Goal: Task Accomplishment & Management: Complete application form

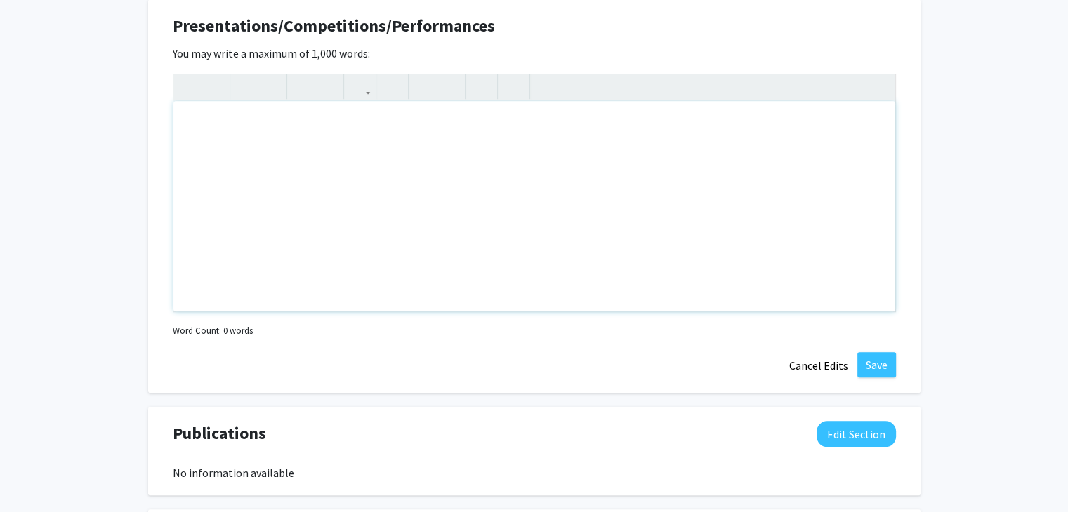
scroll to position [1191, 0]
type textarea "I"
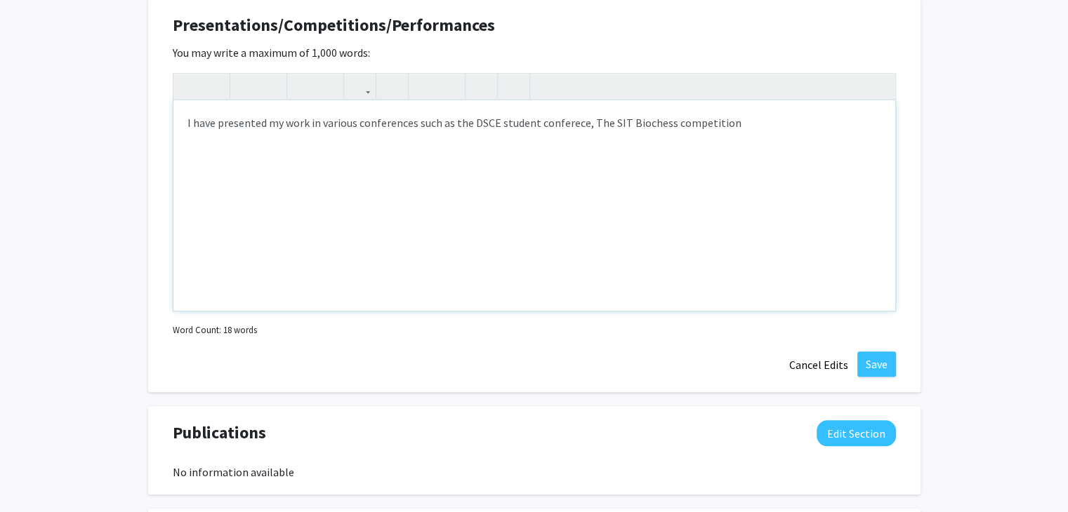
drag, startPoint x: 727, startPoint y: 124, endPoint x: 184, endPoint y: 131, distance: 543.3
click at [184, 131] on div "I have presented my work in various conferences such as the DSCE student confer…" at bounding box center [534, 205] width 722 height 211
copy div "I have presented my work in various conferences such as the DSCE student confer…"
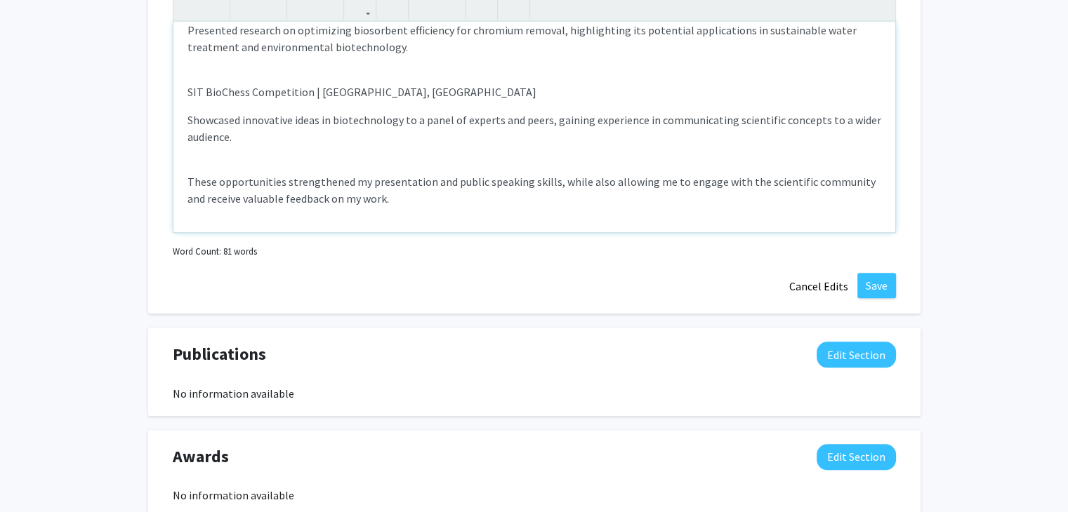
scroll to position [1362, 0]
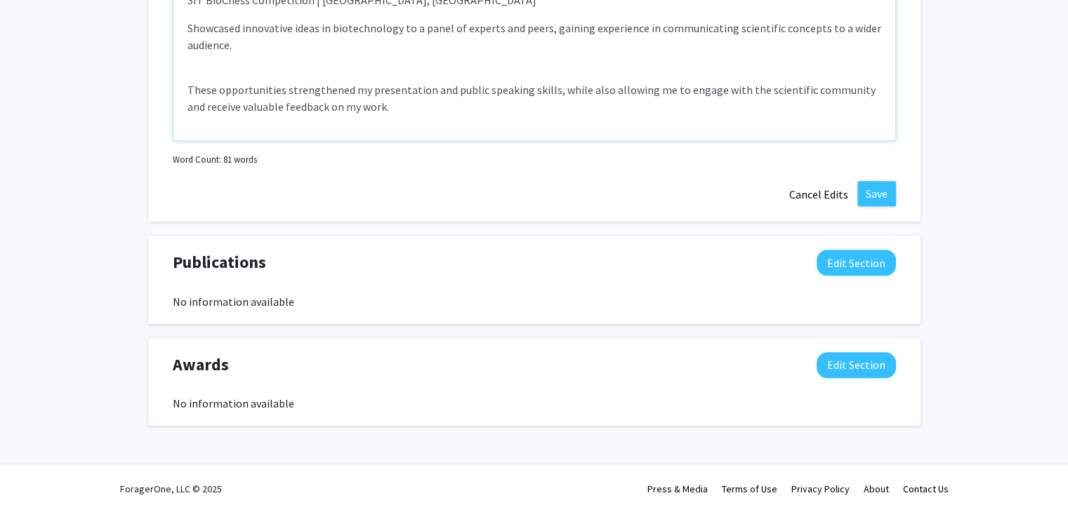
click at [185, 77] on div "Presentations DSCE Student Conference | [GEOGRAPHIC_DATA], [GEOGRAPHIC_DATA] Pr…" at bounding box center [534, 35] width 722 height 211
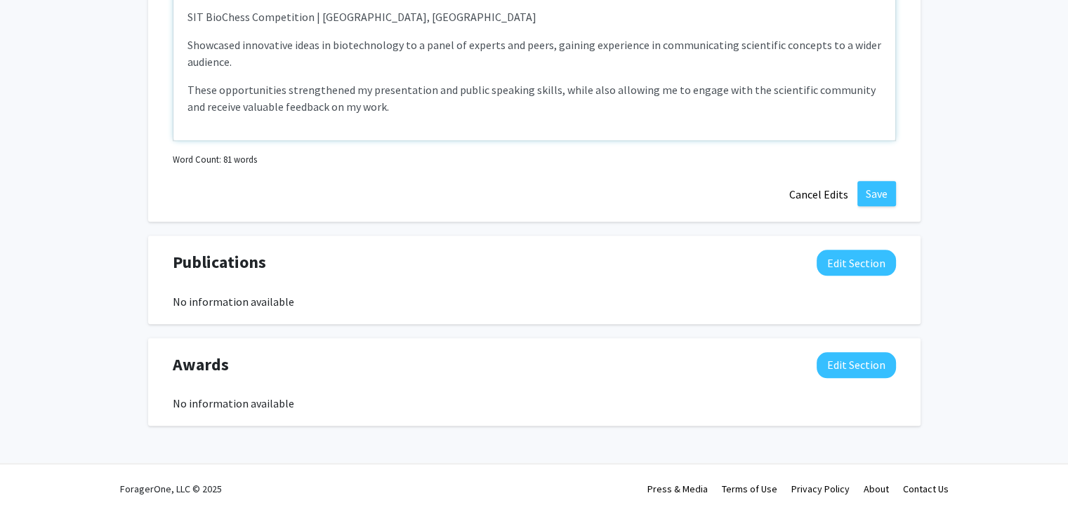
scroll to position [70, 0]
click at [190, 74] on div "Presentations DSCE Student Conference | [GEOGRAPHIC_DATA], [GEOGRAPHIC_DATA] Pr…" at bounding box center [534, 35] width 722 height 211
click at [185, 93] on div "Presentations DSCE Student Conference | [GEOGRAPHIC_DATA], [GEOGRAPHIC_DATA] Pr…" at bounding box center [534, 35] width 722 height 211
click at [185, 29] on div "Presentations DSCE Student Conference | [GEOGRAPHIC_DATA], [GEOGRAPHIC_DATA] Pr…" at bounding box center [534, 35] width 722 height 211
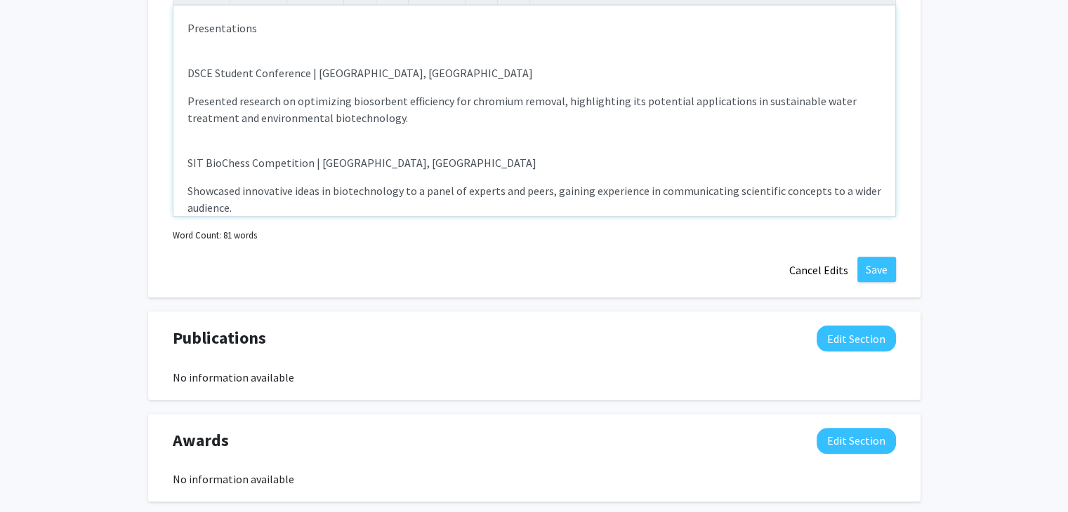
scroll to position [1277, 0]
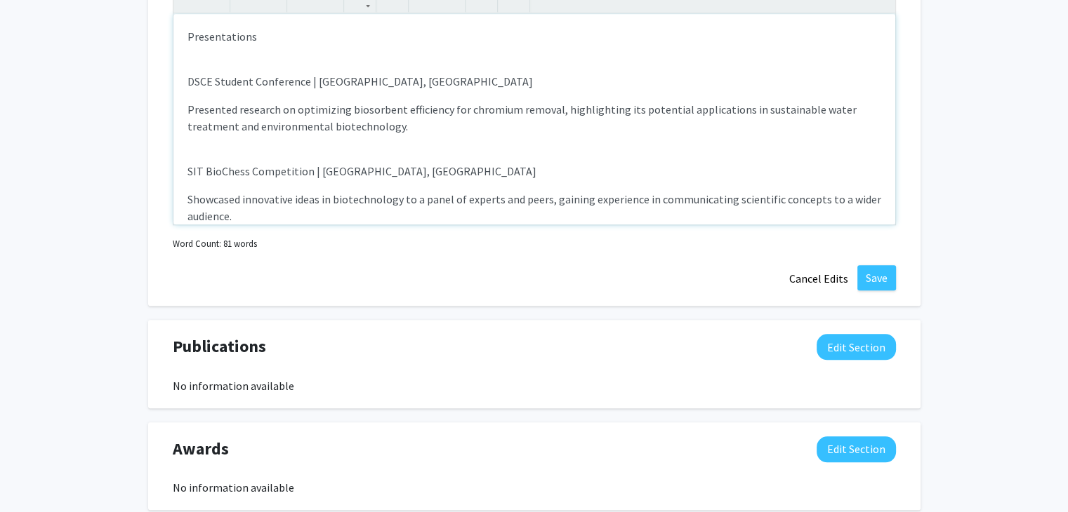
click at [186, 69] on div "Presentations DSCE Student Conference | [GEOGRAPHIC_DATA], [GEOGRAPHIC_DATA] Pr…" at bounding box center [534, 119] width 722 height 211
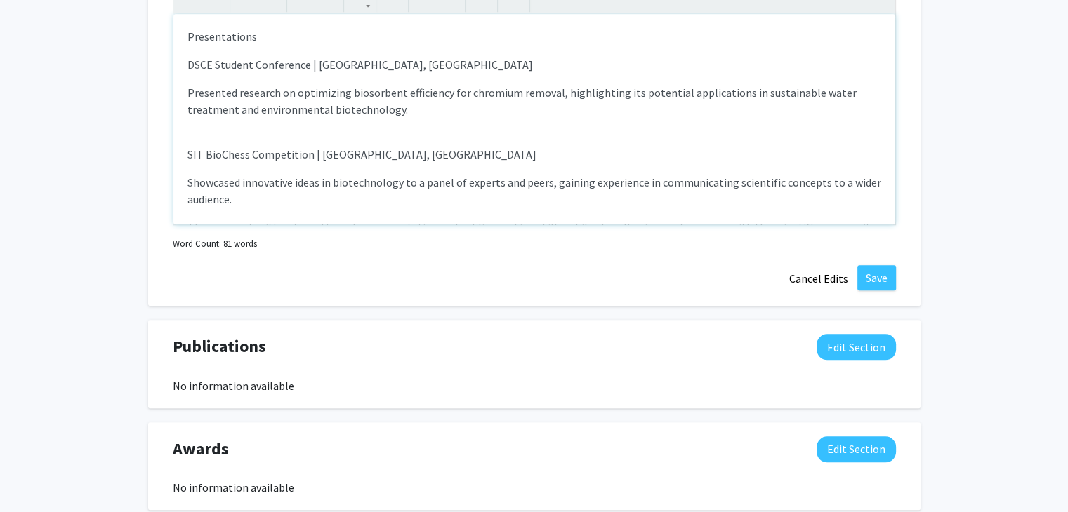
type textarea "<p>Presentations</p><p>DSCE Student Conference | [GEOGRAPHIC_DATA], [GEOGRAPHIC…"
click at [189, 80] on div "Presentations DSCE Student Conference | [GEOGRAPHIC_DATA], [GEOGRAPHIC_DATA] Pr…" at bounding box center [534, 119] width 722 height 211
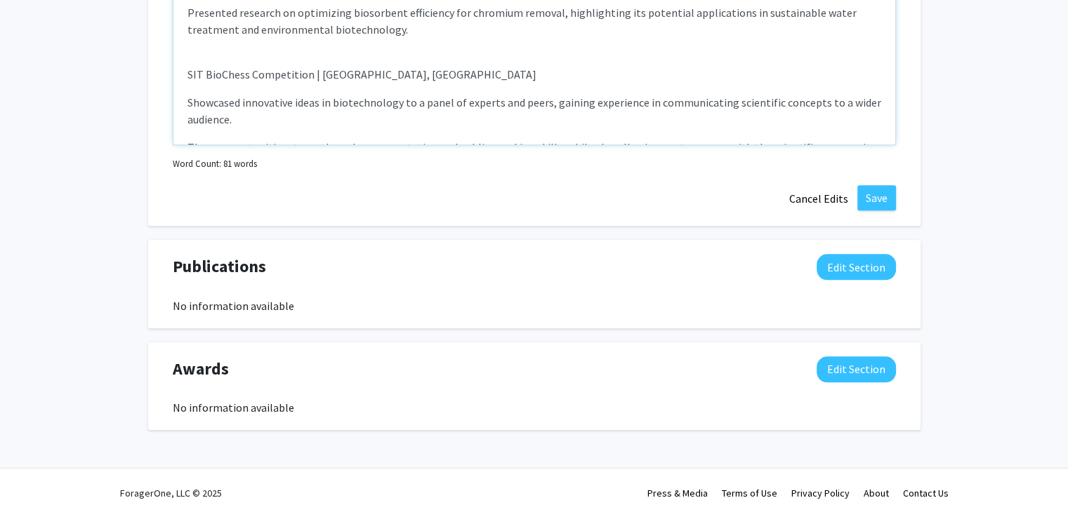
scroll to position [1362, 0]
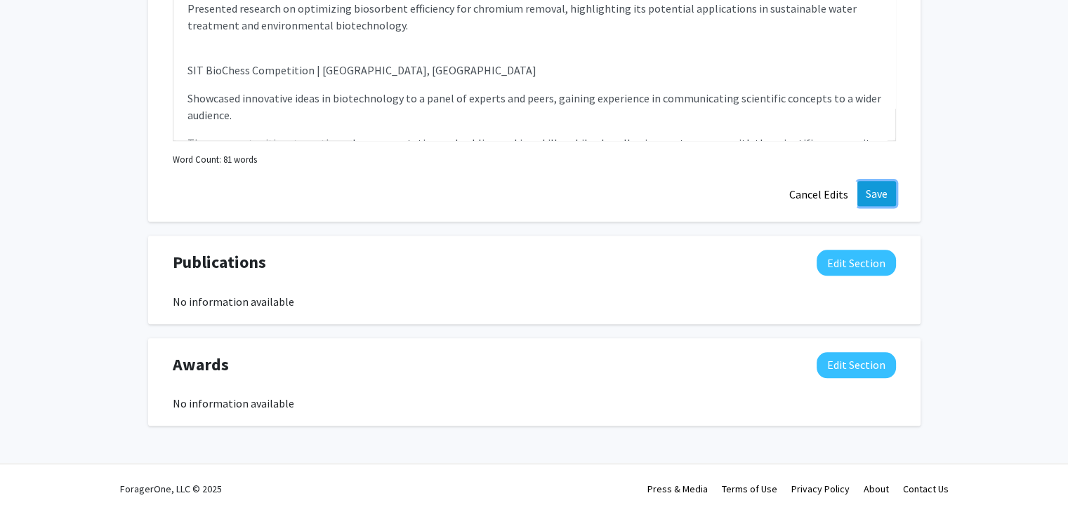
click at [874, 194] on button "Save" at bounding box center [876, 193] width 39 height 25
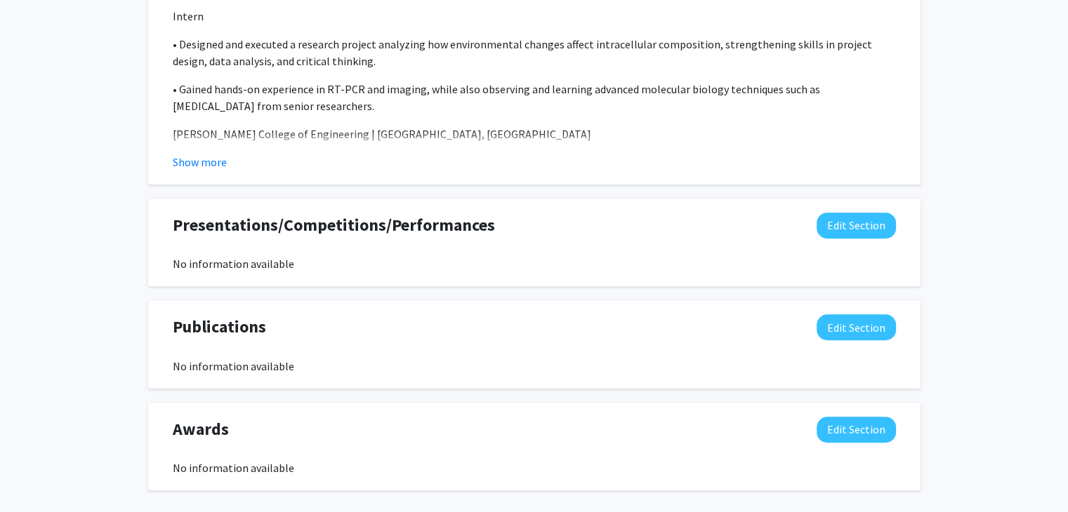
scroll to position [1034, 0]
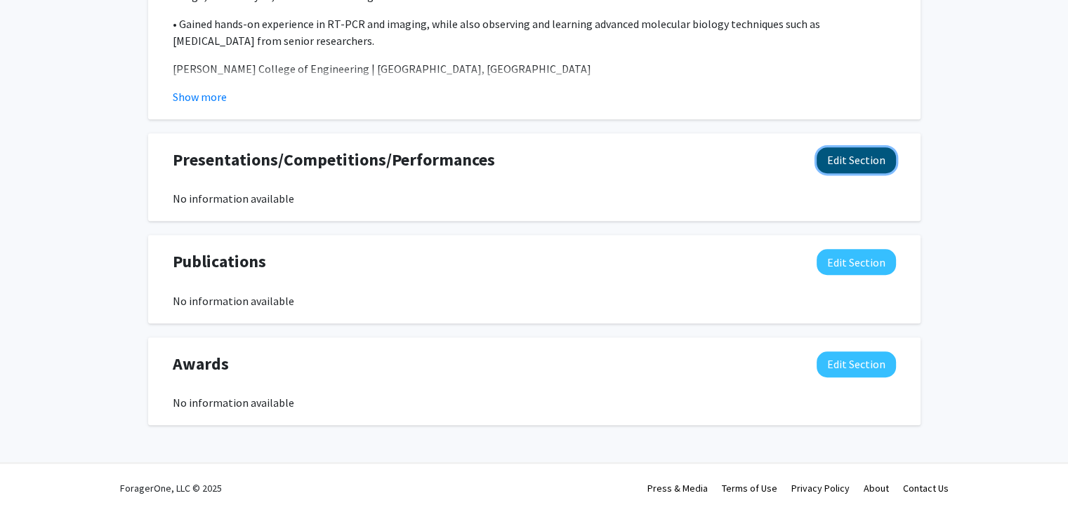
click at [849, 147] on button "Edit Section" at bounding box center [855, 160] width 79 height 26
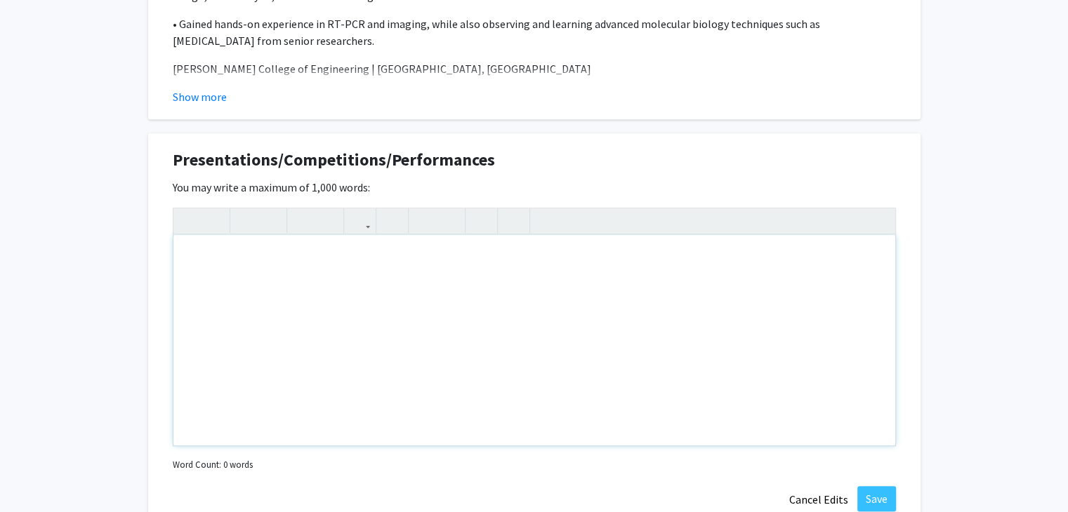
click at [522, 274] on div "Note to users with screen readers: Please deactivate our accessibility plugin f…" at bounding box center [534, 340] width 722 height 211
paste div "Note to users with screen readers: Please deactivate our accessibility plugin f…"
type textarea "<p>Presentations</p><br><p>DSCE Student Conference | [GEOGRAPHIC_DATA], [GEOGRA…"
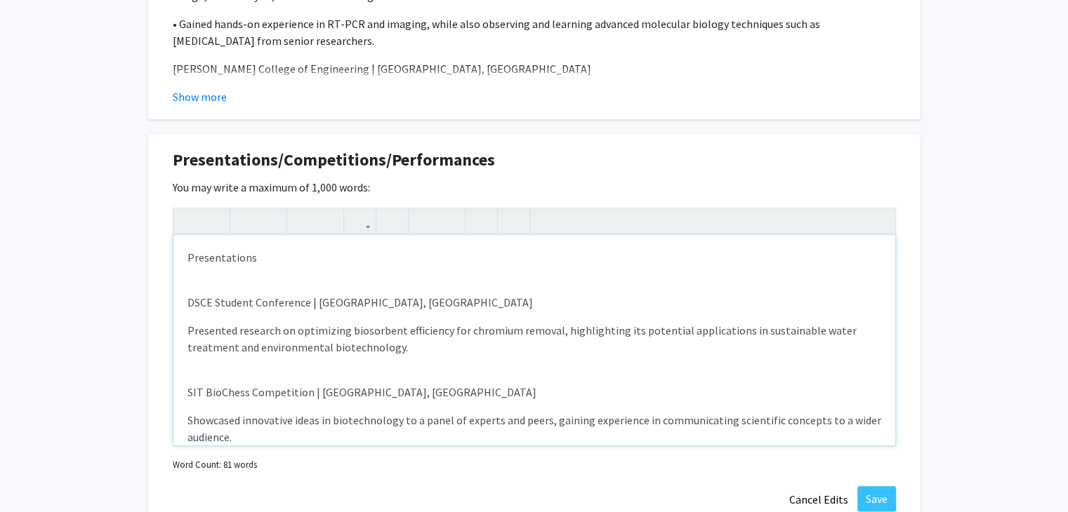
click at [187, 286] on div "Presentations DSCE Student Conference | [GEOGRAPHIC_DATA], [GEOGRAPHIC_DATA] Pr…" at bounding box center [534, 340] width 722 height 211
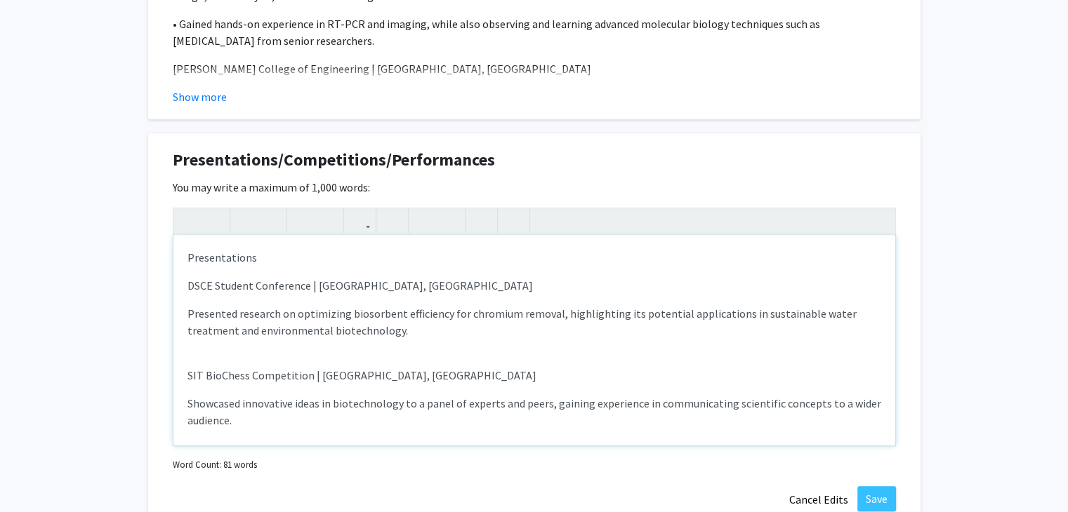
click at [181, 362] on div "Presentations DSCE Student Conference | [GEOGRAPHIC_DATA], [GEOGRAPHIC_DATA] Pr…" at bounding box center [534, 340] width 722 height 211
click at [189, 363] on div "Presentations DSCE Student Conference | [GEOGRAPHIC_DATA], [GEOGRAPHIC_DATA] Pr…" at bounding box center [534, 340] width 722 height 211
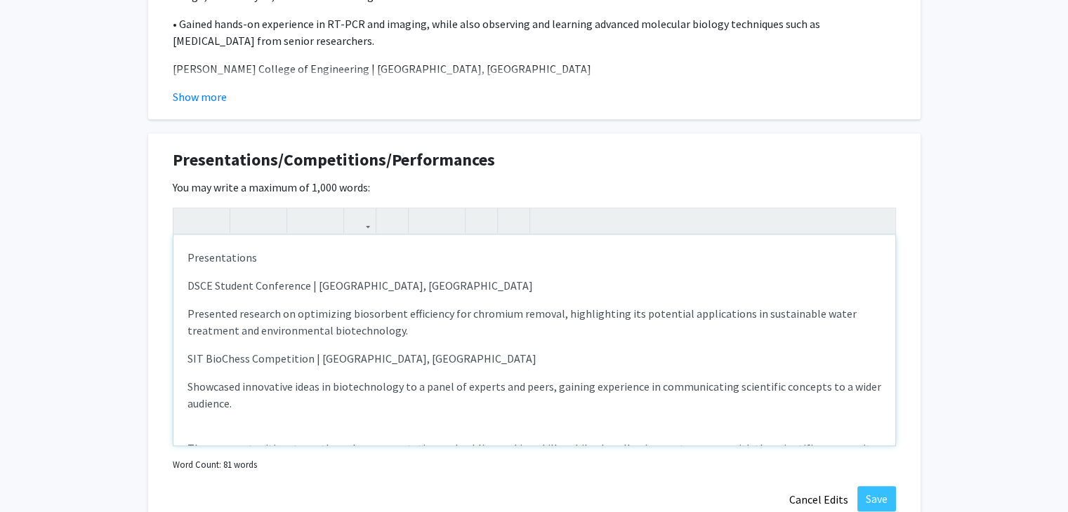
scroll to position [53, 0]
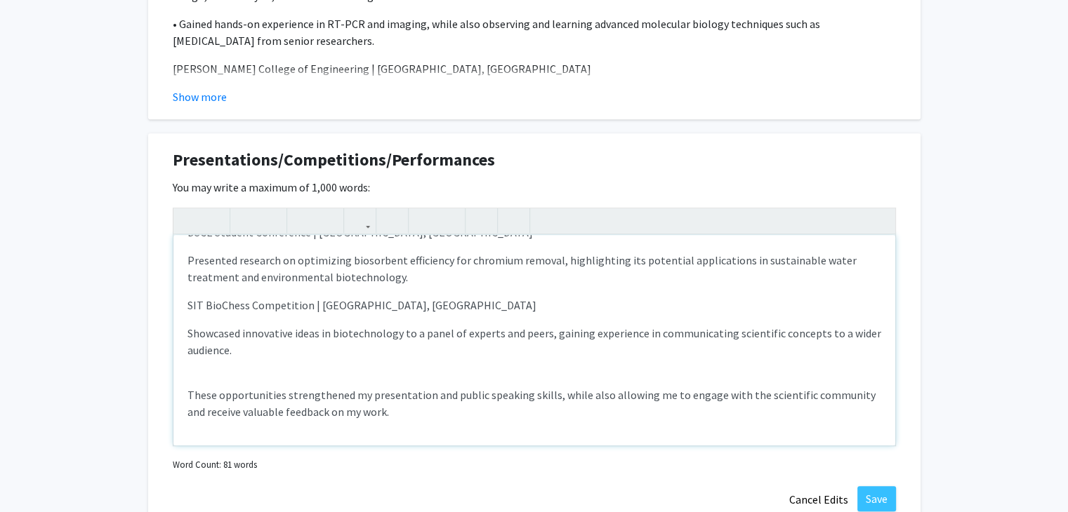
click at [187, 383] on div "Presentations DSCE Student Conference | [GEOGRAPHIC_DATA], [GEOGRAPHIC_DATA] Pr…" at bounding box center [534, 340] width 722 height 211
type textarea "<p>Presentations</p><p><span style="font-size: 1rem;">DSCE Student Conference |…"
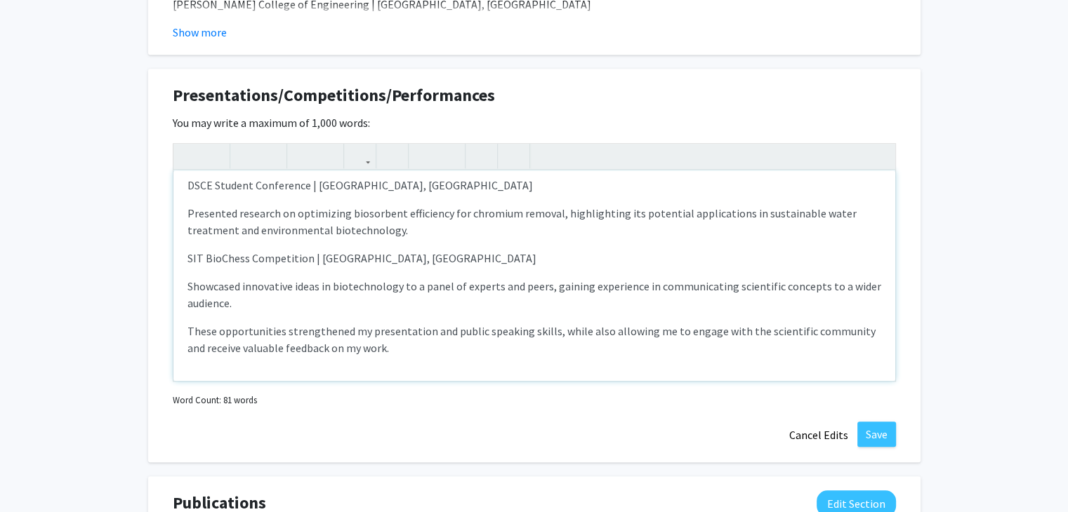
scroll to position [36, 0]
click at [877, 439] on button "Save" at bounding box center [876, 434] width 39 height 25
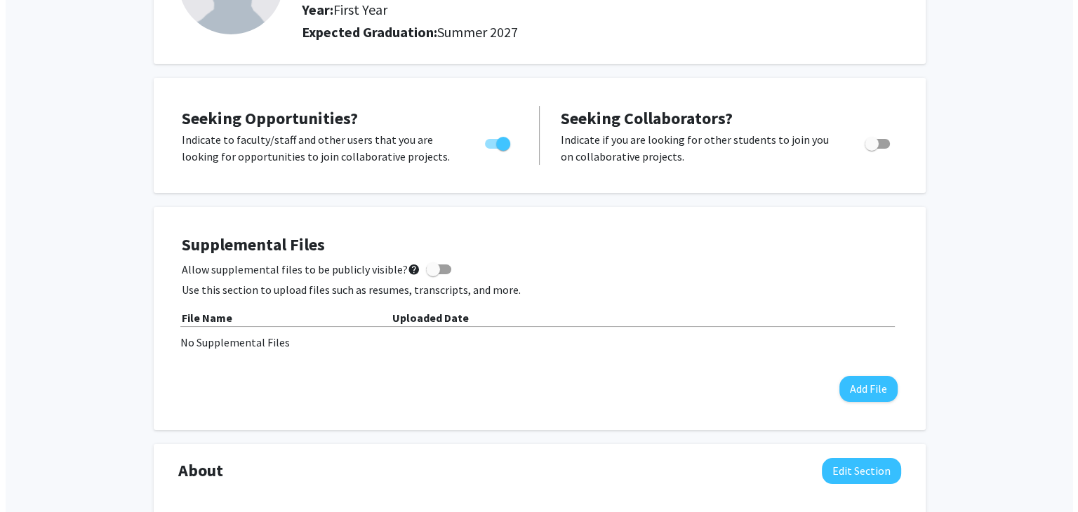
scroll to position [244, 0]
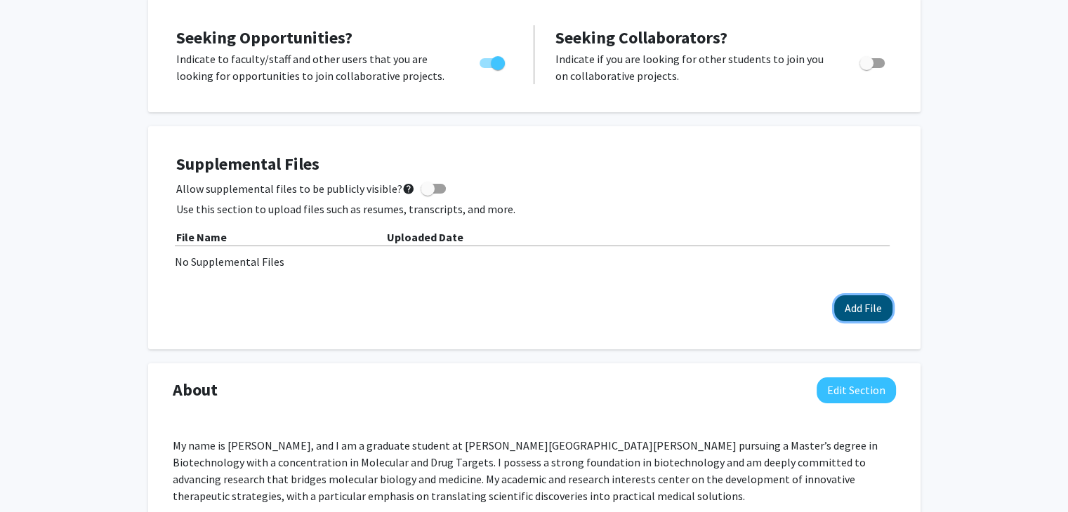
click at [853, 318] on button "Add File" at bounding box center [863, 309] width 58 height 26
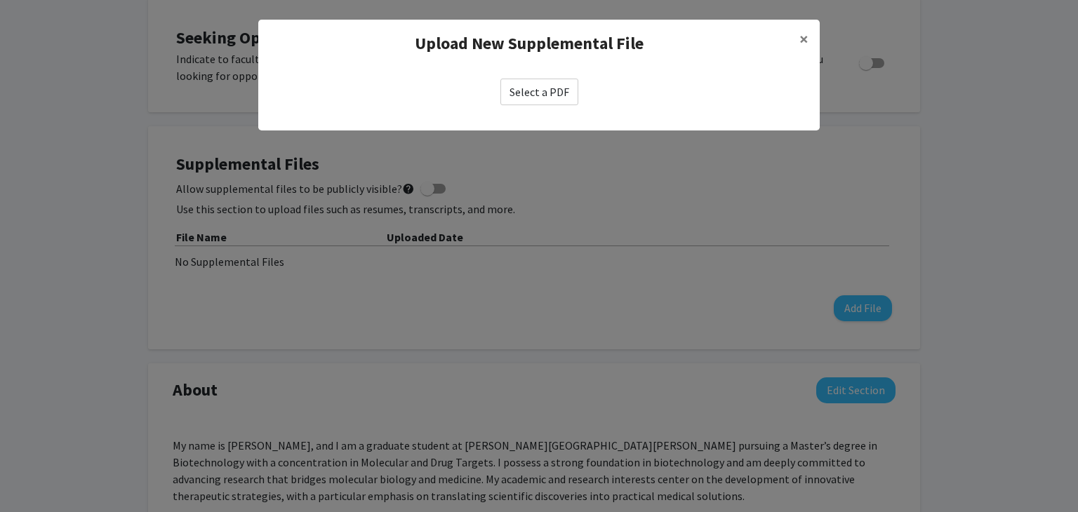
click at [570, 97] on label "Select a PDF" at bounding box center [539, 92] width 78 height 27
click at [0, 0] on input "Select a PDF" at bounding box center [0, 0] width 0 height 0
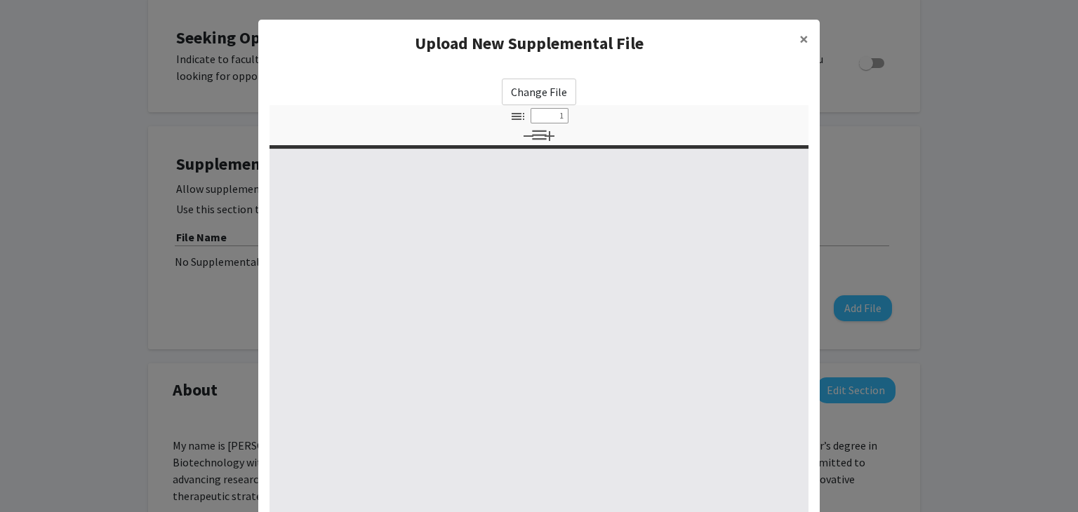
select select "custom"
type input "0"
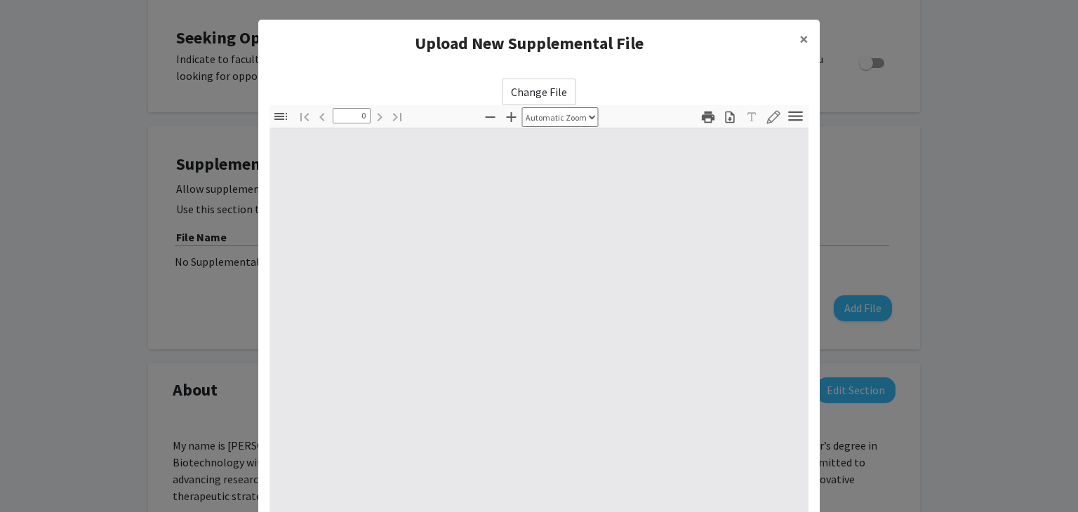
select select "custom"
type input "1"
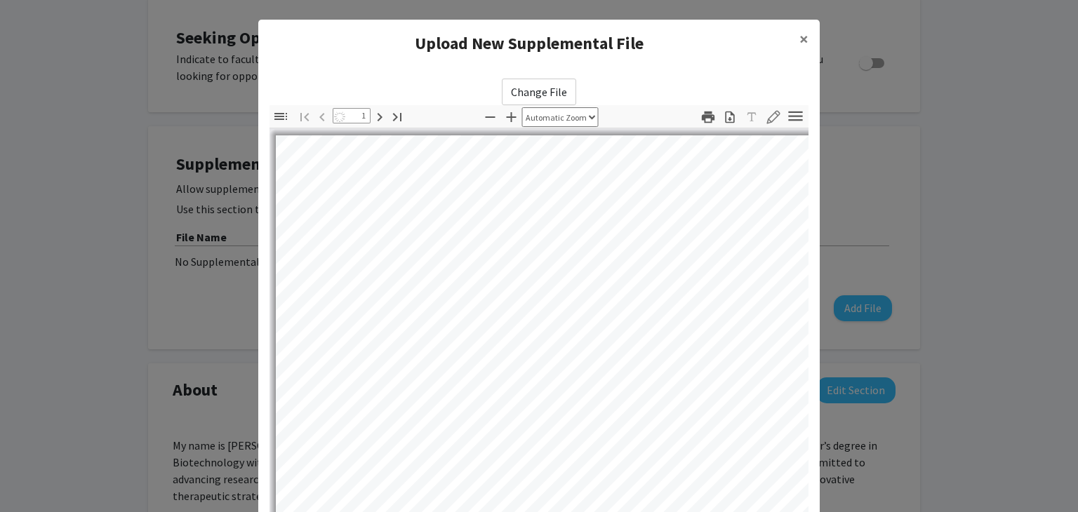
scroll to position [152, 0]
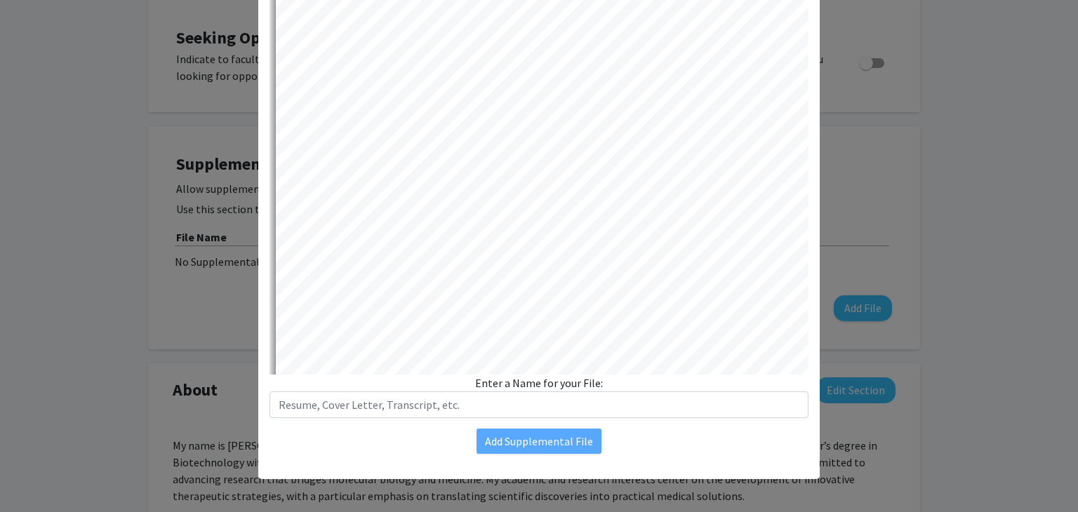
select select "auto"
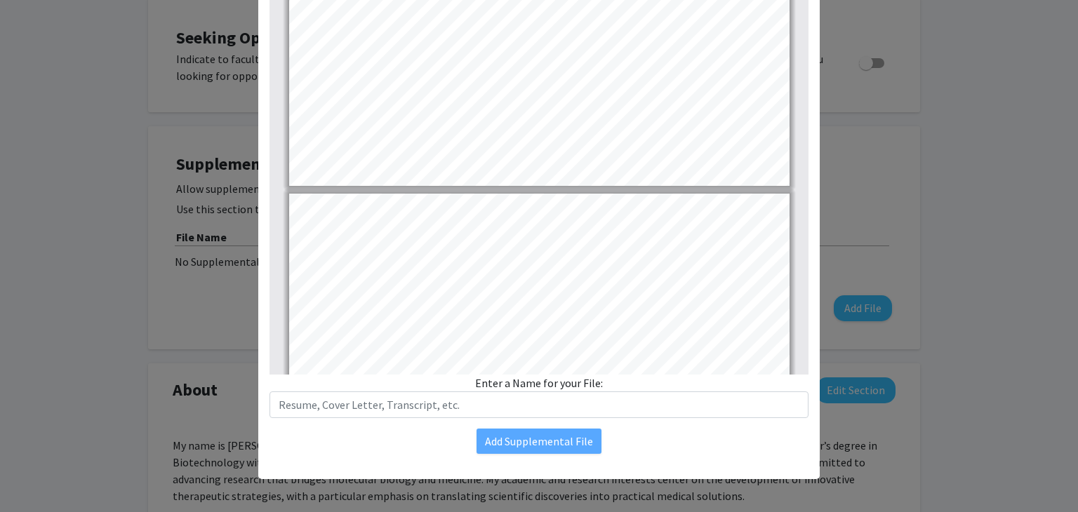
type input "2"
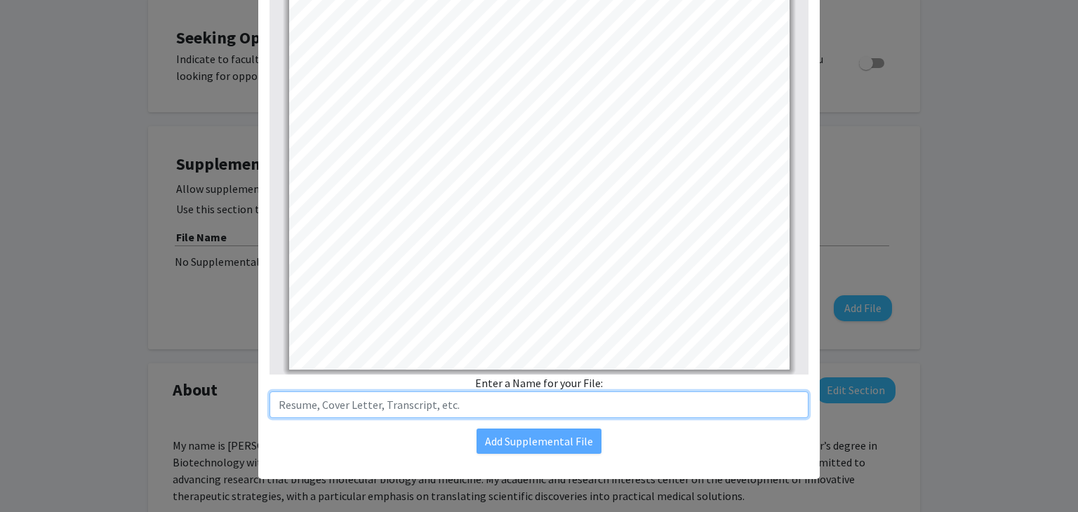
click at [574, 407] on input "text" at bounding box center [539, 405] width 539 height 27
type input "Resume"
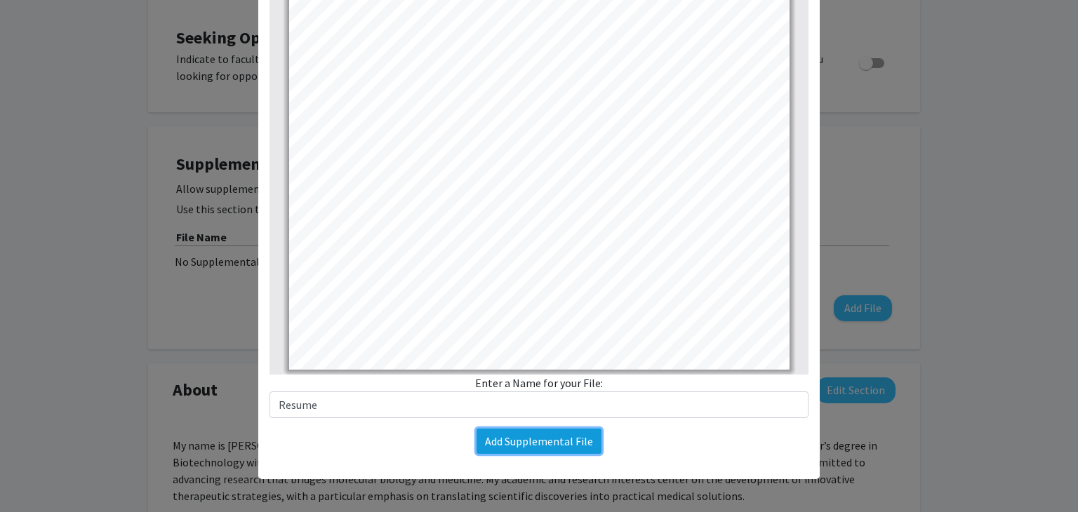
click at [562, 444] on button "Add Supplemental File" at bounding box center [539, 441] width 125 height 25
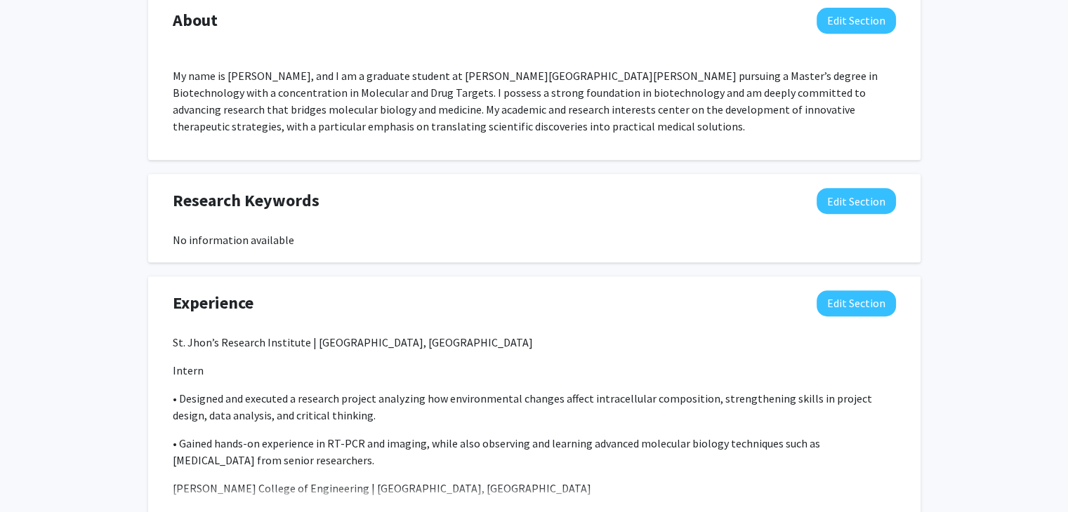
scroll to position [631, 0]
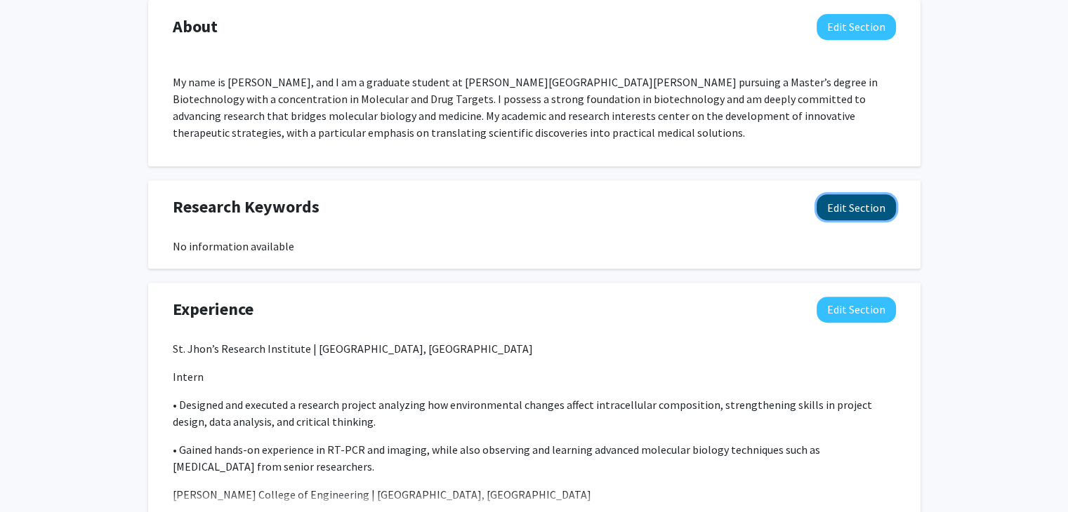
click at [862, 206] on button "Edit Section" at bounding box center [855, 207] width 79 height 26
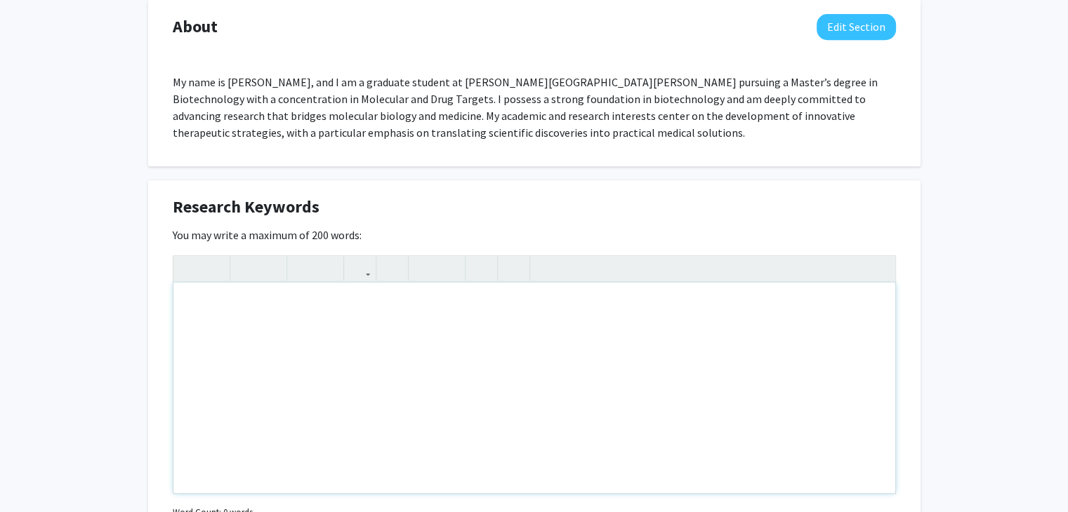
click at [428, 335] on div "Note to users with screen readers: Please deactivate our accessibility plugin f…" at bounding box center [534, 388] width 722 height 211
click at [380, 307] on div "Cell lines, PCR, ELISA, Molecular signaling, Cellular pathways," at bounding box center [534, 388] width 722 height 211
click at [471, 307] on div "Cell lines, PCR, ELISA, Molecular signaling , Cellular pathways," at bounding box center [534, 388] width 722 height 211
click at [556, 323] on div "Cell lines, PCR, ELISA, Molecular signaling , Cellular pathways , PyMol, [MEDIC…" at bounding box center [534, 388] width 722 height 211
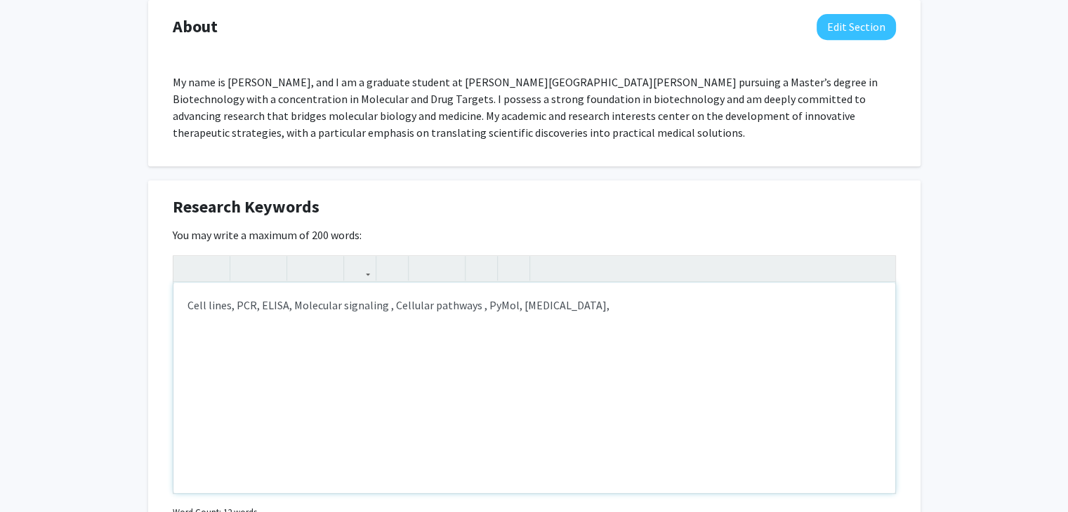
click at [556, 323] on div "Cell lines, PCR, ELISA, Molecular signaling , Cellular pathways , PyMol, [MEDIC…" at bounding box center [534, 388] width 722 height 211
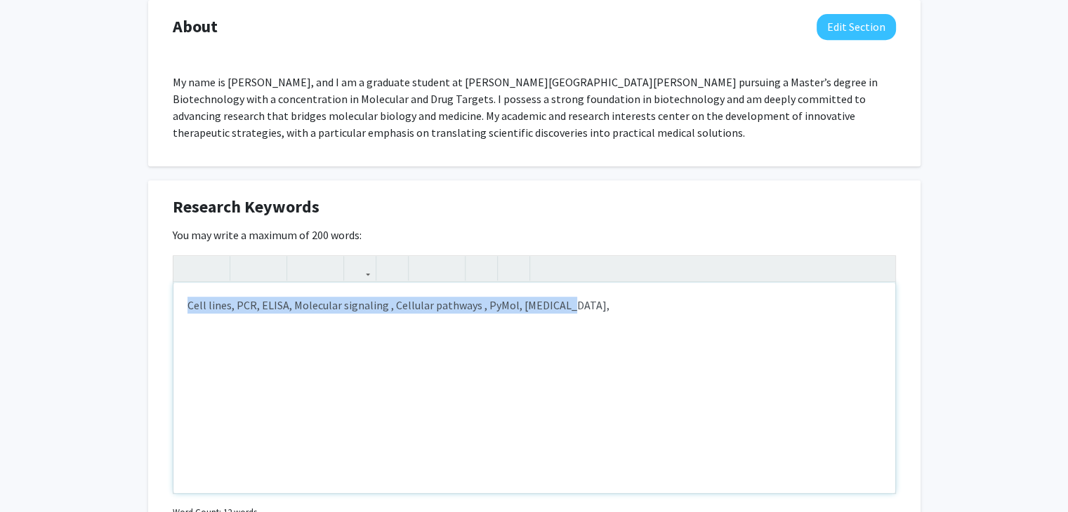
click at [556, 323] on div "Cell lines, PCR, ELISA, Molecular signaling , Cellular pathways , PyMol, [MEDIC…" at bounding box center [534, 388] width 722 height 211
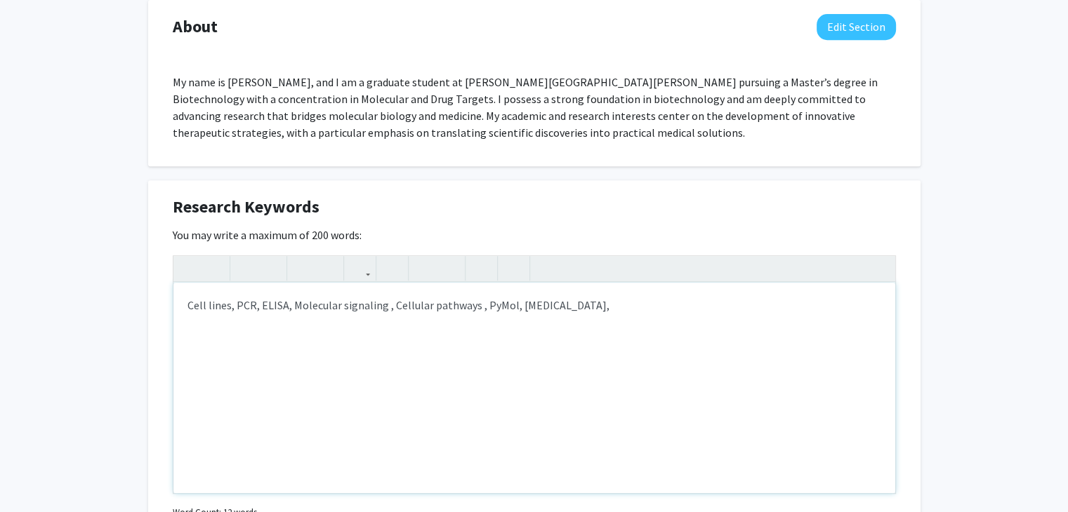
click at [556, 323] on div "Cell lines, PCR, ELISA, Molecular signaling , Cellular pathways , PyMol, [MEDIC…" at bounding box center [534, 388] width 722 height 211
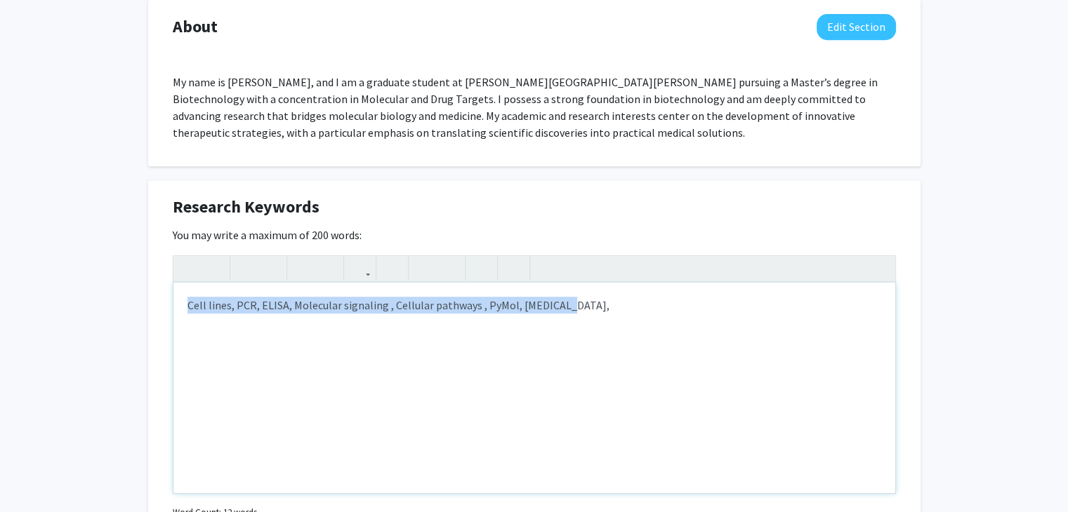
click at [556, 323] on div "Cell lines, PCR, ELISA, Molecular signaling , Cellular pathways , PyMol, [MEDIC…" at bounding box center [534, 388] width 722 height 211
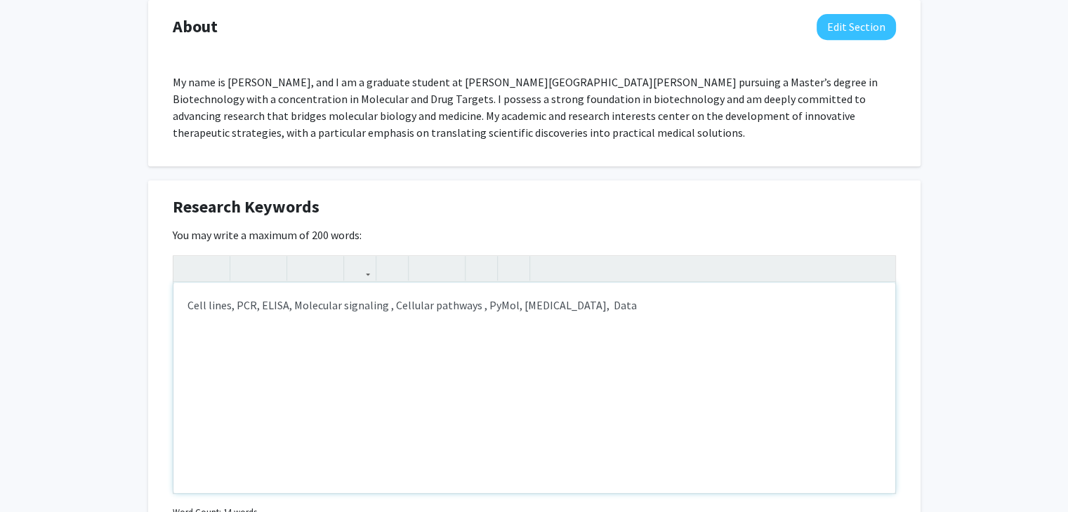
type textarea "<p>Cell lines, PCR, ELISA, Molecular signaling , Cellular pathways , PyMol, [ME…"
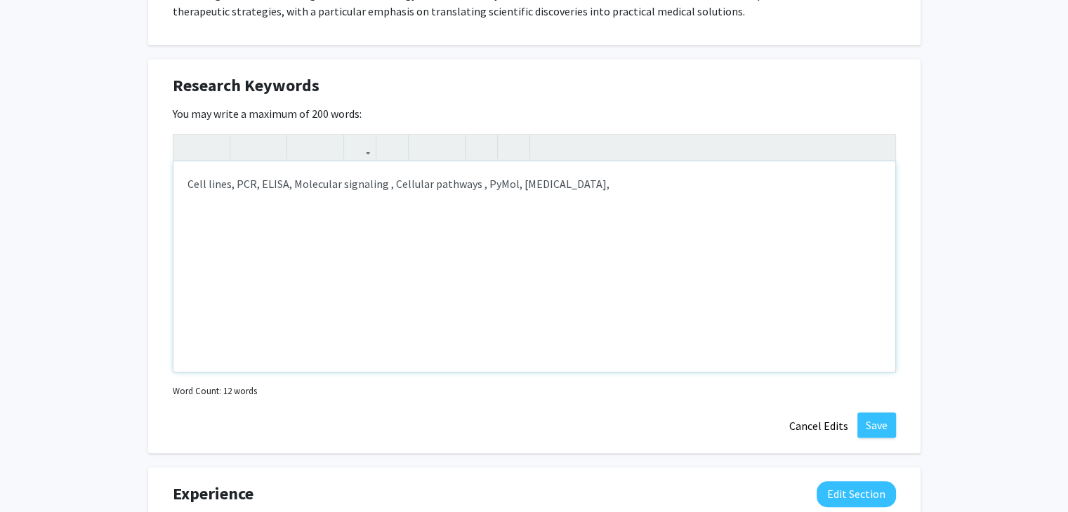
scroll to position [729, 0]
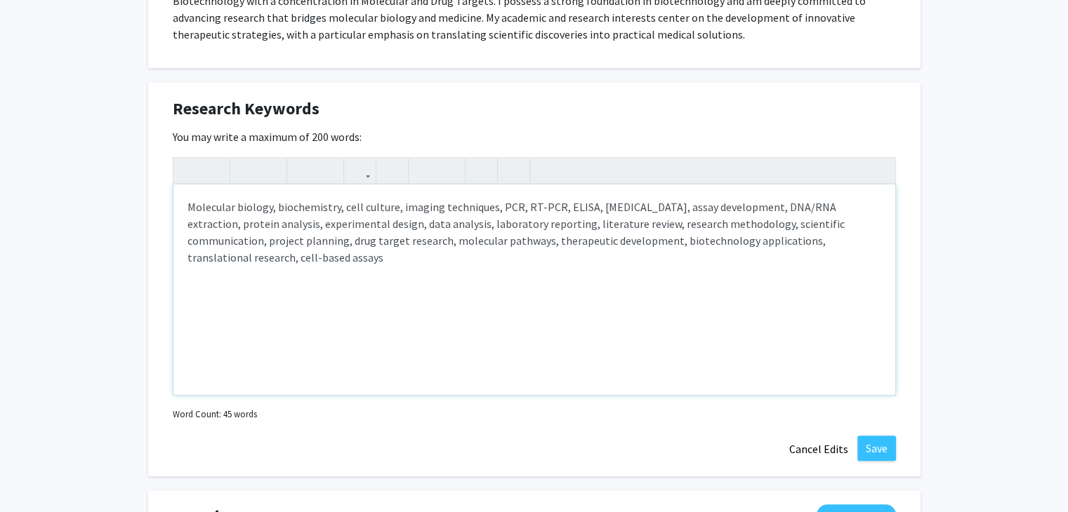
type textarea "<p>Molecular biology, biochemistry, cell culture, imaging techniques, PCR, RT-P…"
click at [893, 439] on button "Save" at bounding box center [876, 448] width 39 height 25
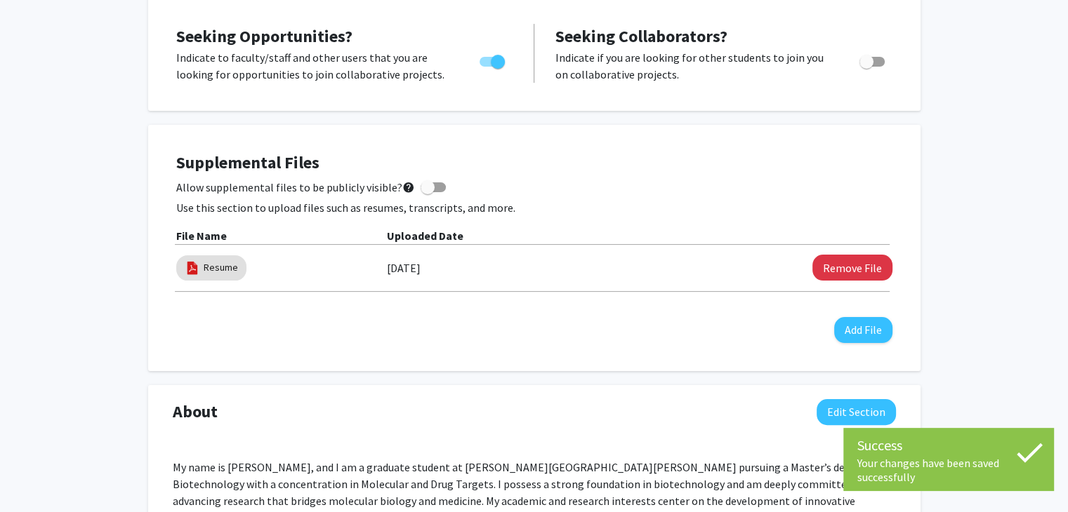
scroll to position [245, 0]
click at [432, 183] on span at bounding box center [432, 188] width 25 height 10
click at [427, 193] on input "Allow supplemental files to be publicly visible? help" at bounding box center [427, 193] width 1 height 1
checkbox input "true"
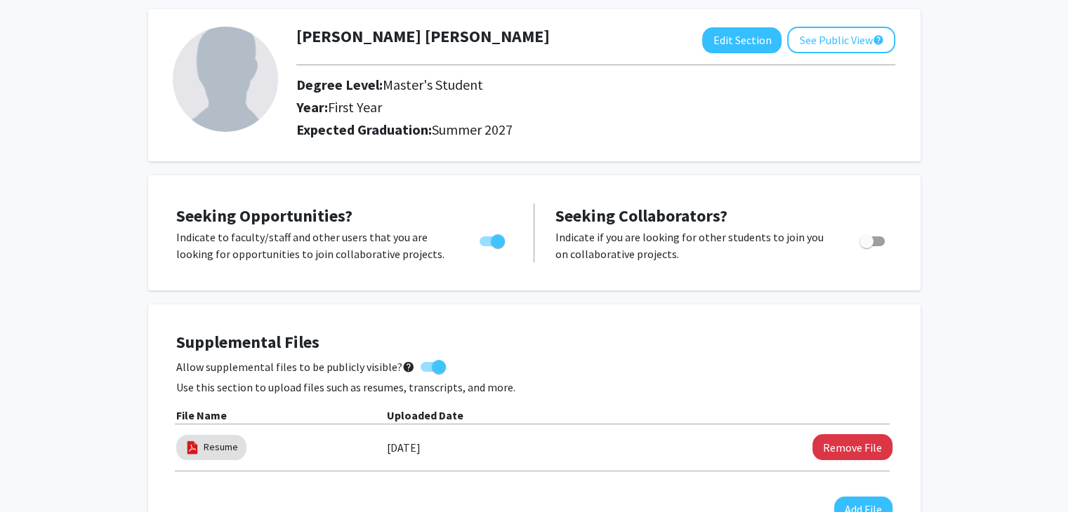
scroll to position [0, 0]
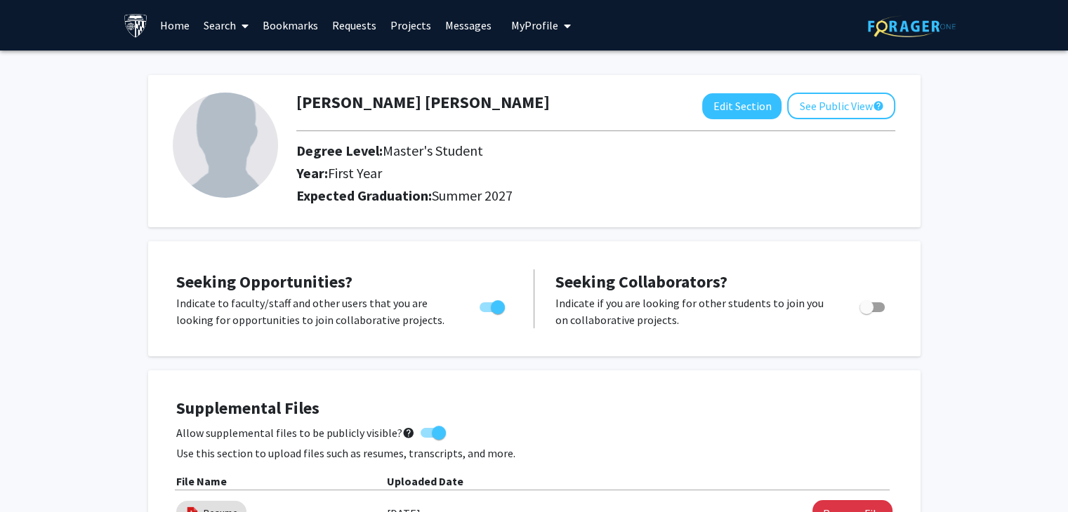
click at [228, 18] on link "Search" at bounding box center [226, 25] width 59 height 49
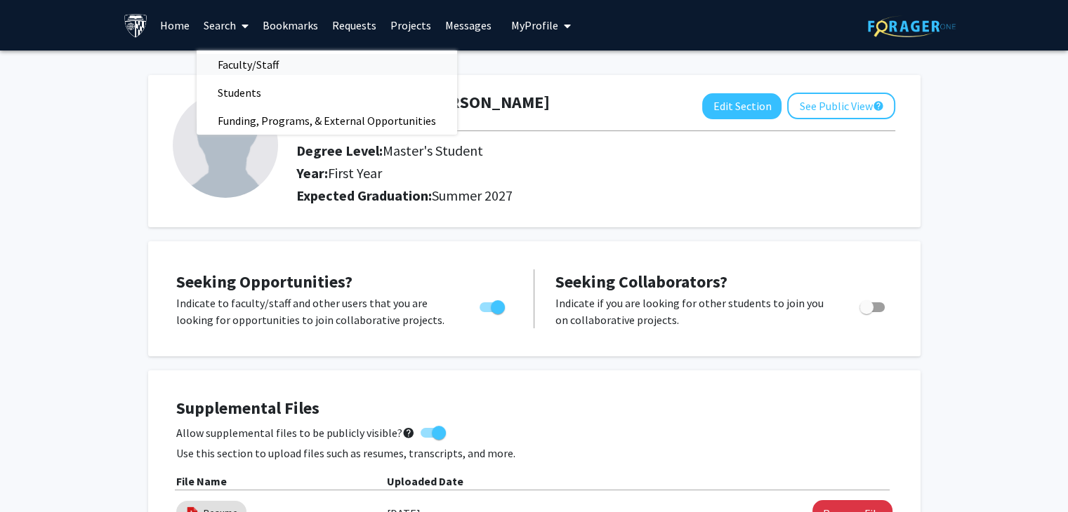
click at [264, 62] on span "Faculty/Staff" at bounding box center [248, 65] width 103 height 28
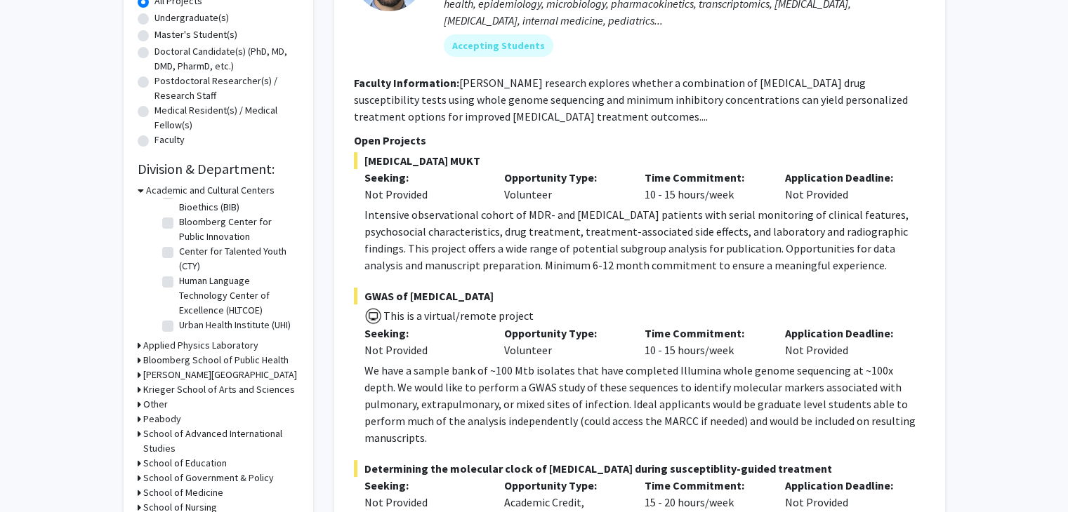
scroll to position [278, 0]
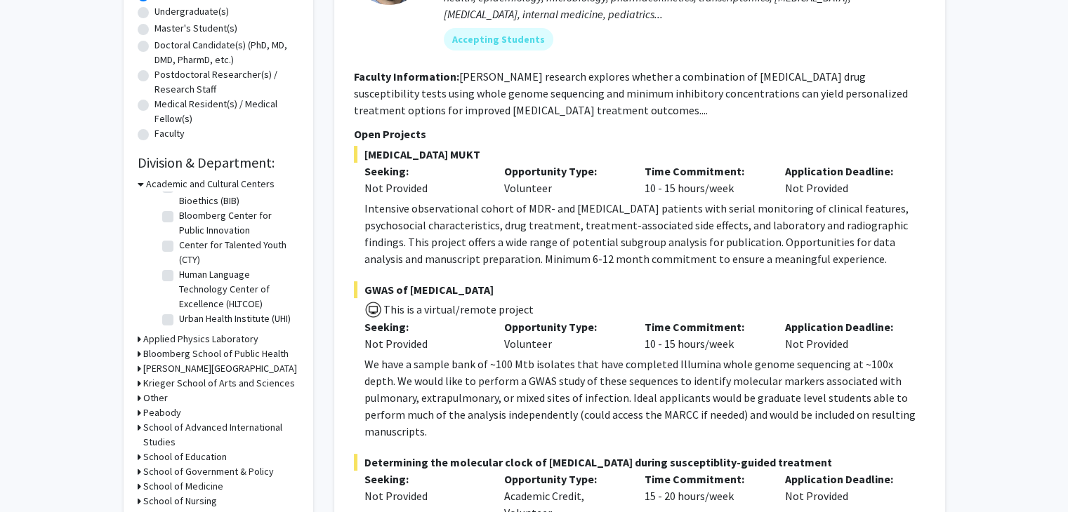
click at [252, 385] on h3 "Krieger School of Arts and Sciences" at bounding box center [219, 383] width 152 height 15
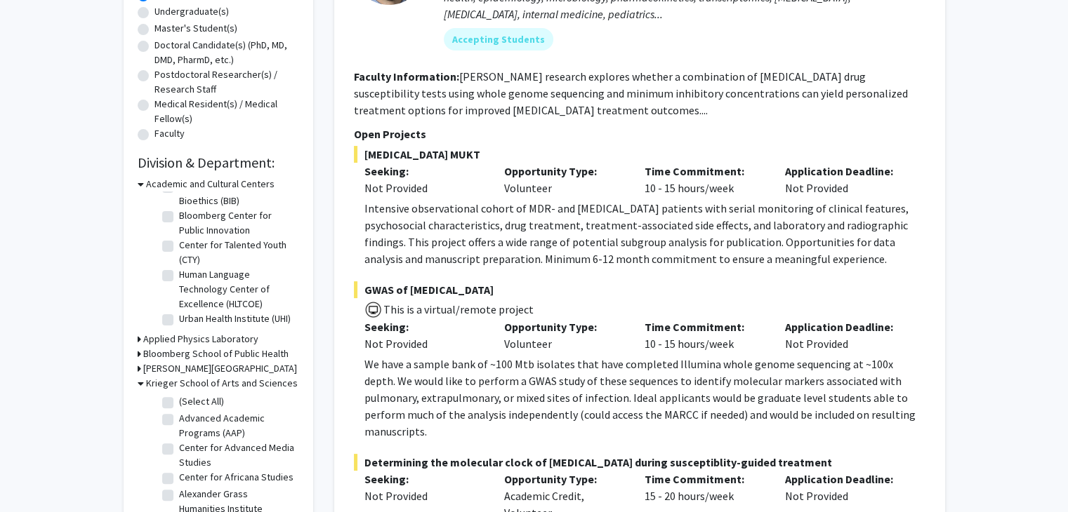
click at [179, 417] on label "Advanced Academic Programs (AAP)" at bounding box center [237, 425] width 117 height 29
click at [179, 417] on input "Advanced Academic Programs (AAP)" at bounding box center [183, 415] width 9 height 9
checkbox input "true"
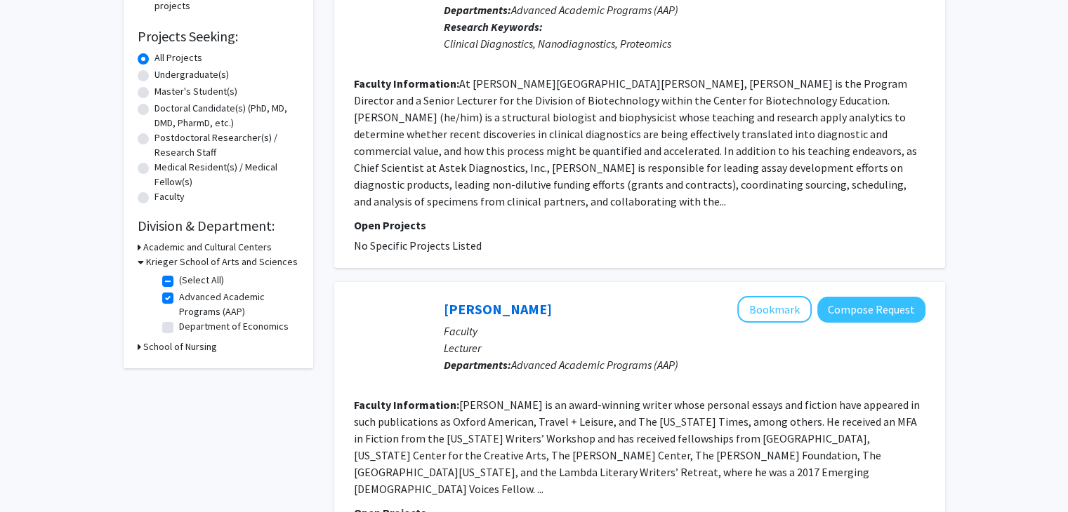
scroll to position [241, 0]
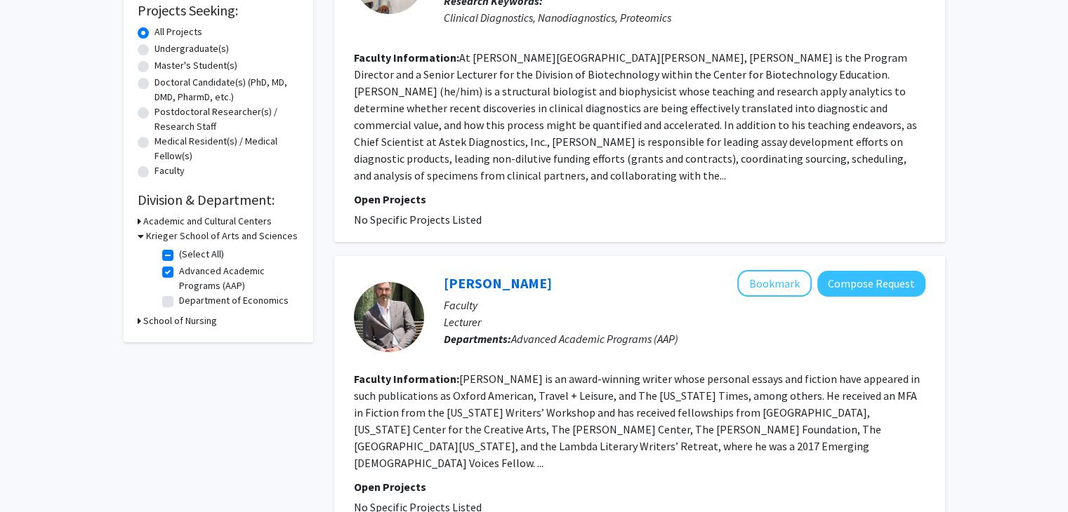
click at [179, 270] on label "Advanced Academic Programs (AAP)" at bounding box center [237, 278] width 117 height 29
click at [179, 270] on input "Advanced Academic Programs (AAP)" at bounding box center [183, 268] width 9 height 9
checkbox input "false"
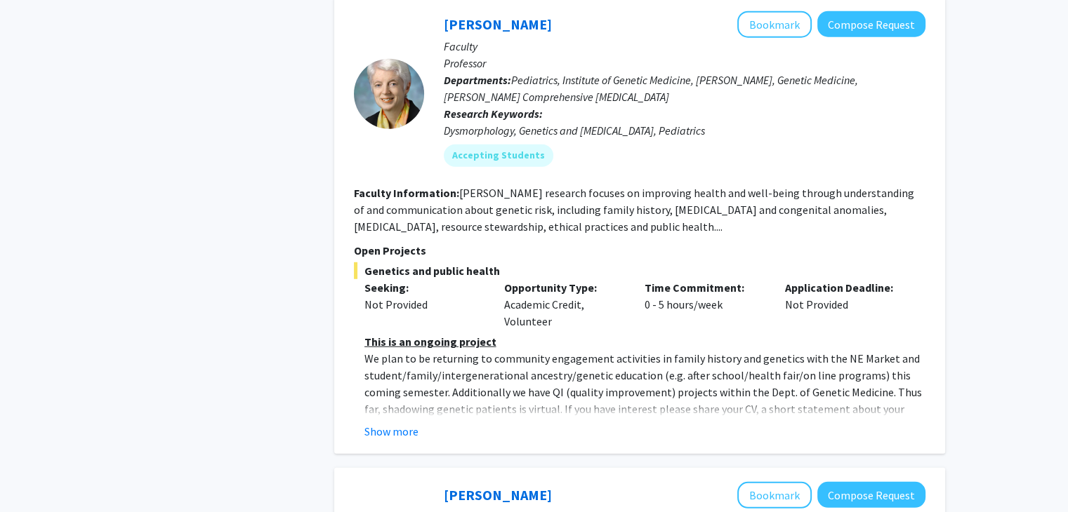
scroll to position [3889, 0]
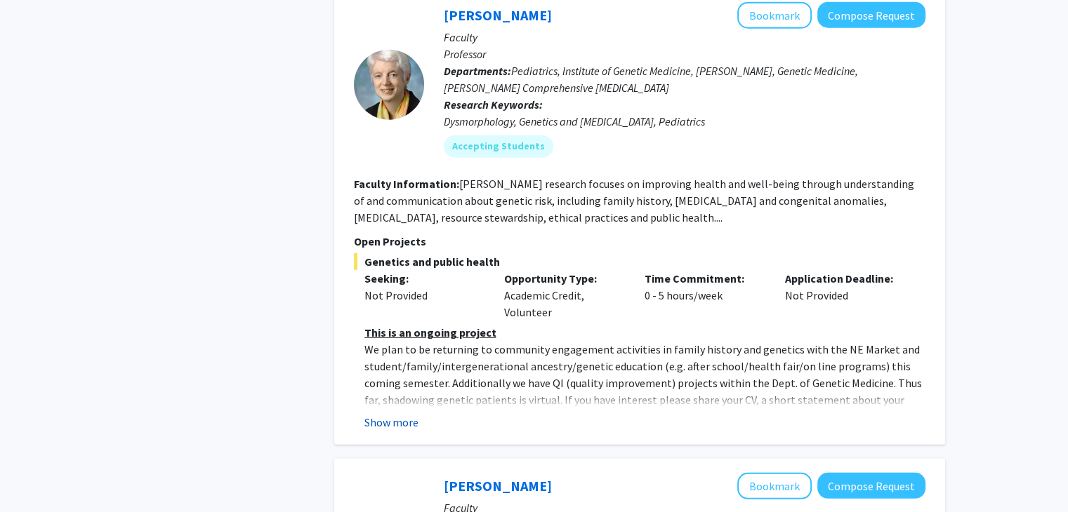
click at [411, 414] on button "Show more" at bounding box center [391, 422] width 54 height 17
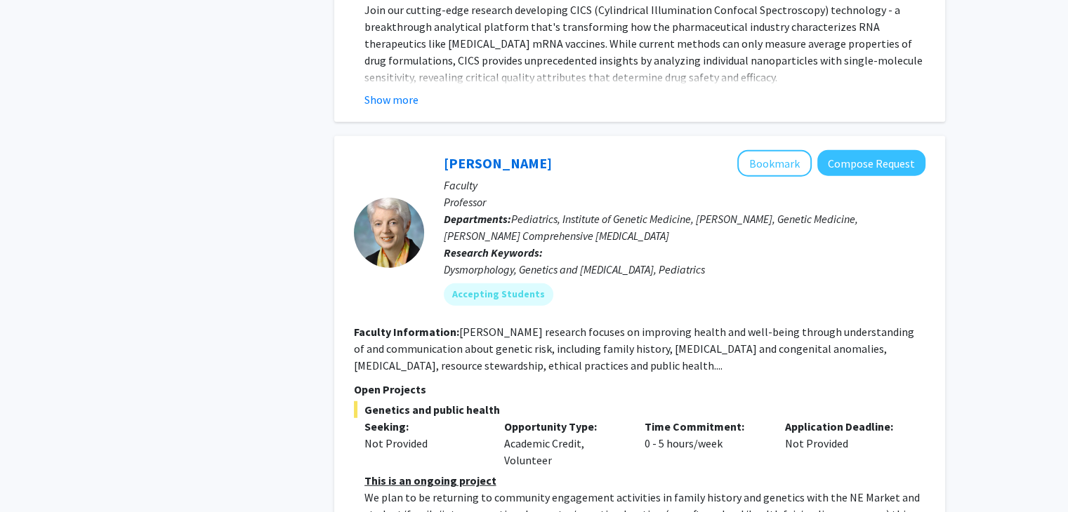
scroll to position [3742, 0]
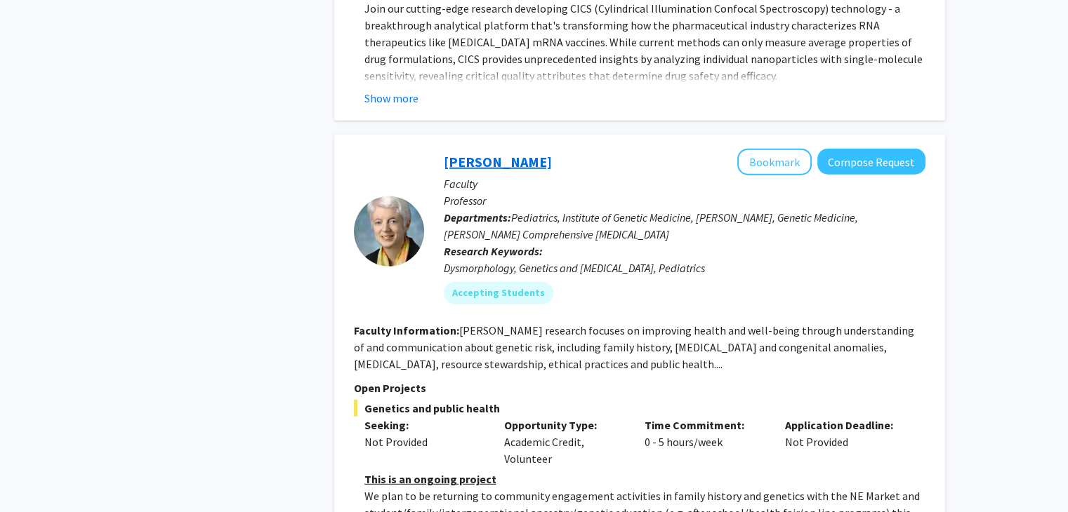
drag, startPoint x: 544, startPoint y: 89, endPoint x: 454, endPoint y: 99, distance: 90.4
click at [454, 149] on div "[PERSON_NAME] Bookmark Compose Request" at bounding box center [685, 162] width 482 height 27
click at [472, 153] on link "[PERSON_NAME]" at bounding box center [498, 162] width 108 height 18
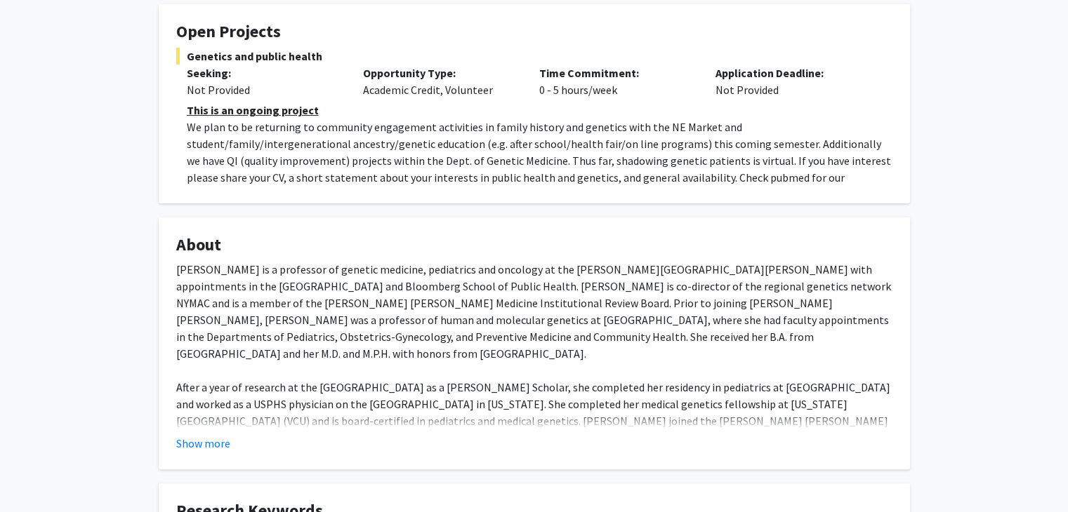
scroll to position [341, 0]
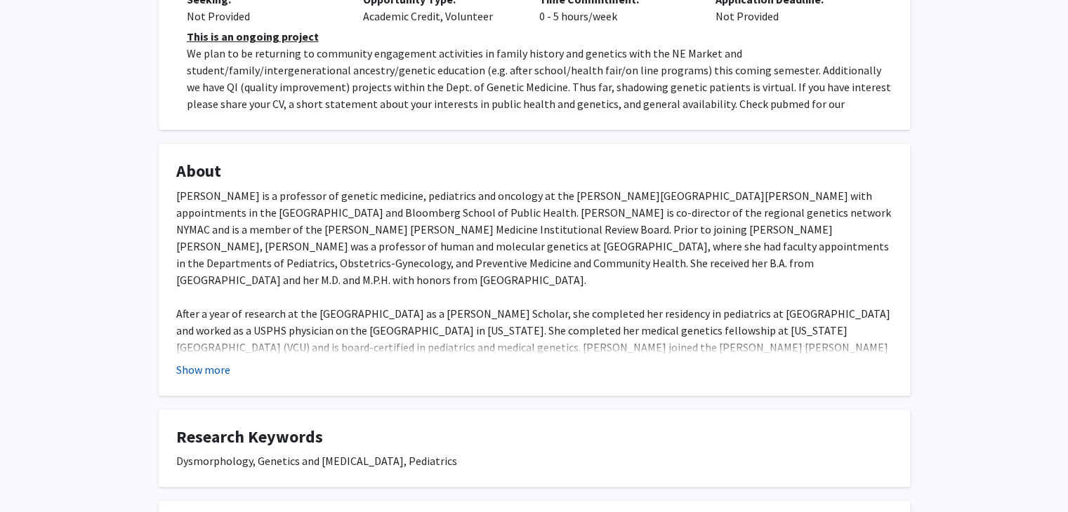
click at [217, 373] on button "Show more" at bounding box center [203, 369] width 54 height 17
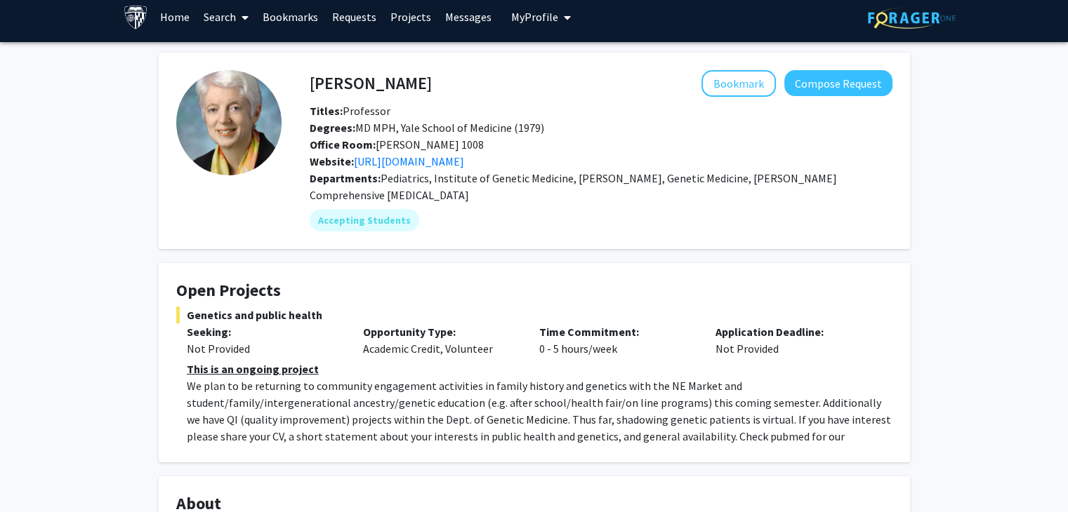
scroll to position [0, 0]
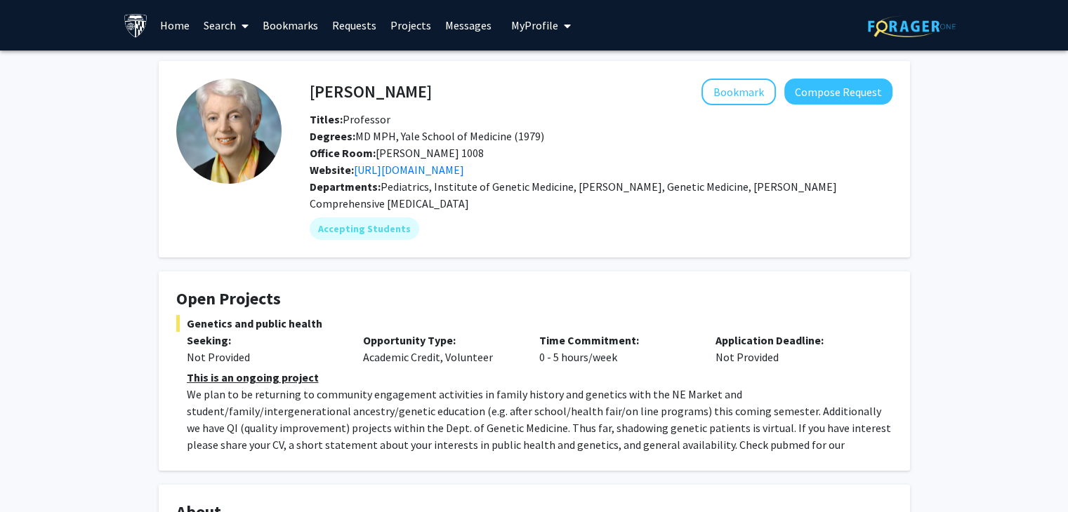
drag, startPoint x: 425, startPoint y: 92, endPoint x: 312, endPoint y: 87, distance: 113.8
click at [312, 87] on h4 "[PERSON_NAME]" at bounding box center [371, 92] width 122 height 26
copy h4 "[PERSON_NAME]"
click at [235, 26] on link "Search" at bounding box center [226, 25] width 59 height 49
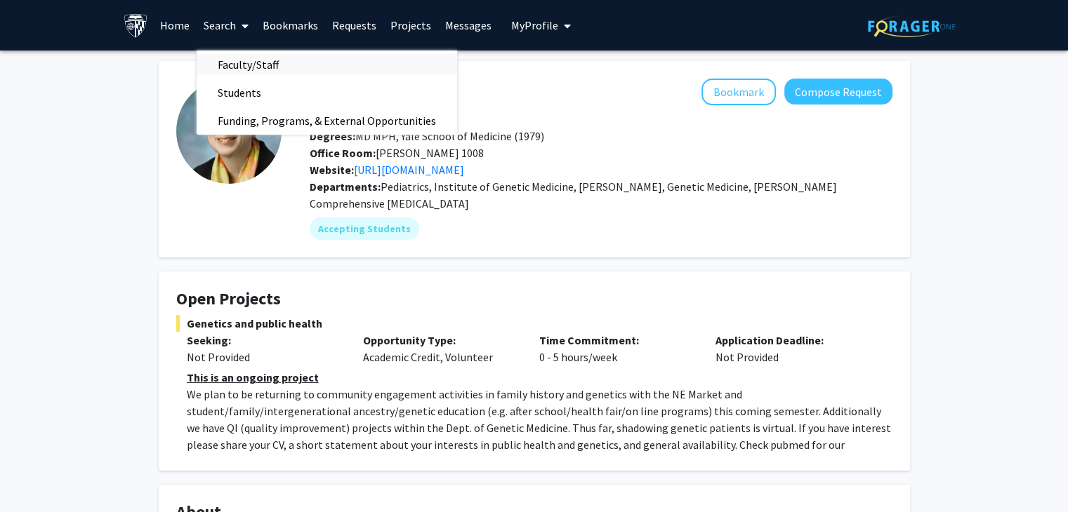
click at [245, 61] on span "Faculty/Staff" at bounding box center [248, 65] width 103 height 28
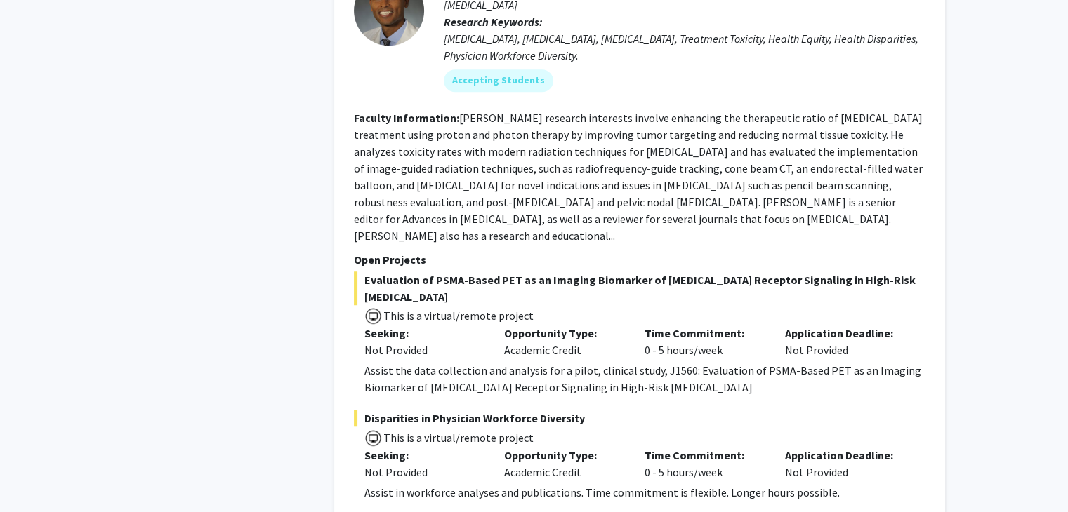
scroll to position [1025, 0]
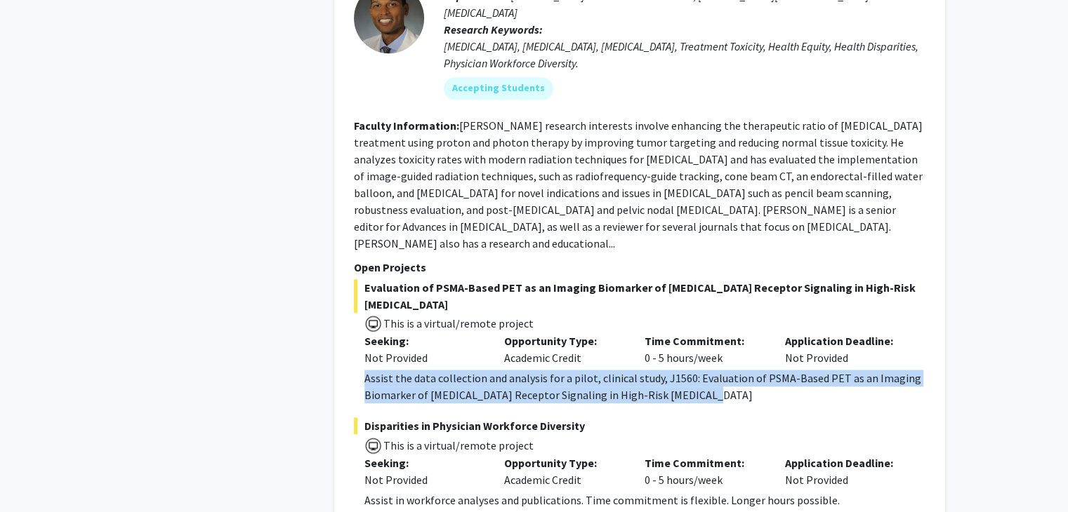
drag, startPoint x: 364, startPoint y: 324, endPoint x: 719, endPoint y: 343, distance: 355.7
click at [719, 370] on div "Assist the data collection and analysis for a pilot, clinical study, J1560: Eva…" at bounding box center [644, 387] width 561 height 34
copy div "Assist the data collection and analysis for a pilot, clinical study, J1560: Eva…"
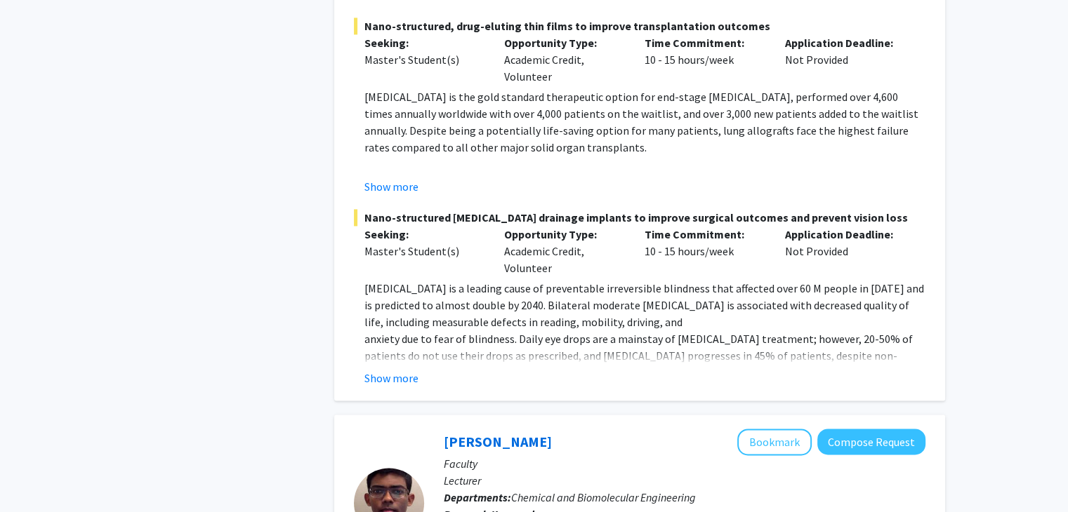
scroll to position [2087, 0]
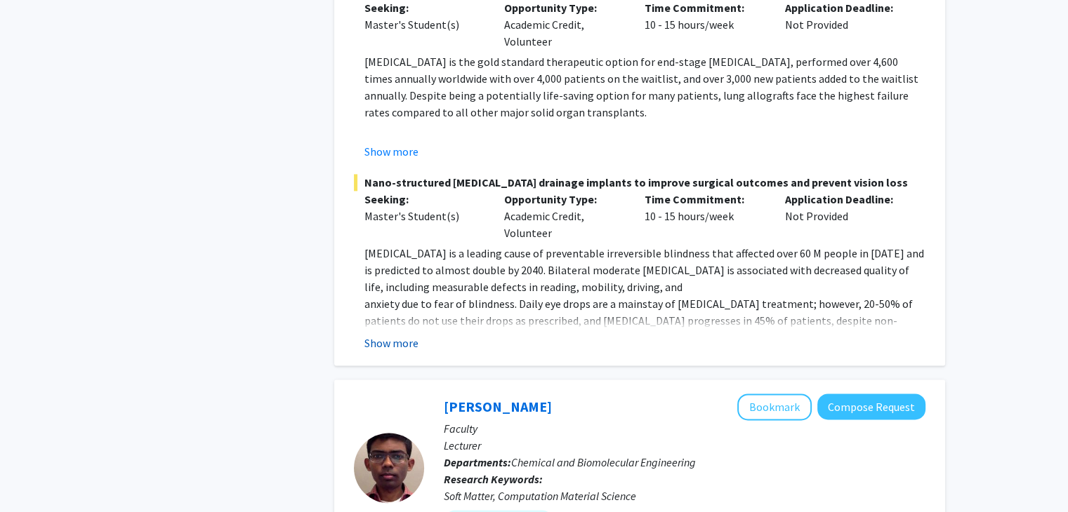
click at [401, 335] on button "Show more" at bounding box center [391, 343] width 54 height 17
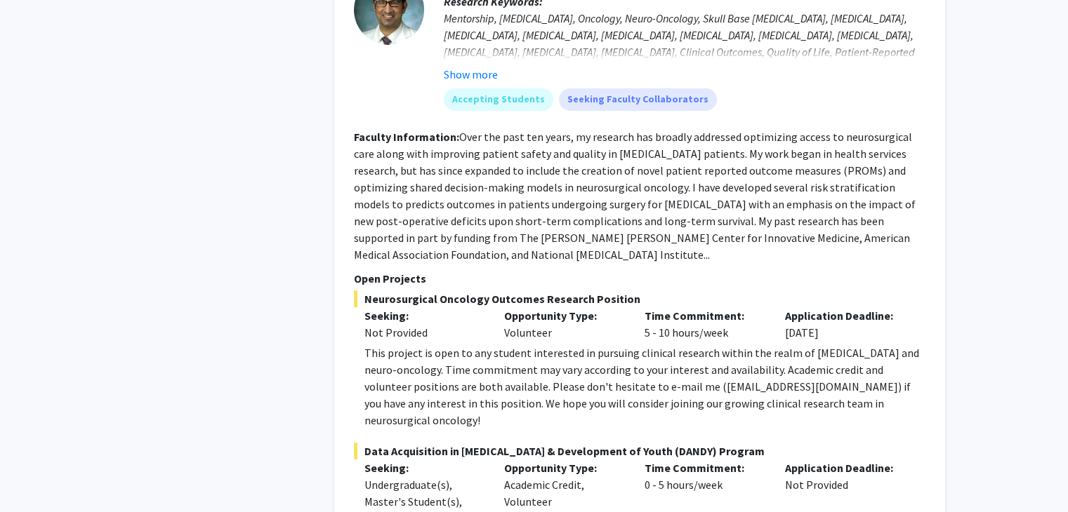
scroll to position [5467, 0]
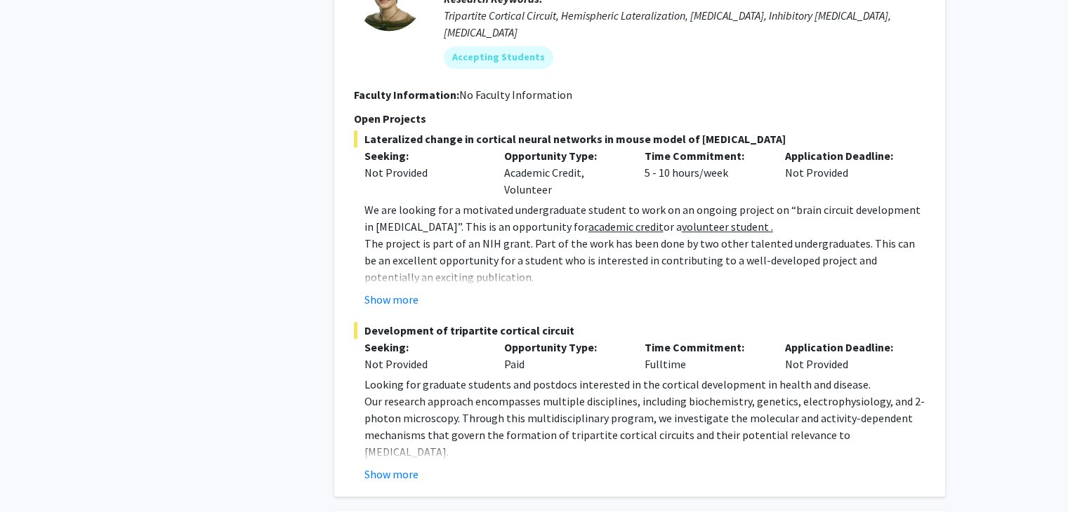
scroll to position [6425, 0]
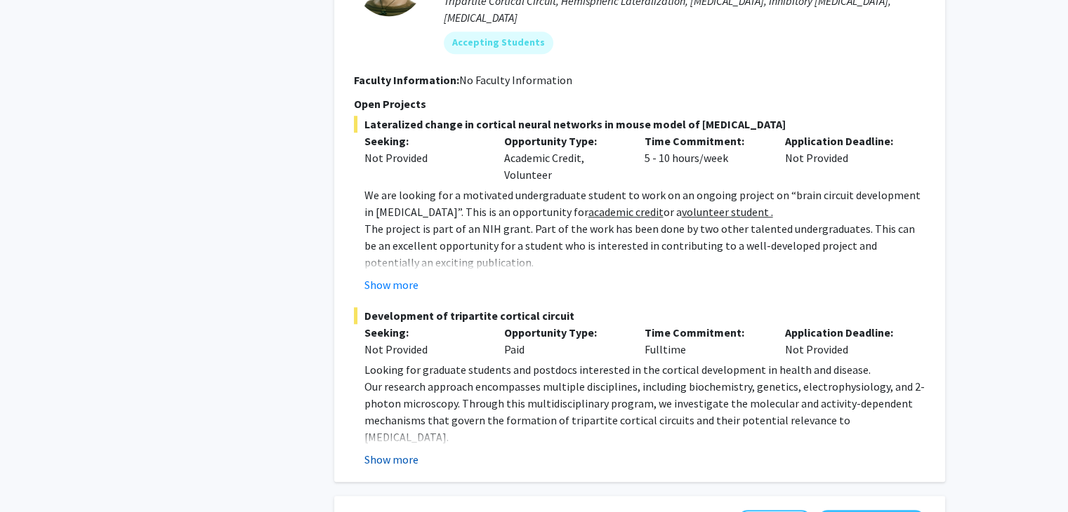
click at [395, 451] on button "Show more" at bounding box center [391, 459] width 54 height 17
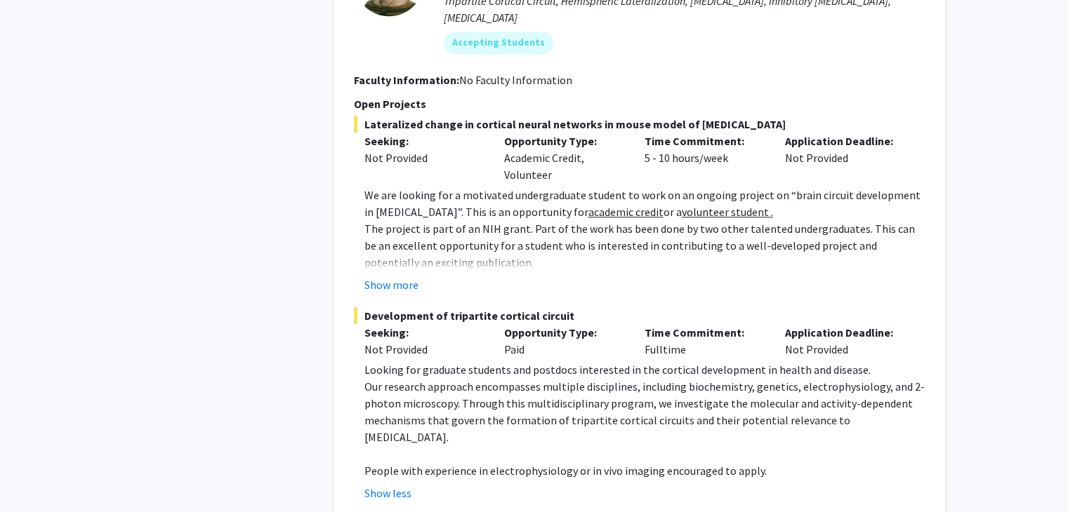
click at [689, 485] on div "Show less" at bounding box center [644, 493] width 561 height 17
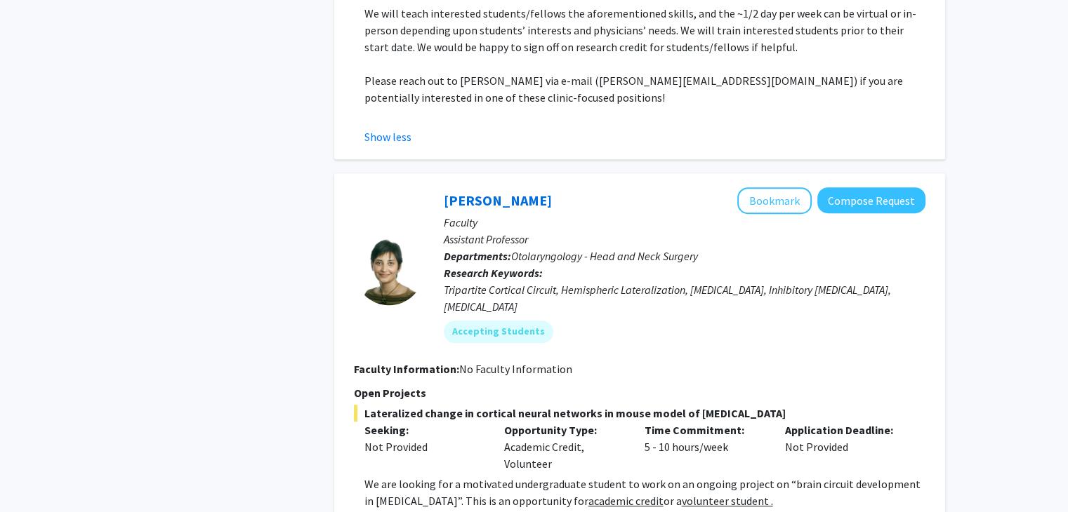
scroll to position [6144, 0]
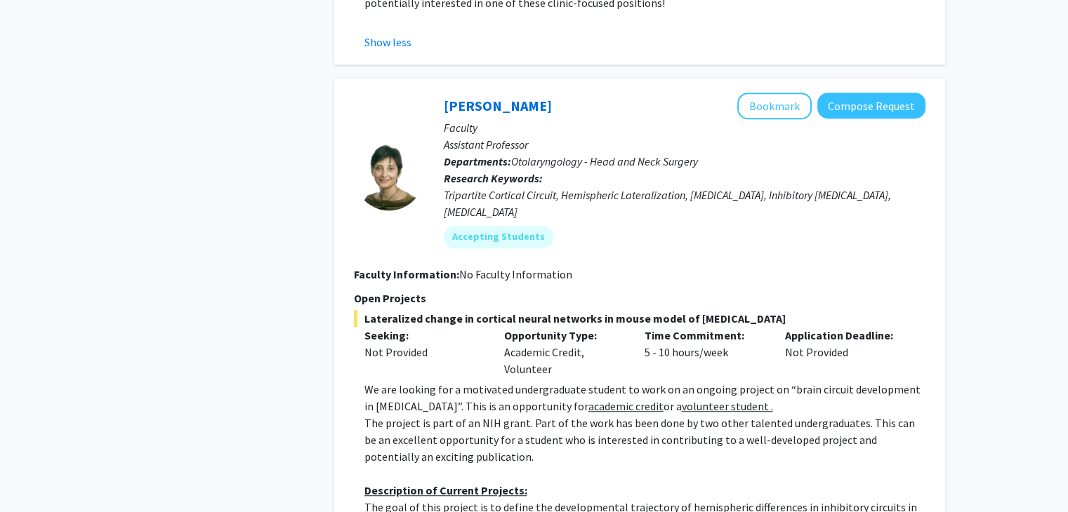
scroll to position [6235, 0]
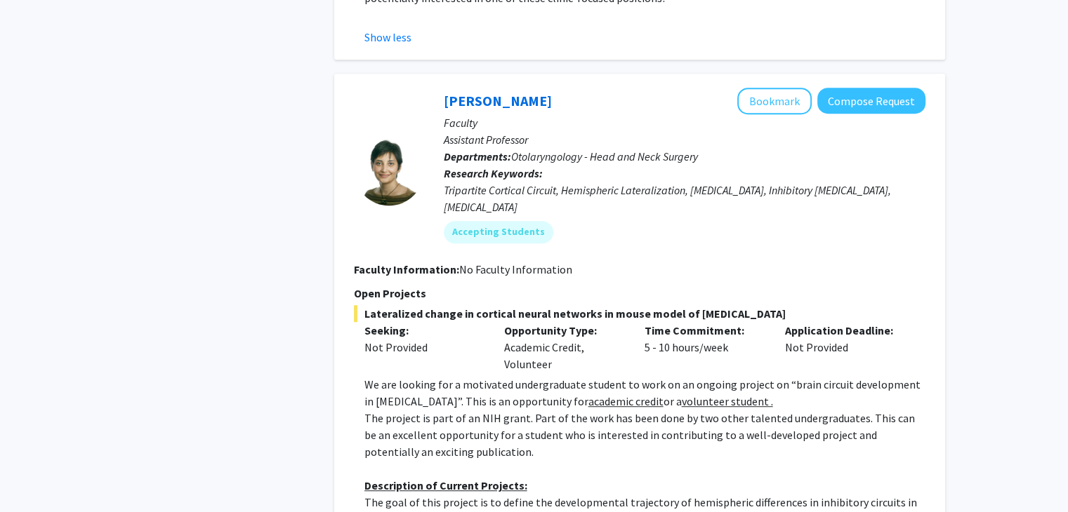
drag, startPoint x: 623, startPoint y: 390, endPoint x: 597, endPoint y: 352, distance: 45.9
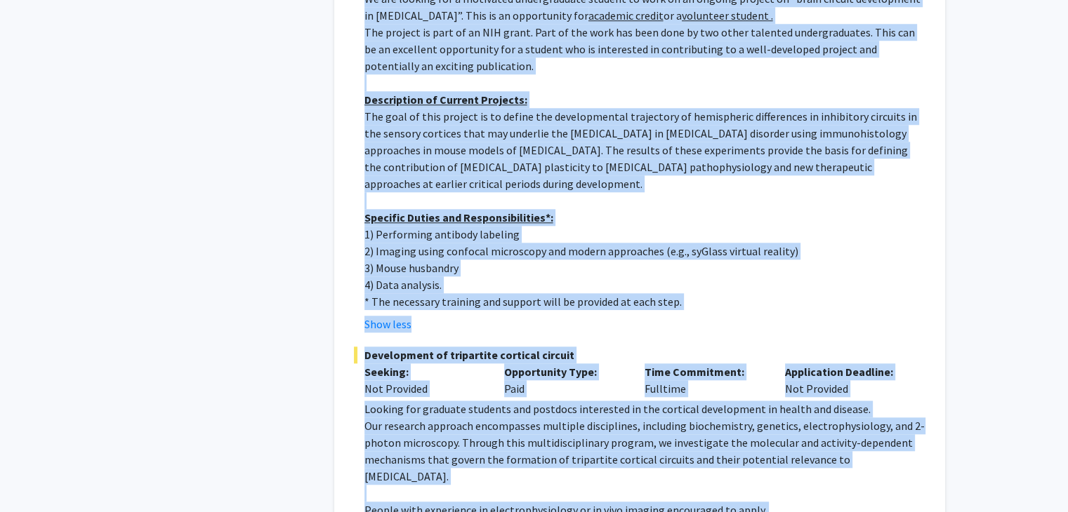
scroll to position [6755, 0]
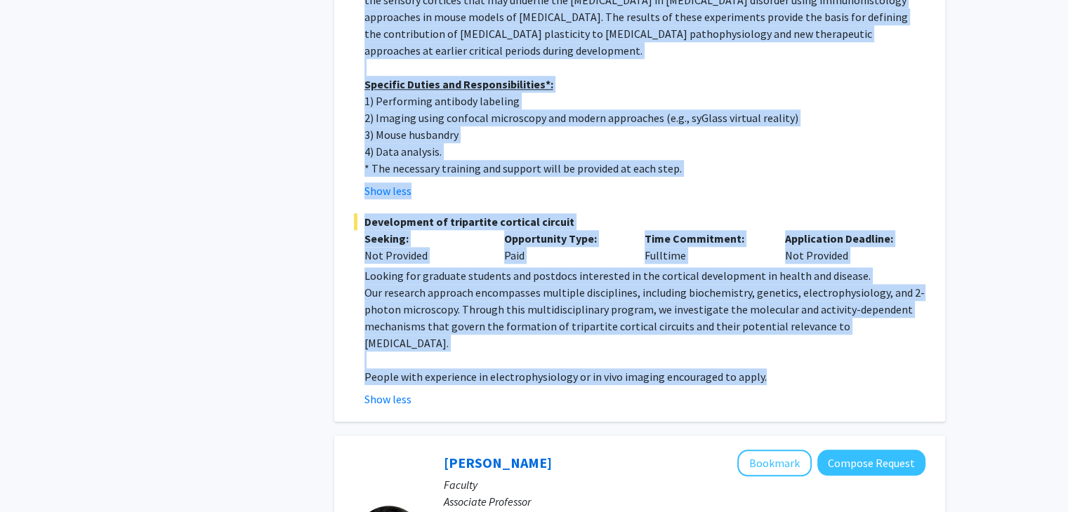
drag, startPoint x: 350, startPoint y: 117, endPoint x: 761, endPoint y: 174, distance: 415.3
copy section "Lore Ipsumdol Sitametcons adipis el seddoeiu tempor incididu ut labor etdol ma …"
click at [633, 284] on p "Our research approach encompasses multiple disciplines, including biochemistry,…" at bounding box center [644, 317] width 561 height 67
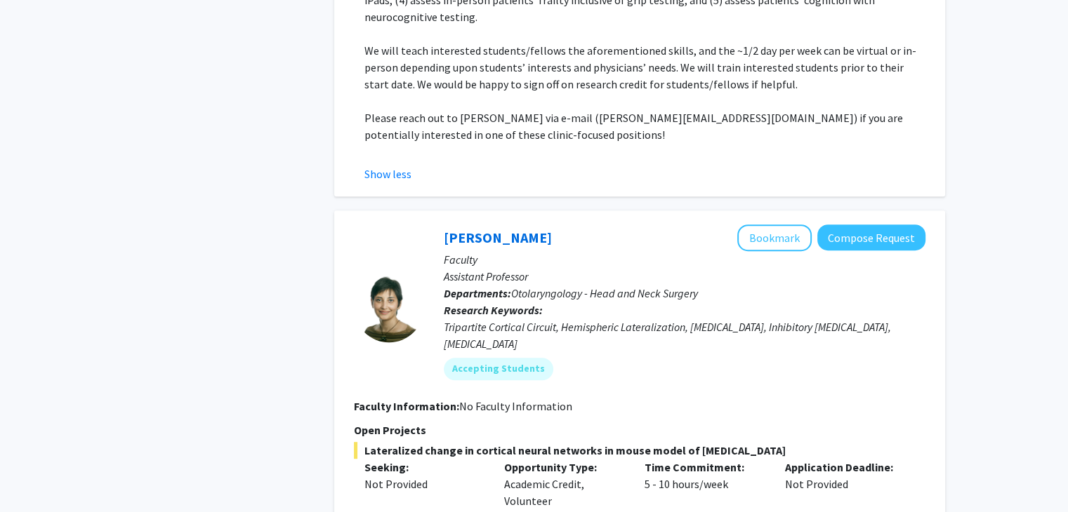
scroll to position [6071, 0]
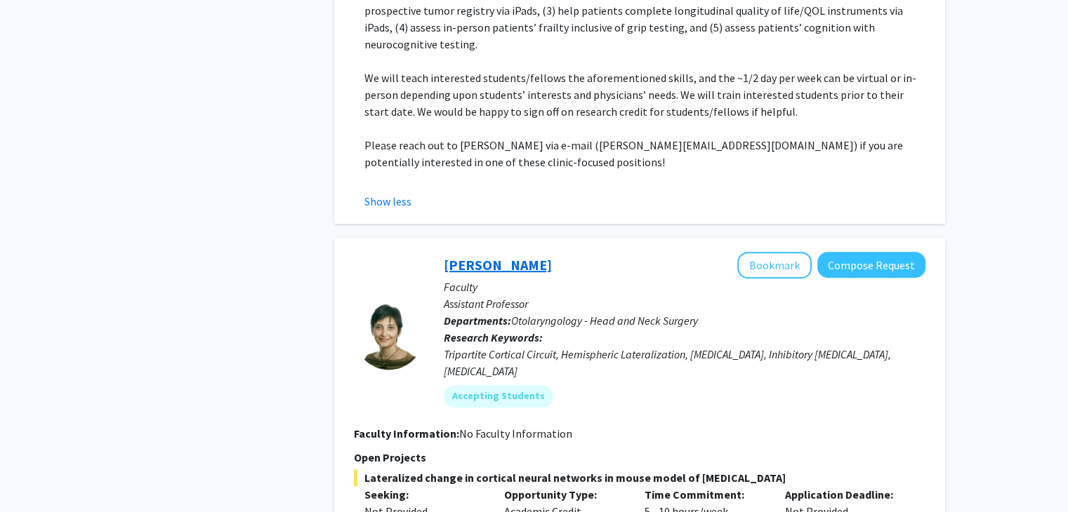
click at [505, 256] on link "[PERSON_NAME]" at bounding box center [498, 265] width 108 height 18
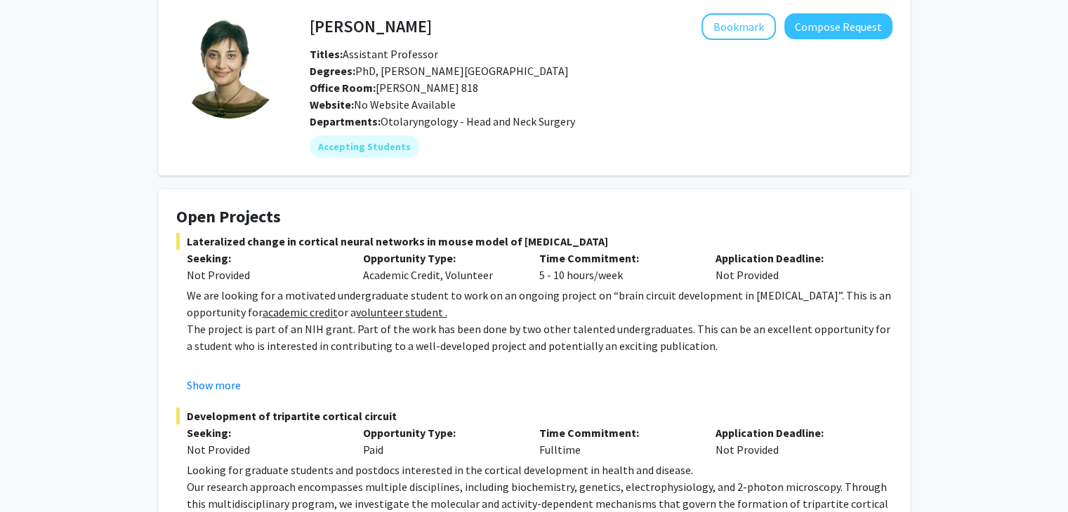
scroll to position [63, 0]
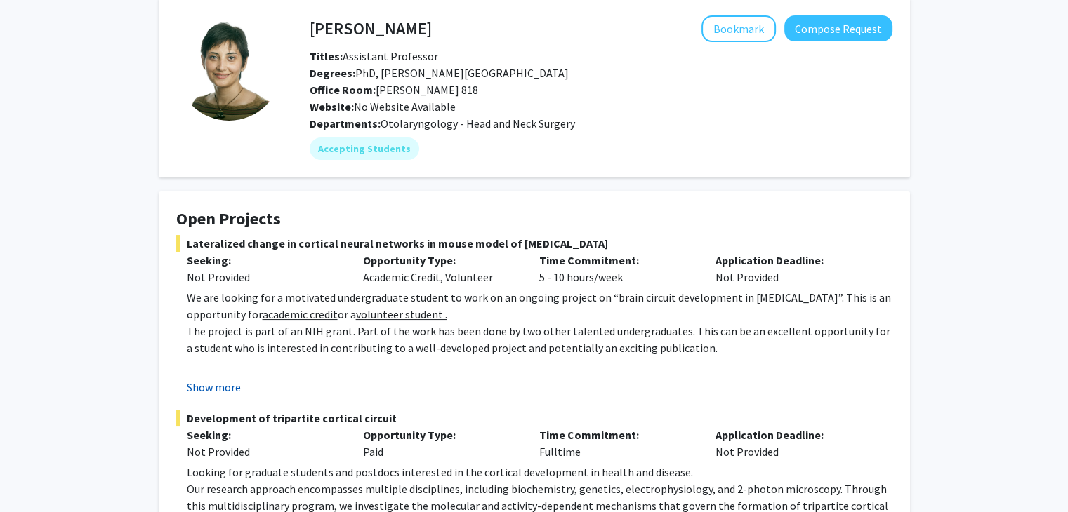
click at [211, 383] on button "Show more" at bounding box center [214, 387] width 54 height 17
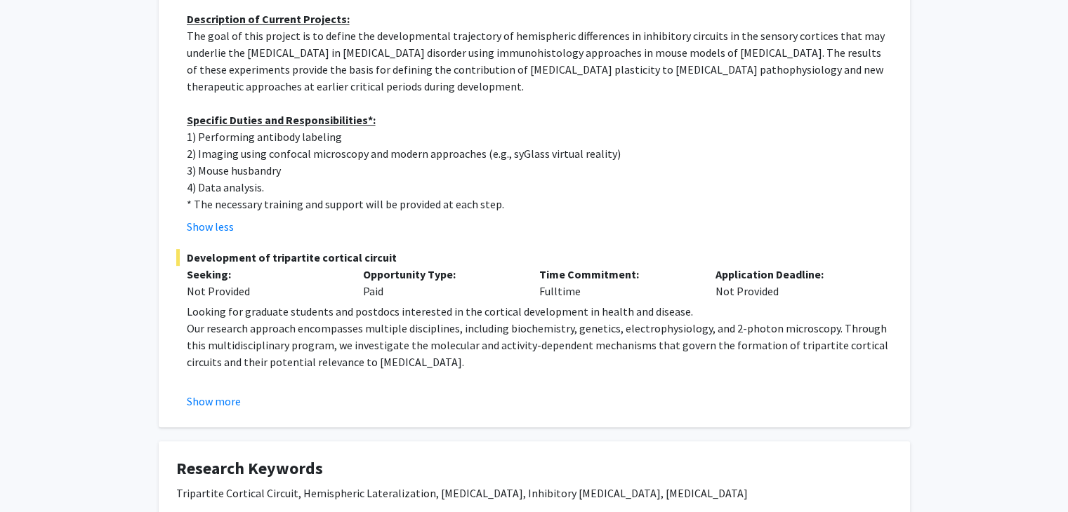
scroll to position [432, 0]
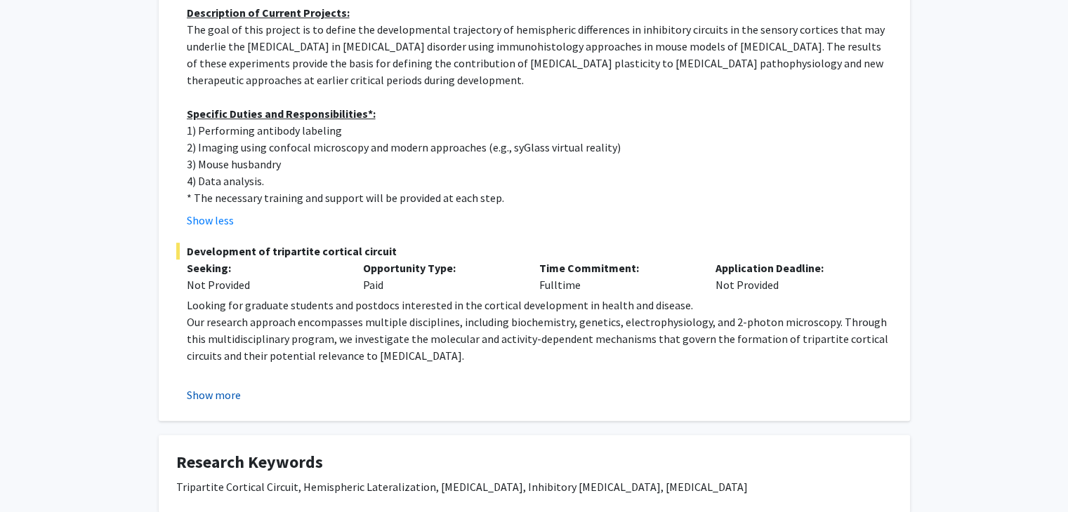
click at [212, 394] on button "Show more" at bounding box center [214, 395] width 54 height 17
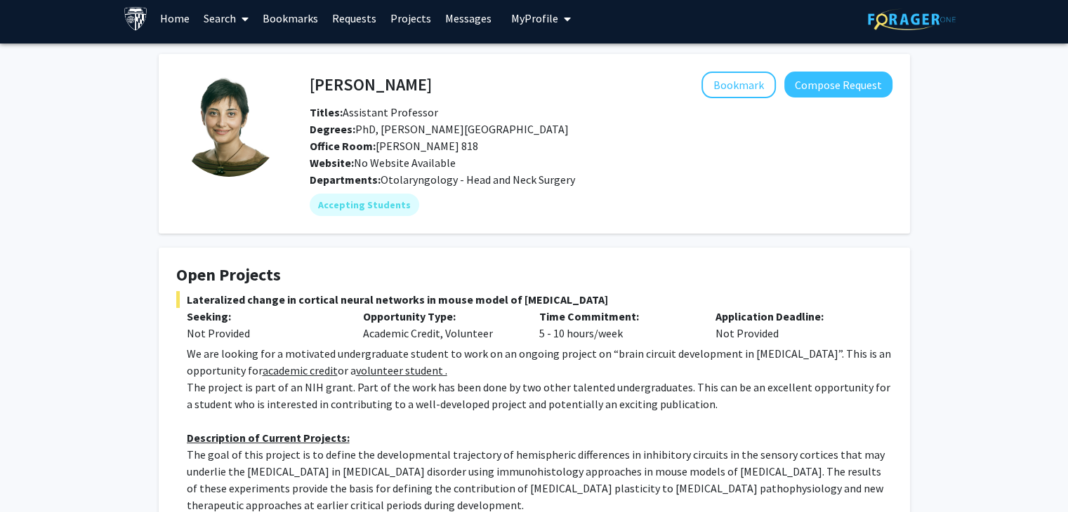
scroll to position [0, 0]
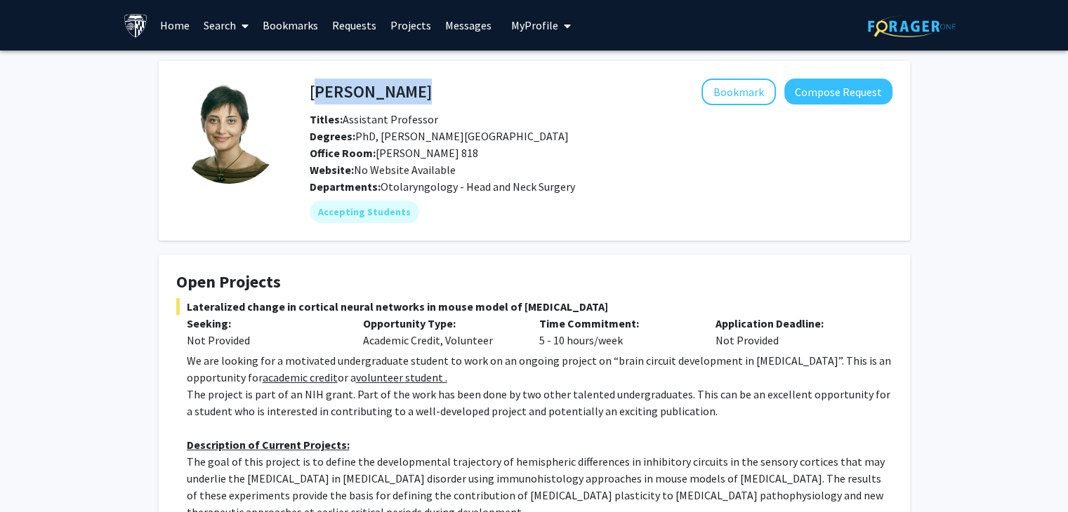
drag, startPoint x: 411, startPoint y: 87, endPoint x: 311, endPoint y: 91, distance: 99.7
click at [311, 91] on h4 "[PERSON_NAME]" at bounding box center [371, 92] width 122 height 26
copy h4 "[PERSON_NAME]"
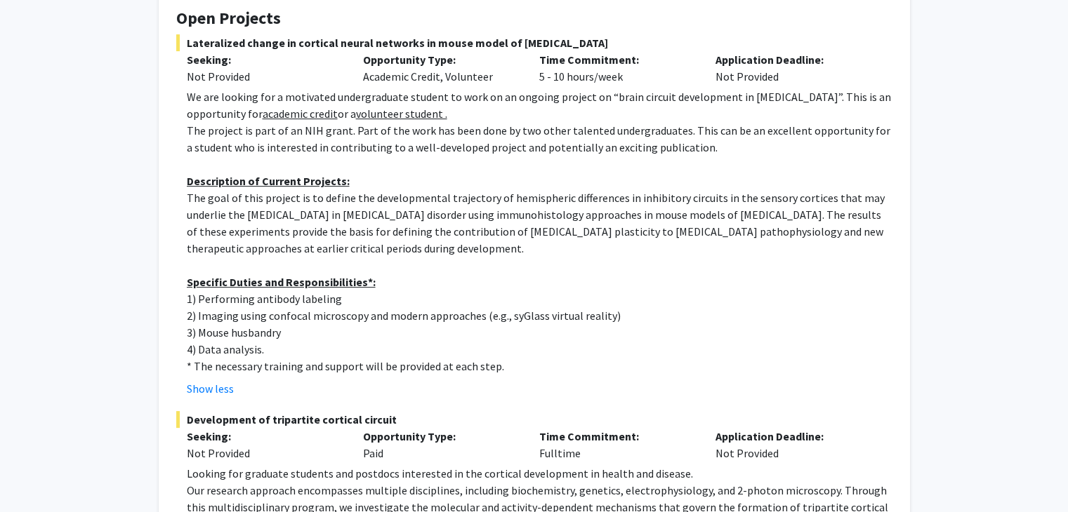
scroll to position [246, 0]
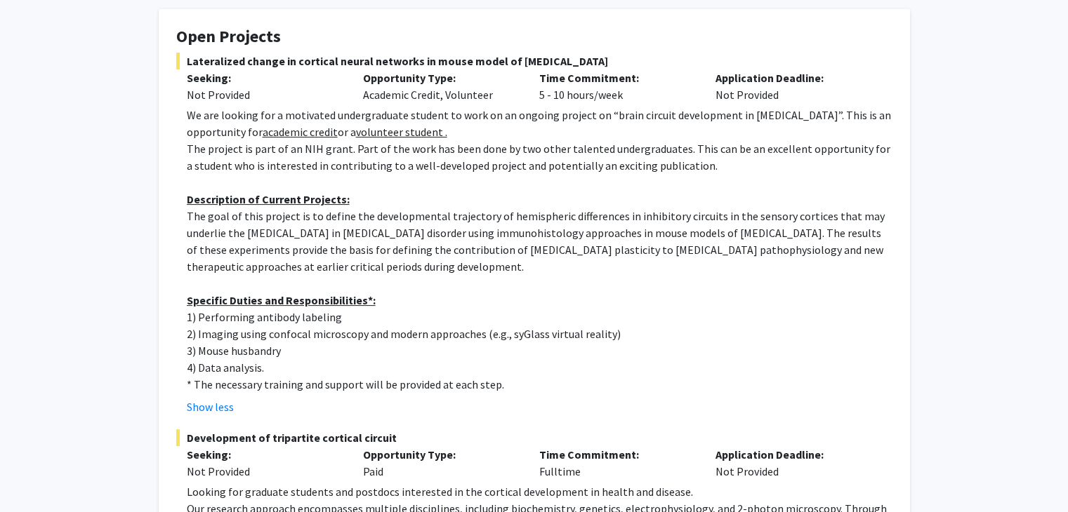
drag, startPoint x: 177, startPoint y: 32, endPoint x: 533, endPoint y: 384, distance: 500.8
click at [533, 384] on fg-card "Open Projects Lateralized change in cortical neural networks in mouse model of …" at bounding box center [534, 317] width 751 height 616
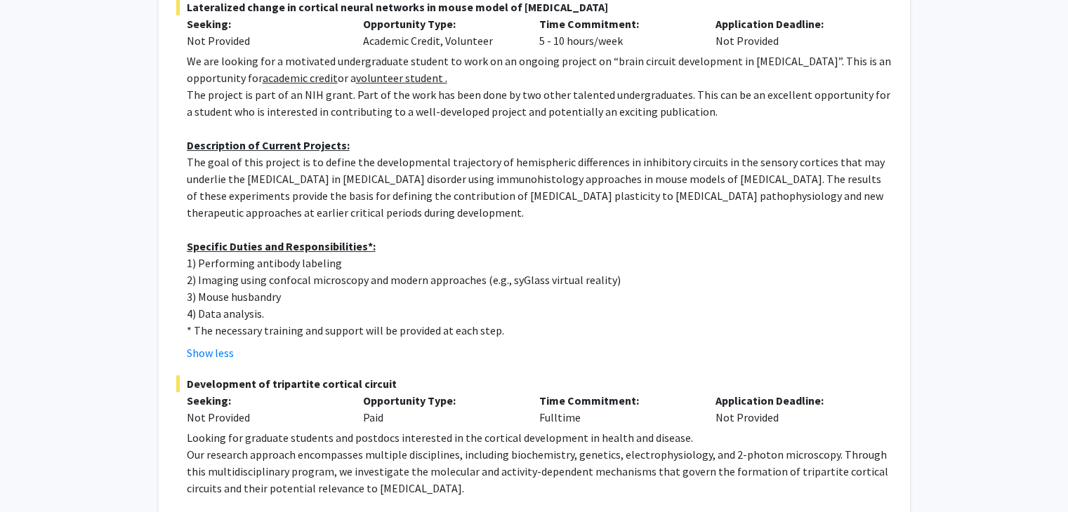
scroll to position [287, 0]
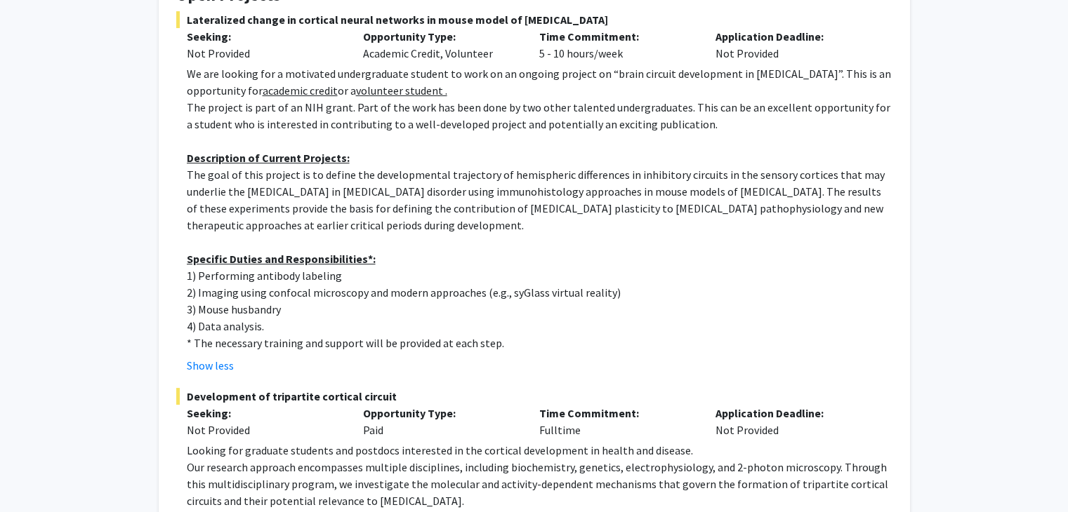
copy fg-card "Lore Ipsumdol Sitametcons adipis el seddoeiu tempor incididu ut labor etdol ma …"
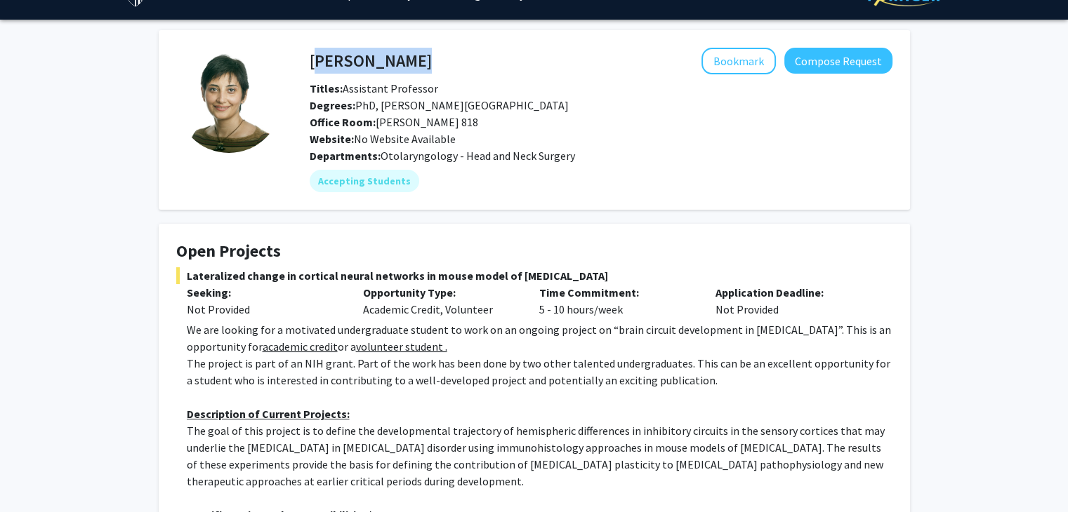
scroll to position [22, 0]
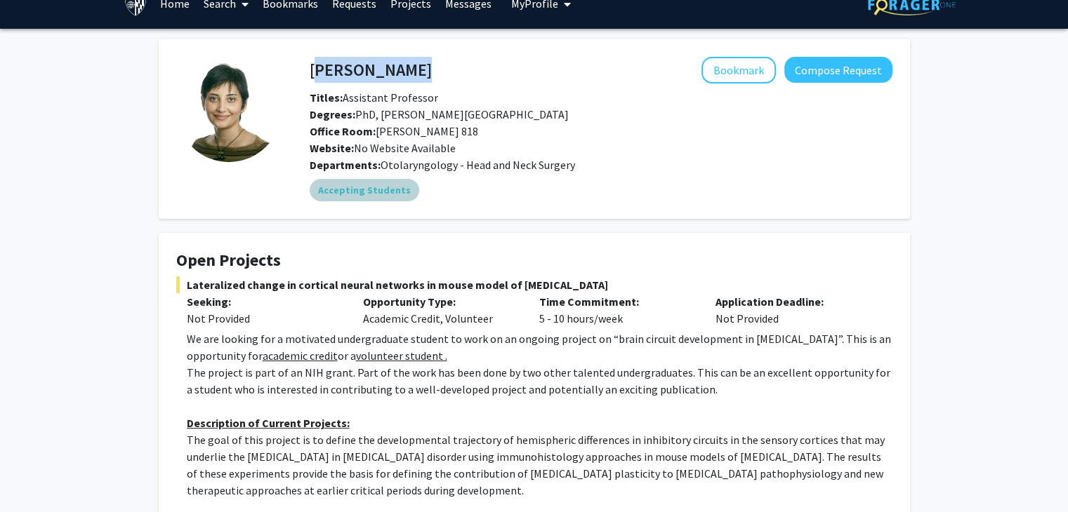
click at [719, 203] on div "Accepting Students" at bounding box center [601, 190] width 588 height 28
click at [831, 72] on button "Compose Request" at bounding box center [838, 70] width 108 height 26
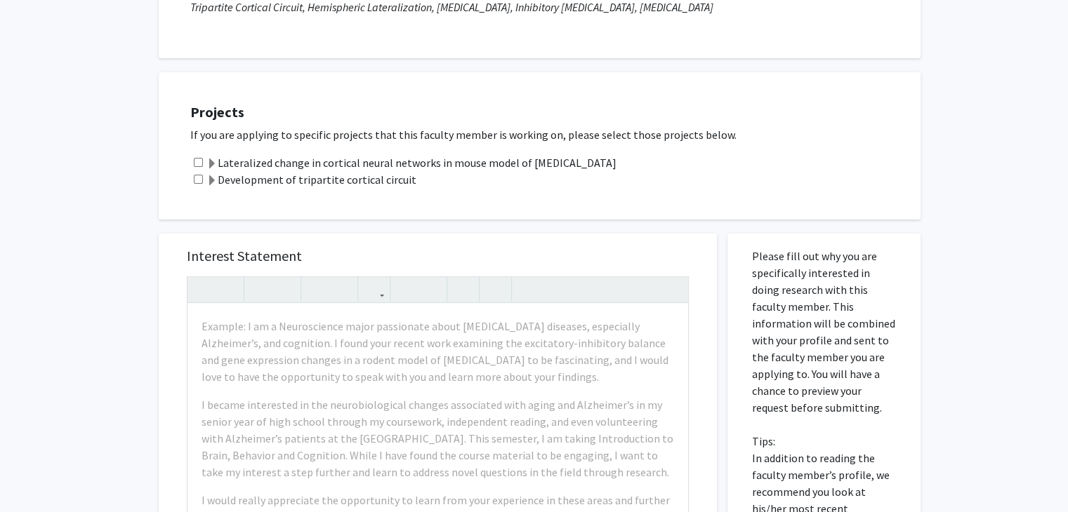
scroll to position [220, 0]
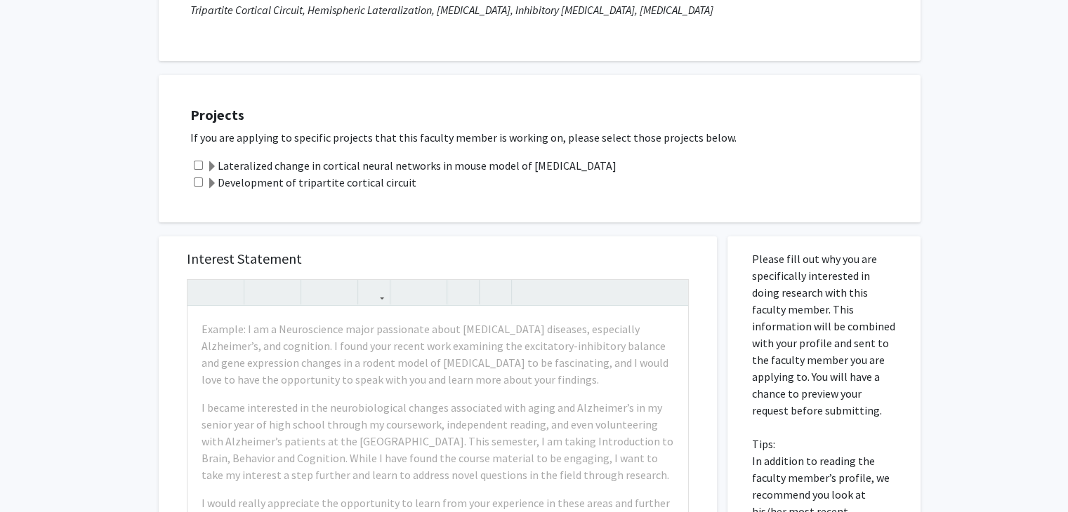
click at [272, 185] on label "Development of tripartite cortical circuit" at bounding box center [311, 182] width 210 height 17
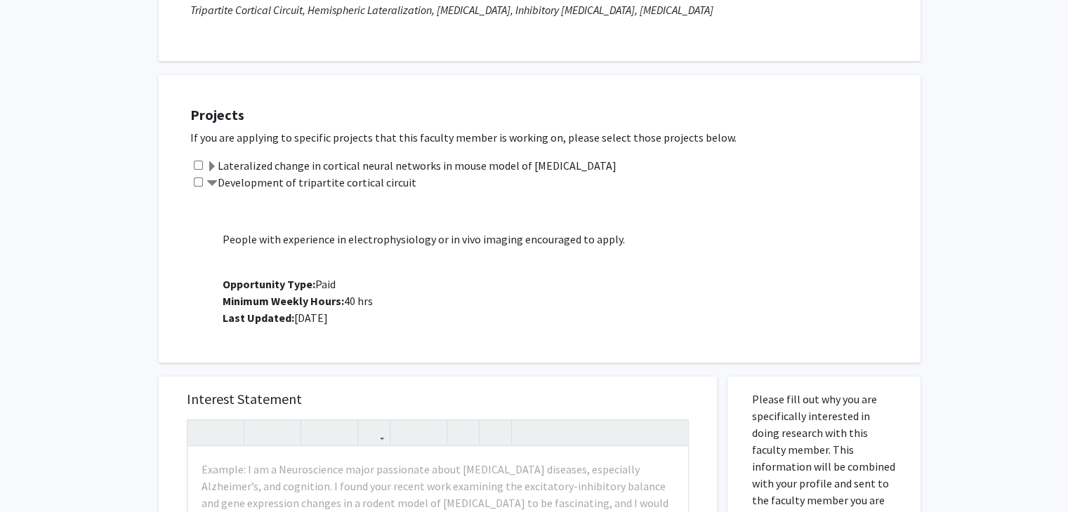
scroll to position [101, 0]
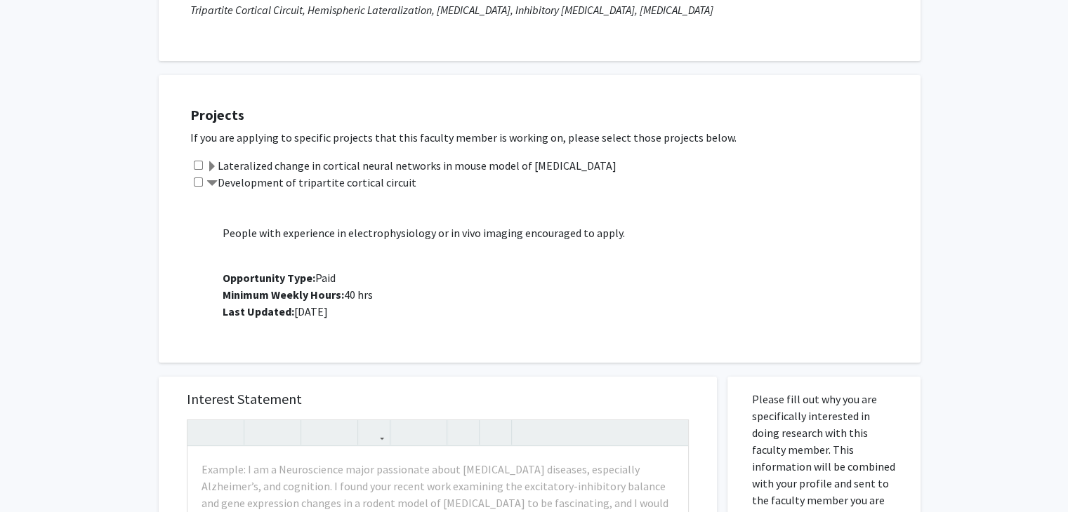
click at [197, 166] on input "checkbox" at bounding box center [198, 165] width 9 height 9
checkbox input "true"
click at [211, 166] on span at bounding box center [211, 166] width 11 height 11
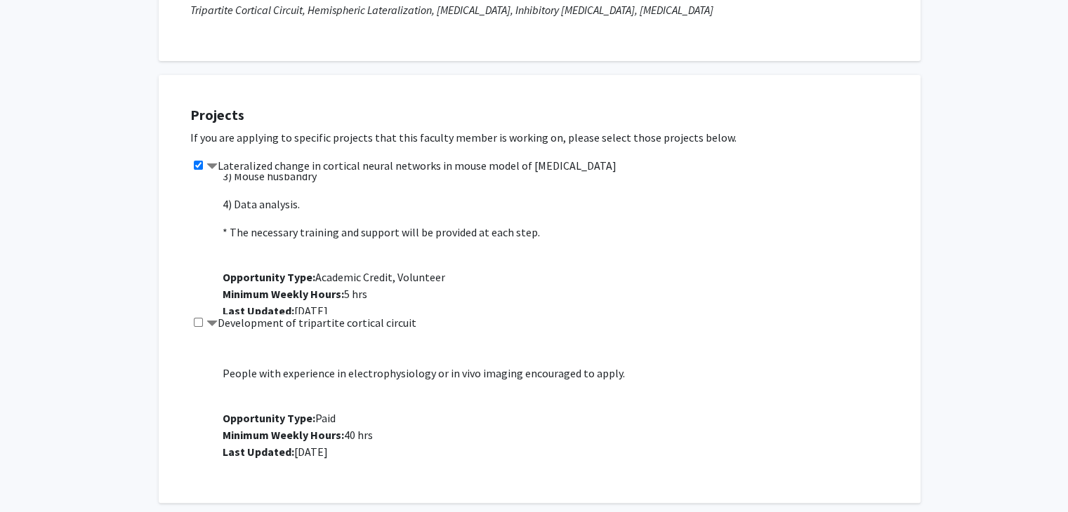
scroll to position [376, 0]
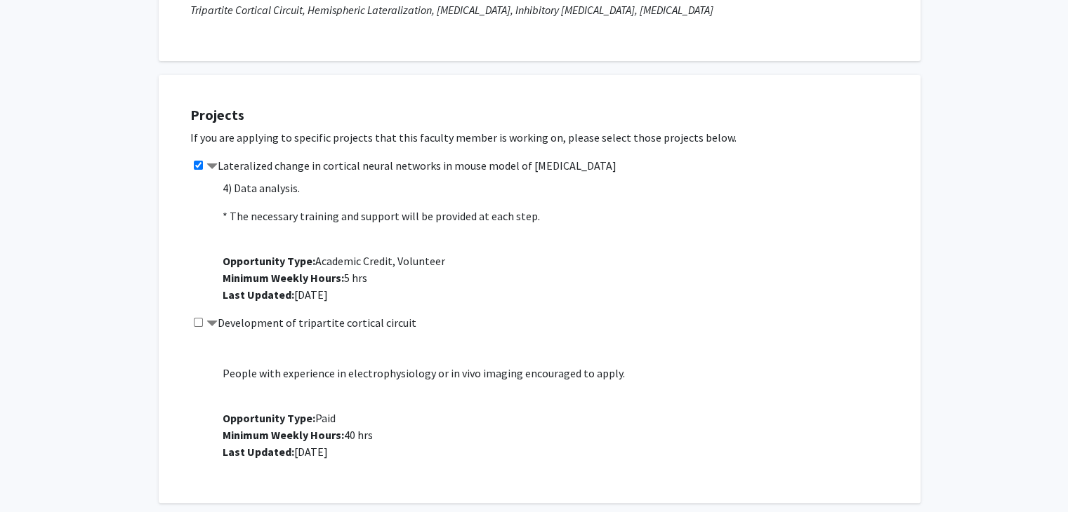
click at [211, 161] on span at bounding box center [211, 166] width 11 height 11
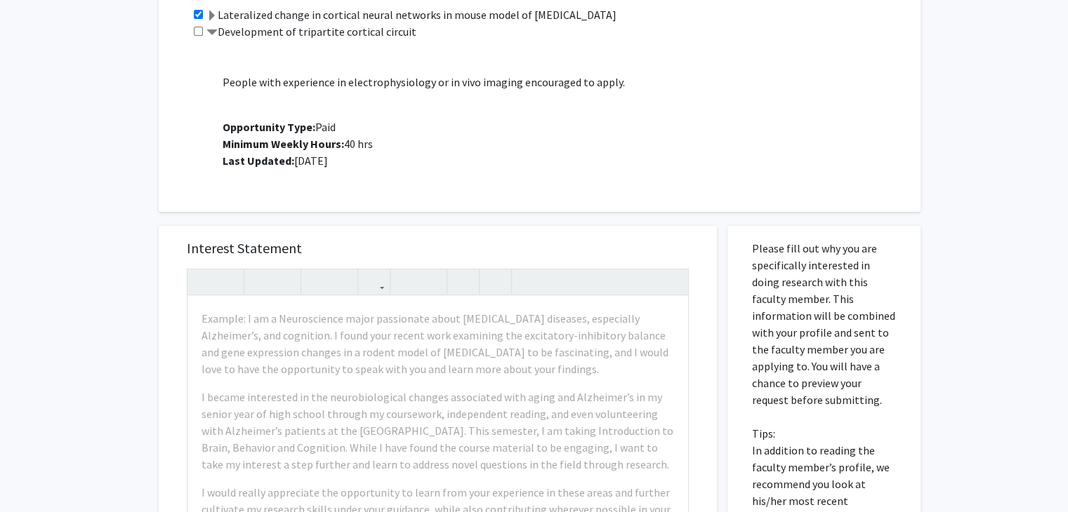
scroll to position [379, 0]
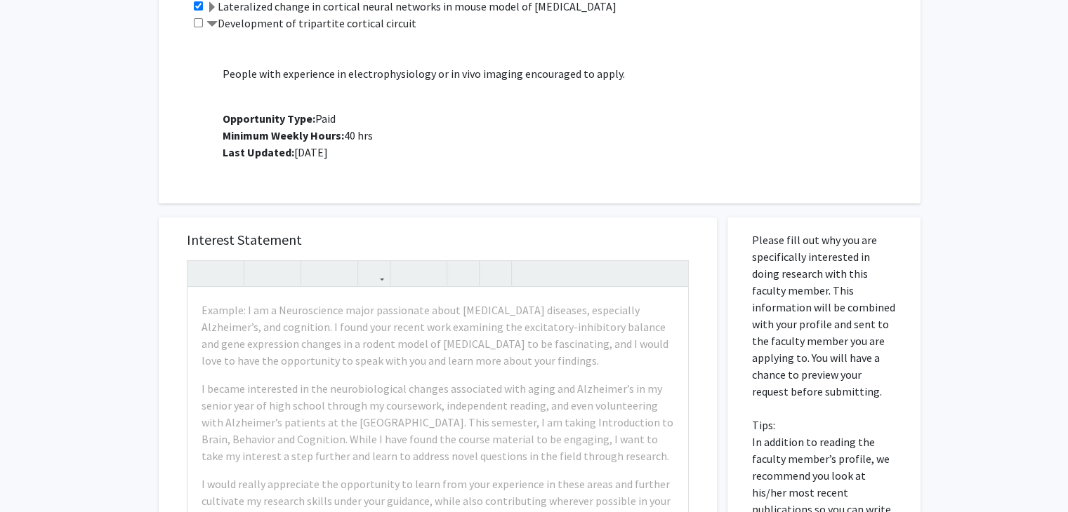
click at [205, 27] on div "Development of tripartite cortical circuit Project Description: Looking for gra…" at bounding box center [548, 93] width 716 height 157
click at [213, 25] on span at bounding box center [211, 24] width 11 height 11
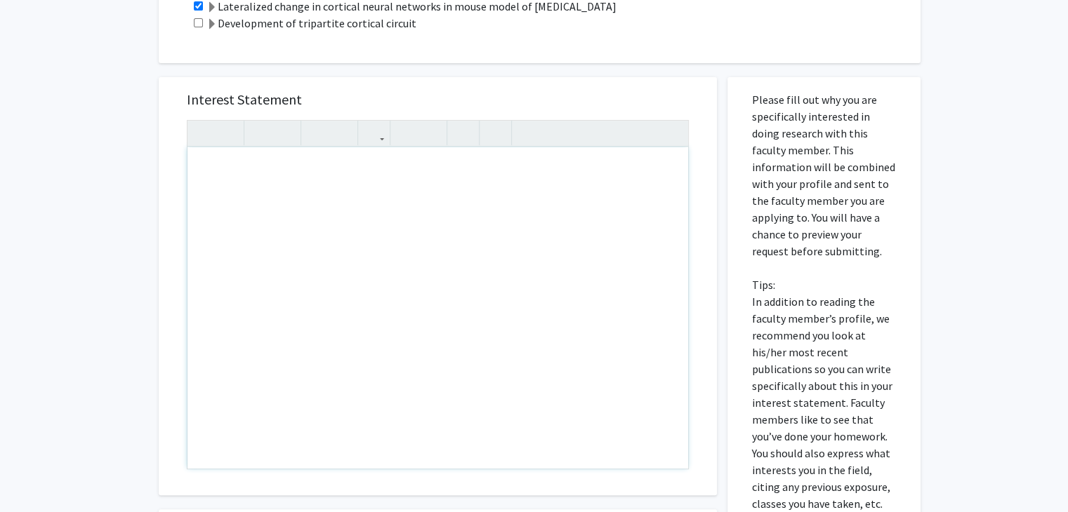
paste div "Note to users with screen readers: Please press Alt+0 or Option+0 to deactivate…"
type textarea "<l>Ipsu Do. Sita, </c><a>E sedd eius tempori utlab etd magn. Al enim ad Minimve…"
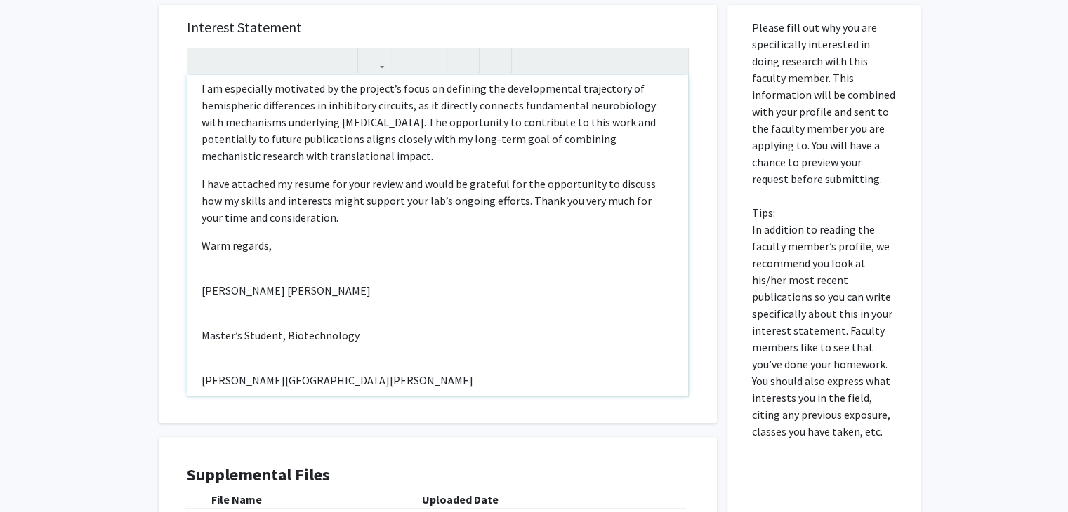
scroll to position [474, 0]
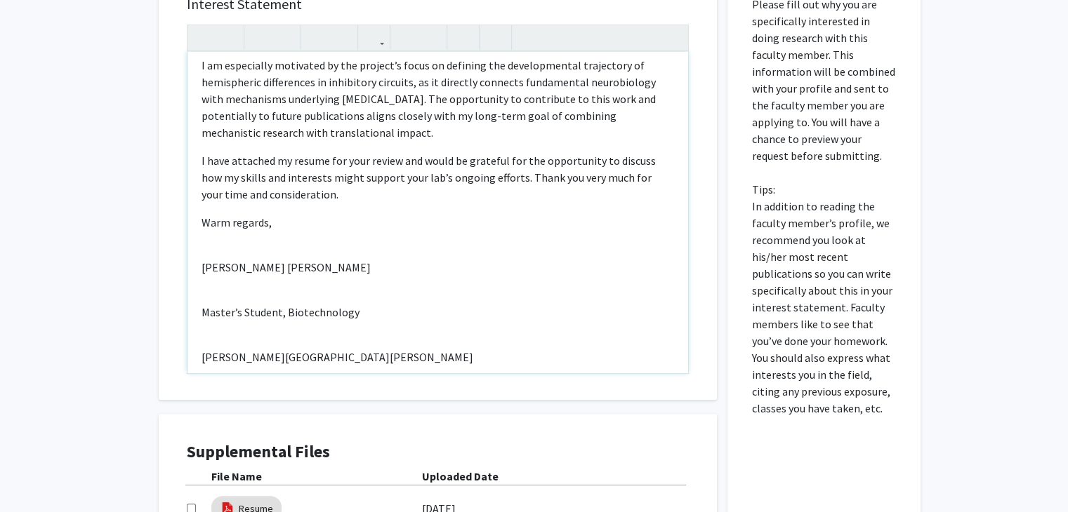
click at [203, 326] on div "Dear Dr. [PERSON_NAME], I hope this message finds you well. My name is [PERSON…" at bounding box center [437, 212] width 500 height 321
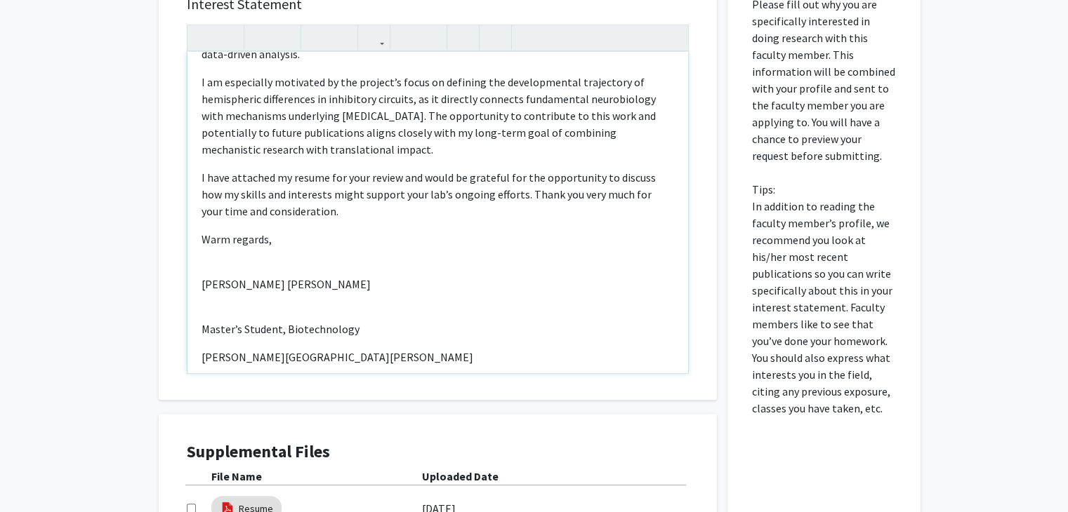
click at [204, 293] on div "Dear Dr. [PERSON_NAME], I hope this message finds you well. My name is [PERSON…" at bounding box center [437, 212] width 500 height 321
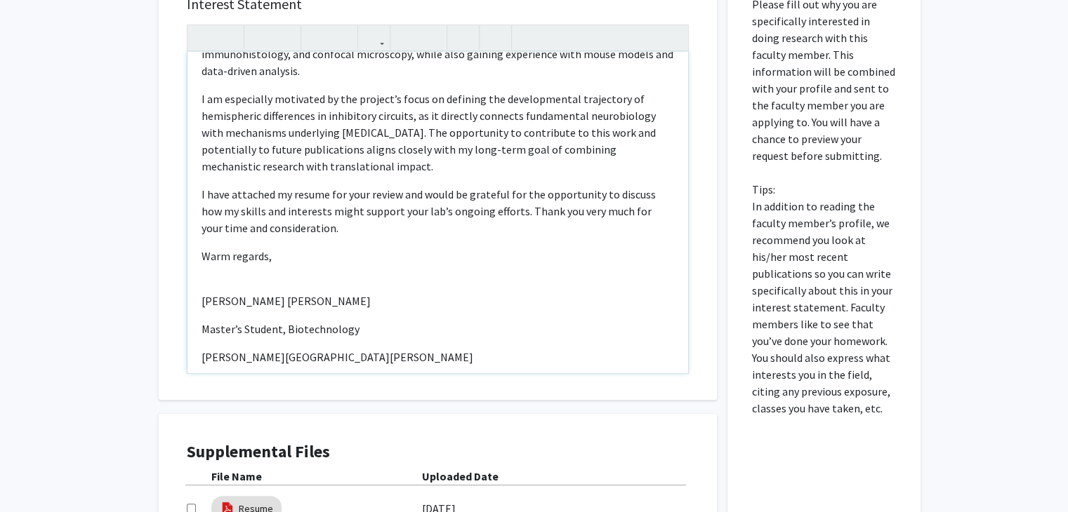
click at [199, 273] on div "Dear Dr. [PERSON_NAME], I hope this message finds you well. My name is [PERSON…" at bounding box center [437, 212] width 500 height 321
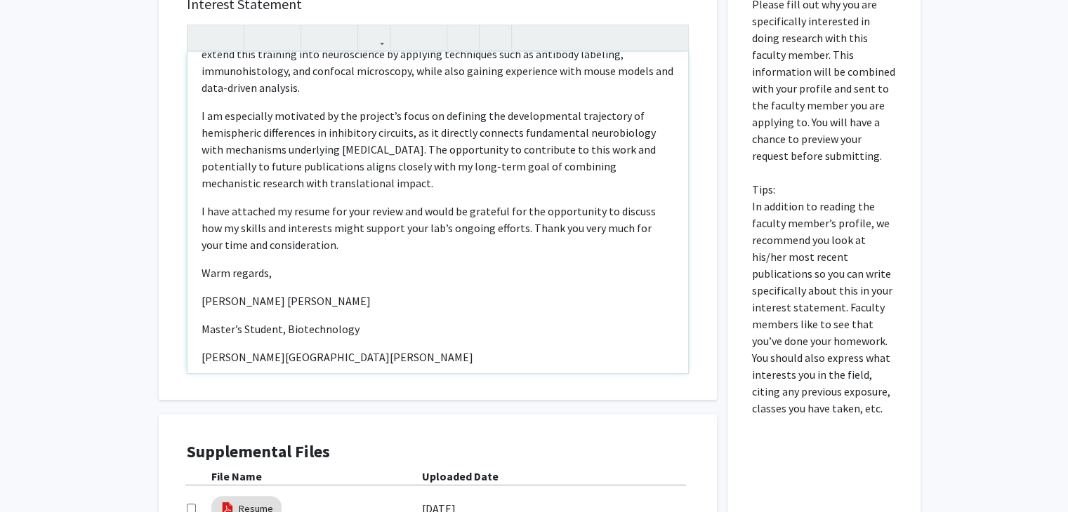
click at [199, 330] on div "Dear Dr. [PERSON_NAME], I hope this message finds you well. My name is [PERSON…" at bounding box center [437, 212] width 500 height 321
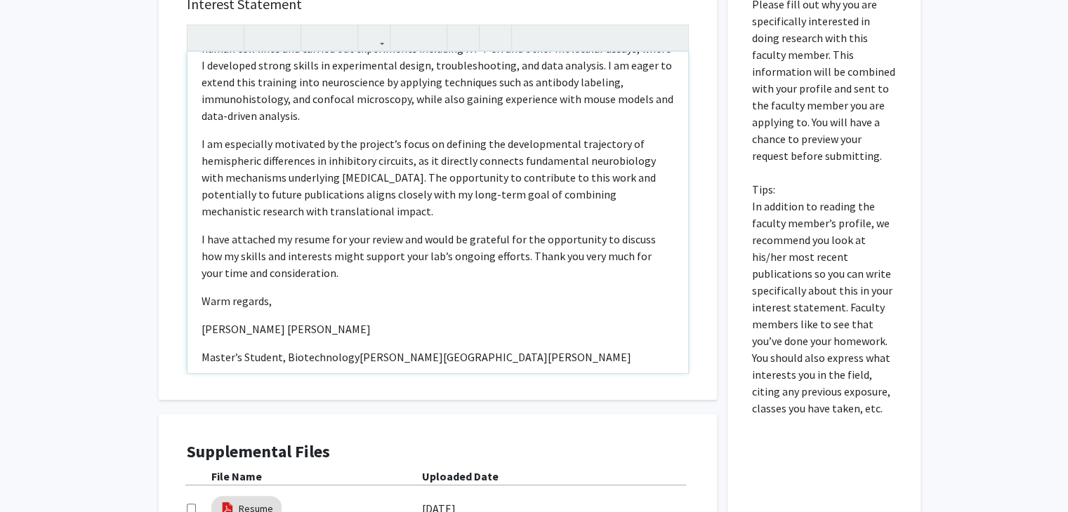
type textarea "<l>Ipsu Do. Sita, </c><a>E sedd eius tempori utlab etd magn. Al enim ad Minimve…"
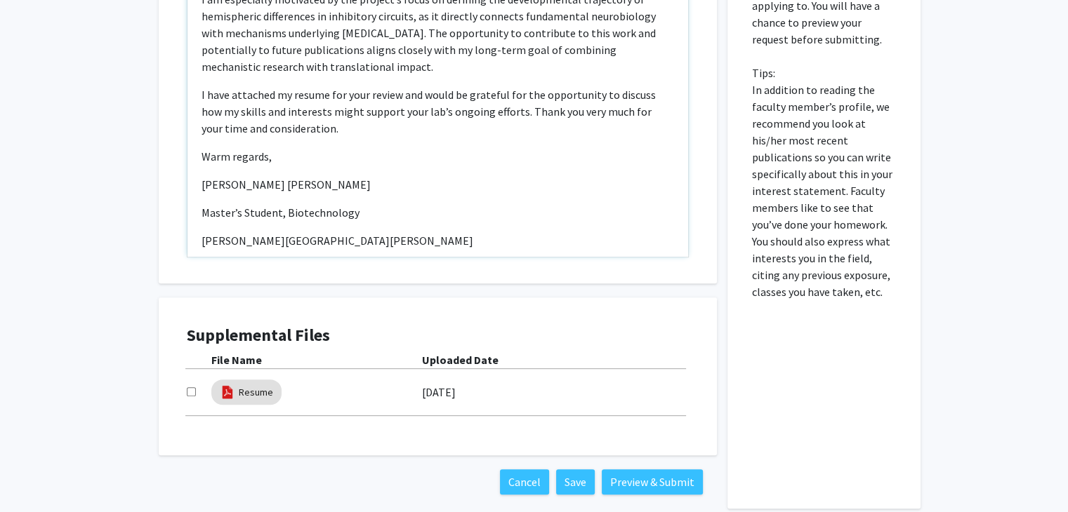
scroll to position [661, 0]
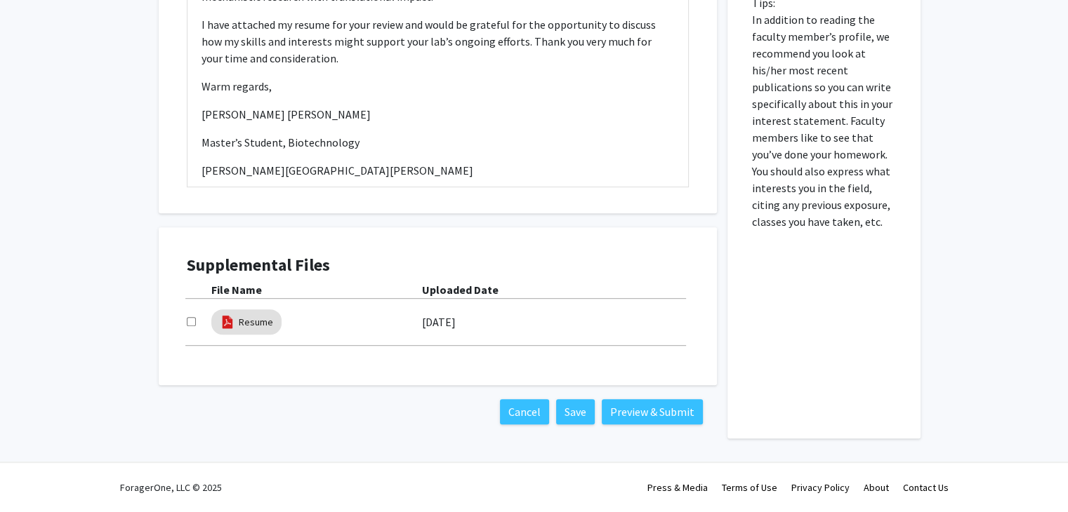
click at [187, 321] on input "checkbox" at bounding box center [191, 321] width 9 height 9
checkbox input "true"
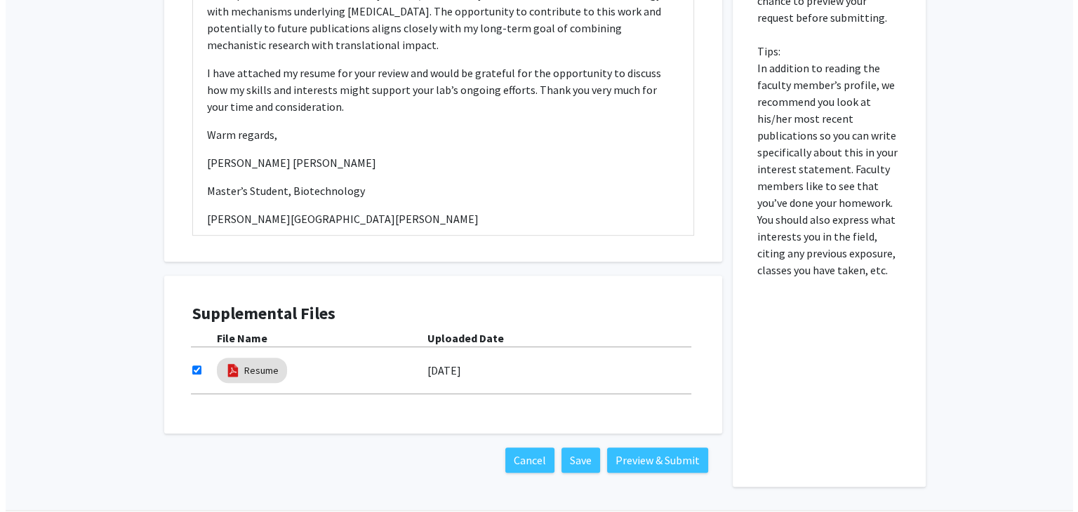
scroll to position [609, 0]
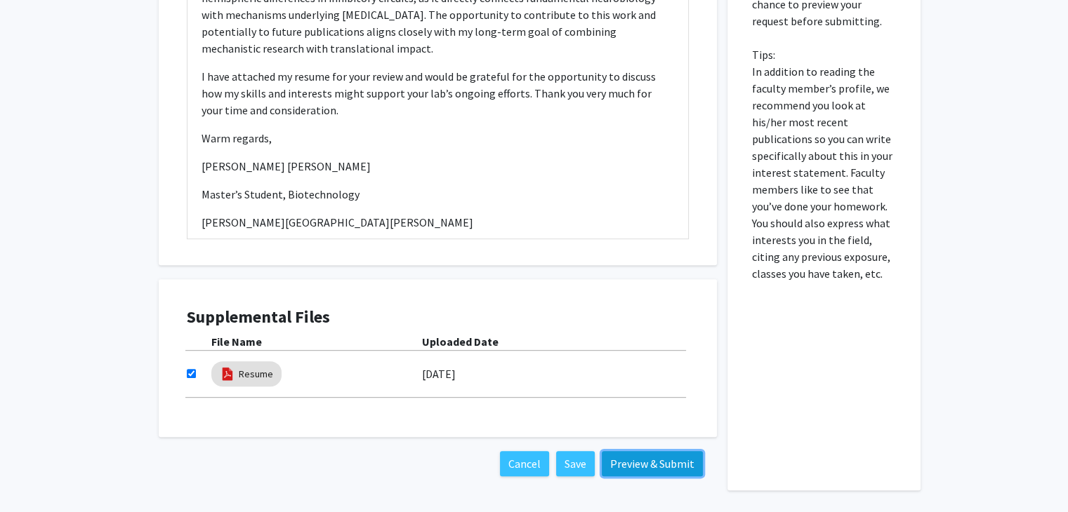
click at [642, 466] on button "Preview & Submit" at bounding box center [652, 463] width 101 height 25
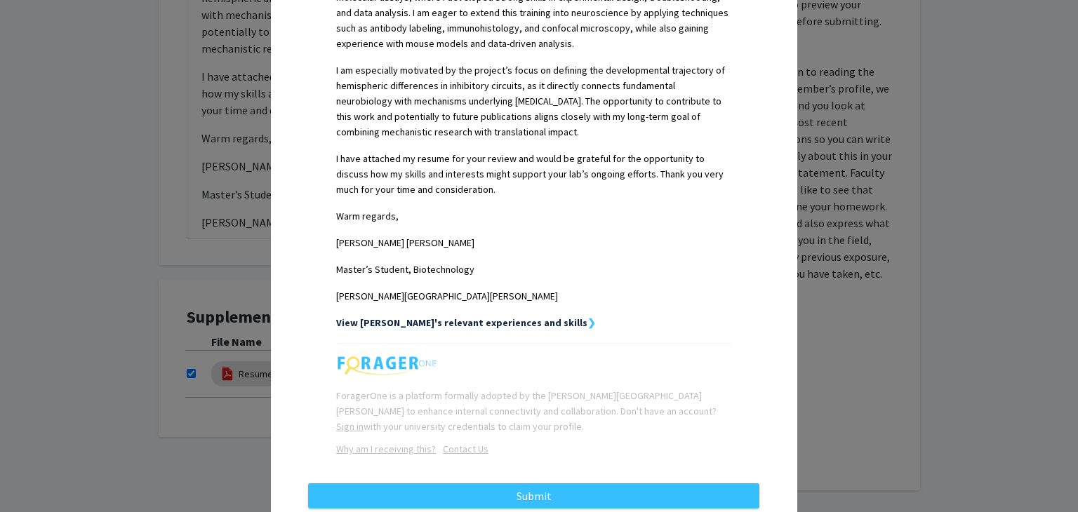
scroll to position [587, 0]
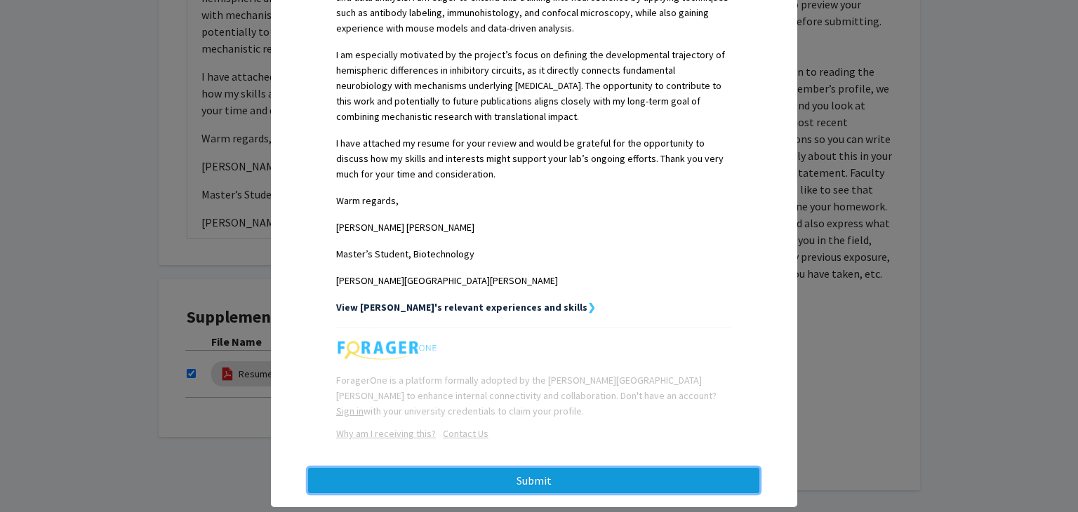
click at [579, 468] on button "Submit" at bounding box center [533, 480] width 451 height 25
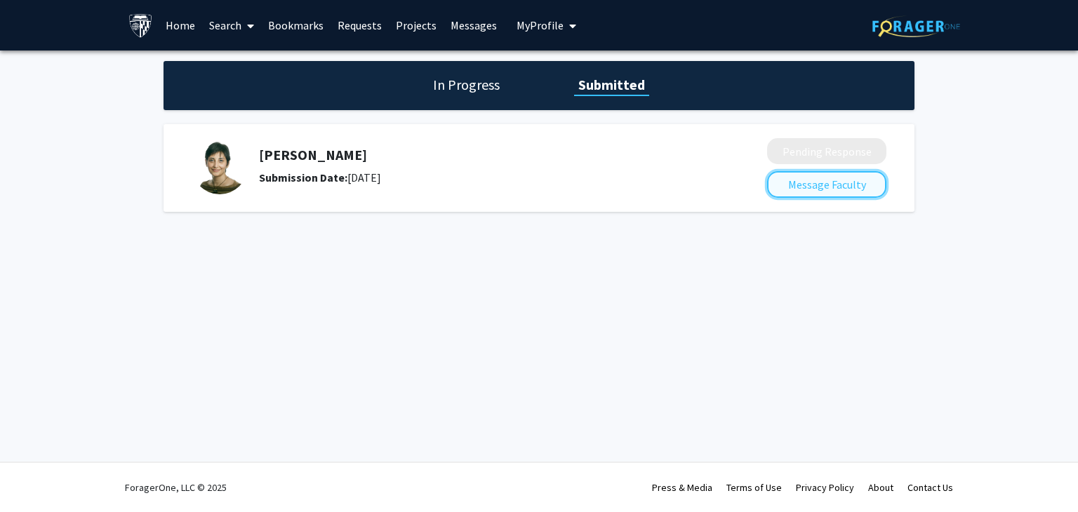
click at [847, 192] on button "Message Faculty" at bounding box center [826, 184] width 119 height 27
click at [477, 82] on h1 "In Progress" at bounding box center [466, 85] width 75 height 20
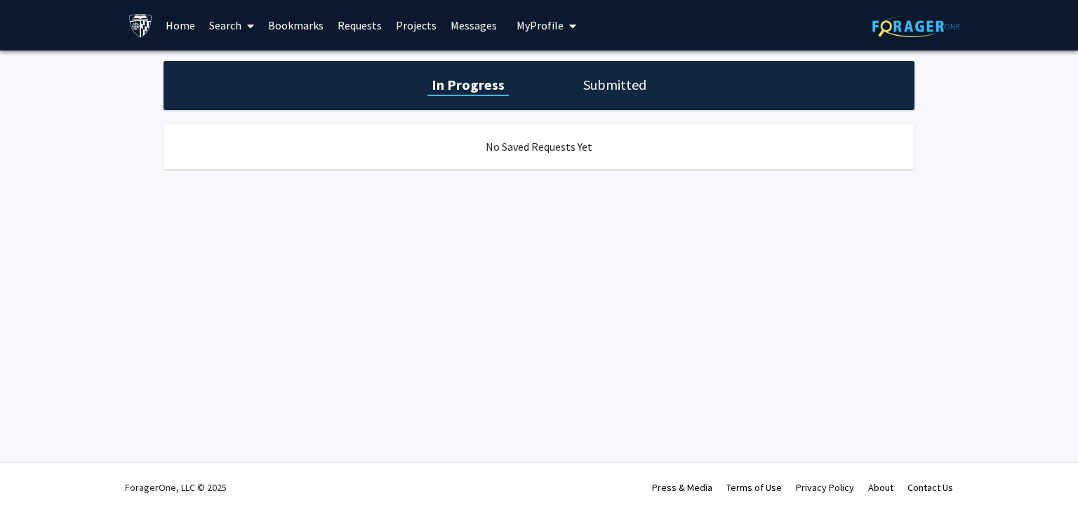
click at [613, 83] on h1 "Submitted" at bounding box center [615, 85] width 72 height 20
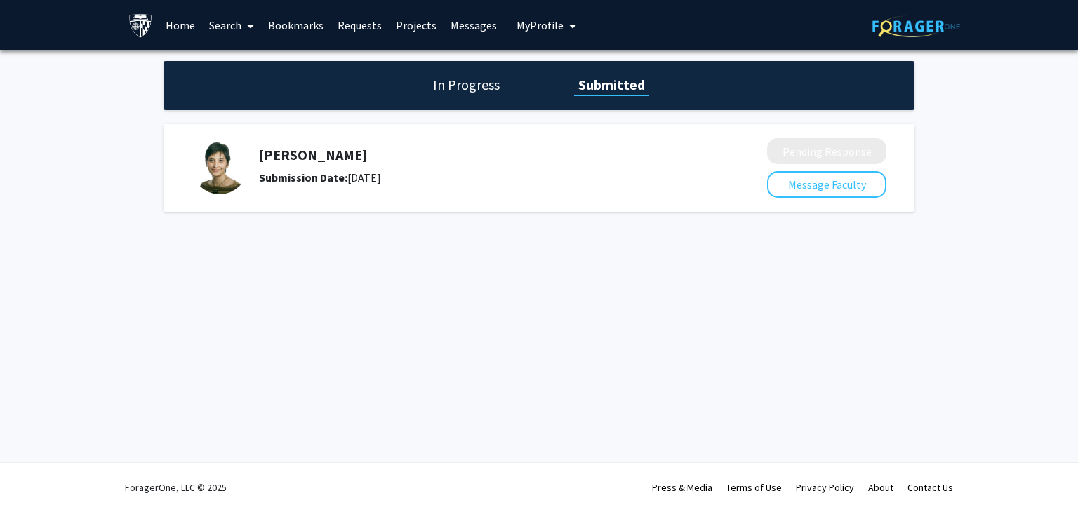
click at [236, 26] on link "Search" at bounding box center [231, 25] width 59 height 49
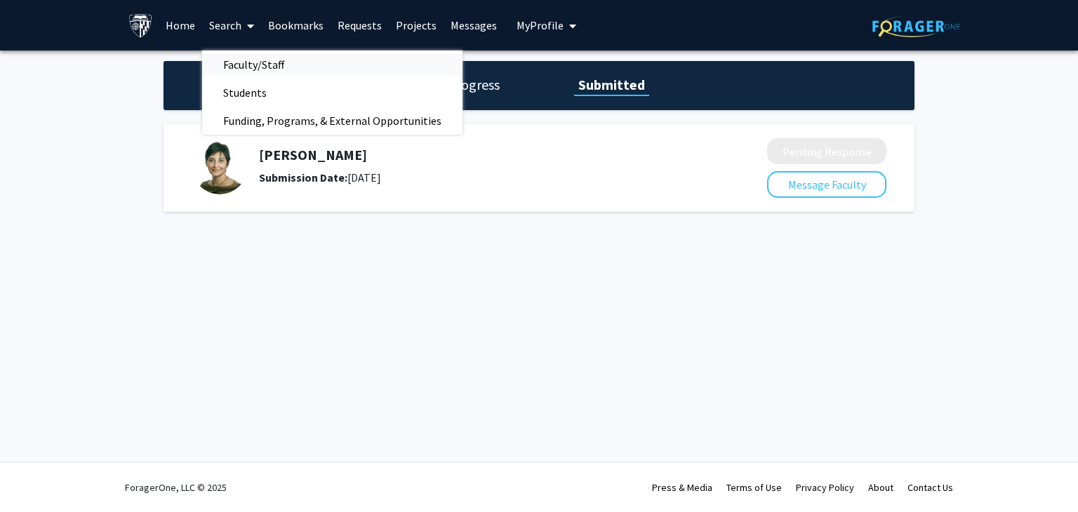
click at [249, 62] on span "Faculty/Staff" at bounding box center [253, 65] width 103 height 28
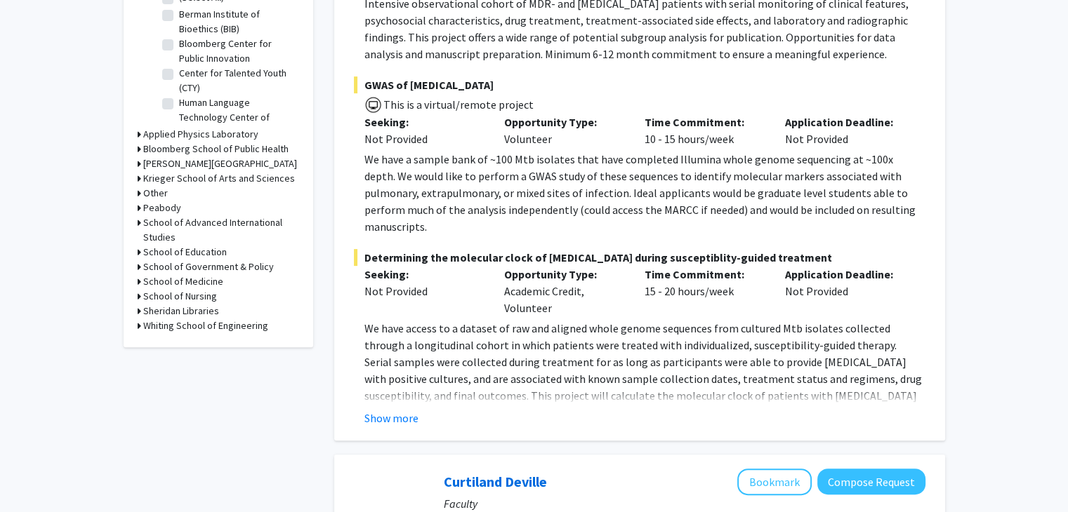
scroll to position [496, 0]
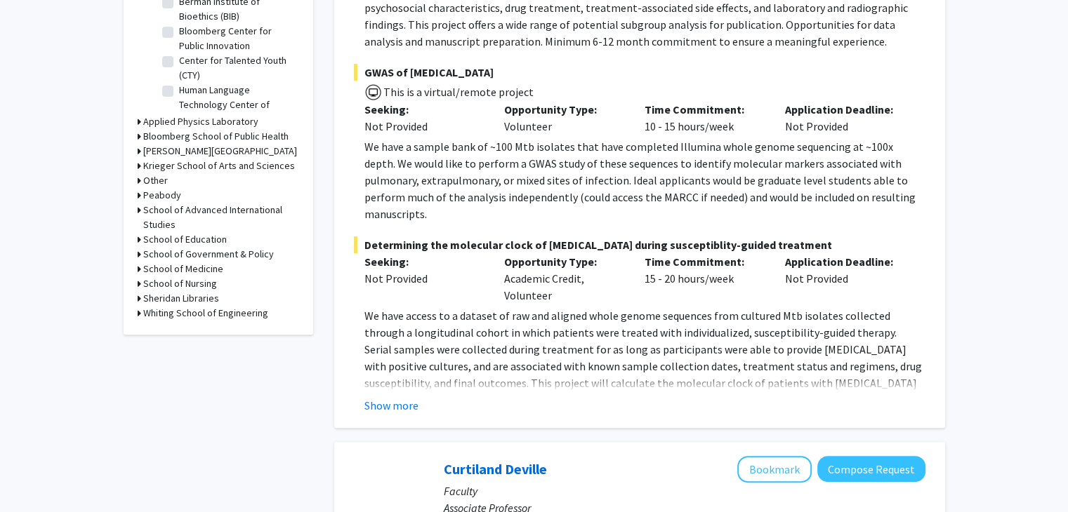
click at [210, 130] on h3 "Bloomberg School of Public Health" at bounding box center [215, 136] width 145 height 15
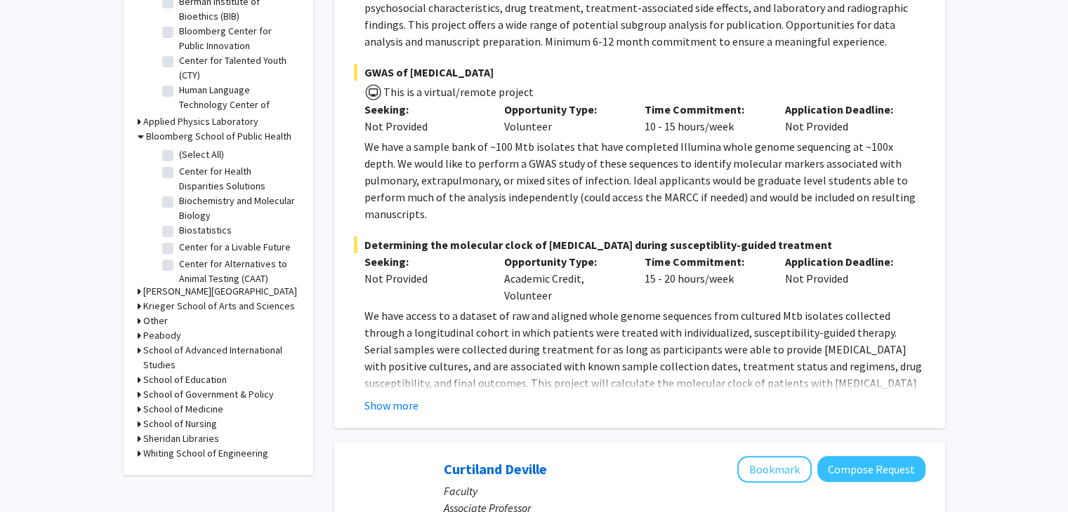
click at [179, 152] on label "(Select All)" at bounding box center [201, 154] width 45 height 15
click at [179, 152] on input "(Select All)" at bounding box center [183, 151] width 9 height 9
checkbox input "true"
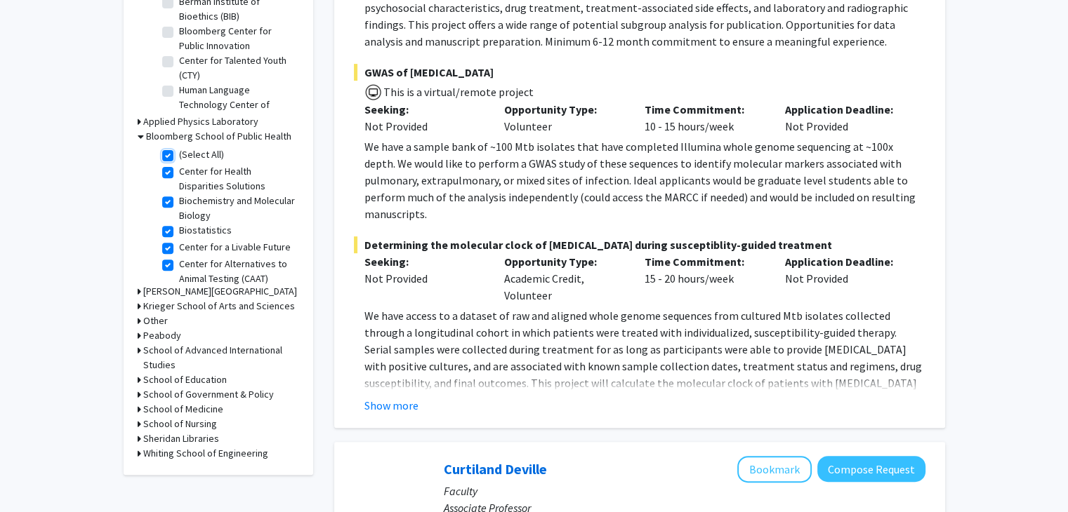
checkbox input "true"
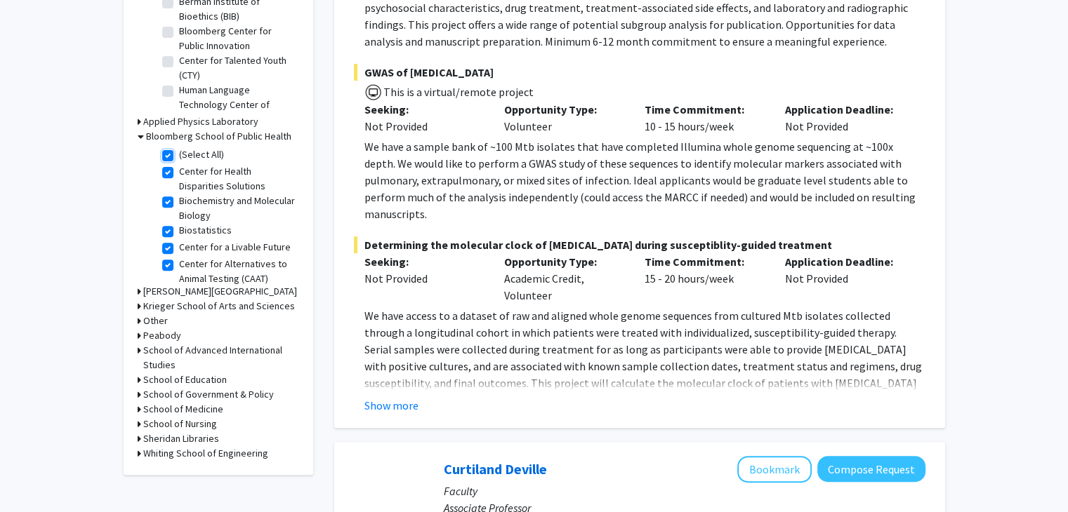
checkbox input "true"
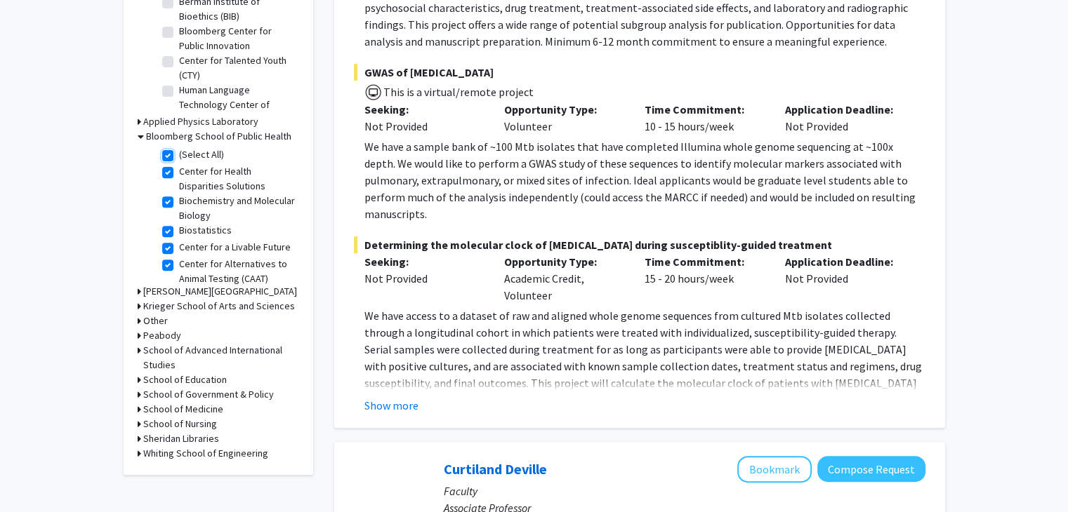
checkbox input "true"
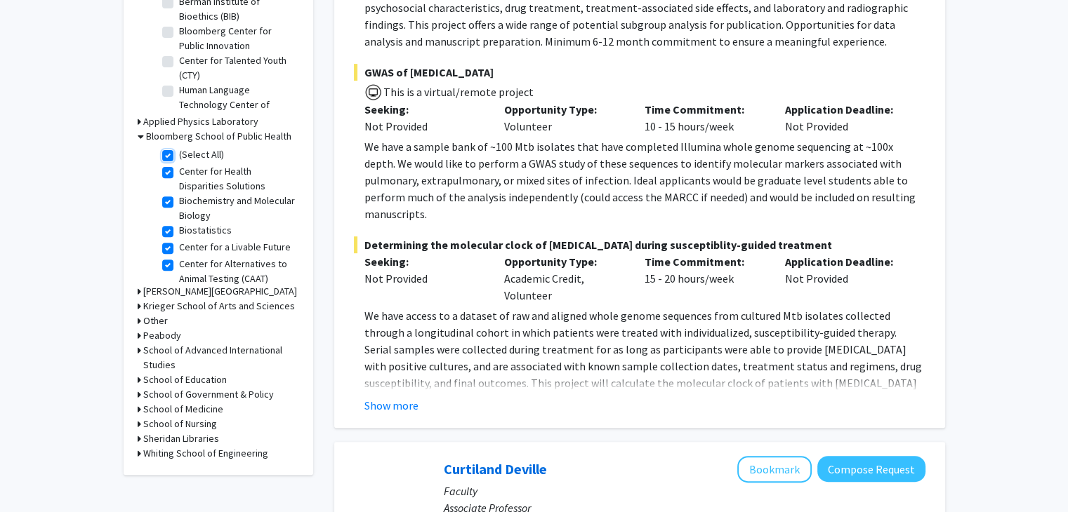
checkbox input "true"
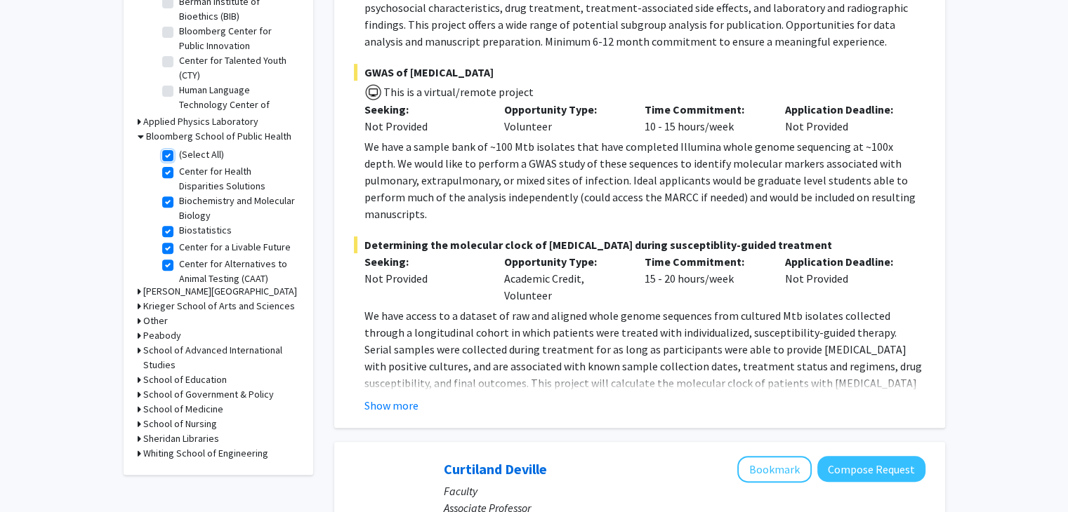
checkbox input "true"
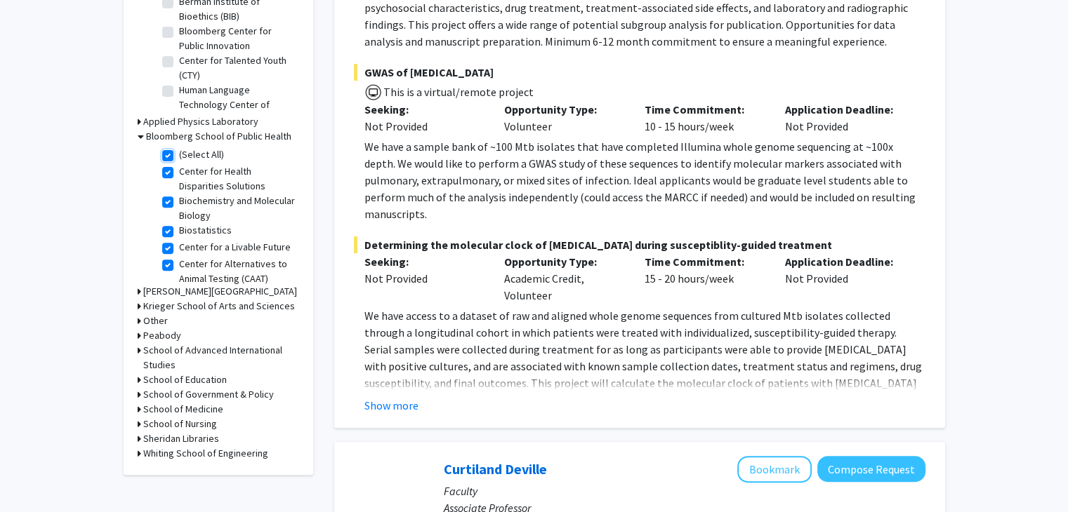
checkbox input "true"
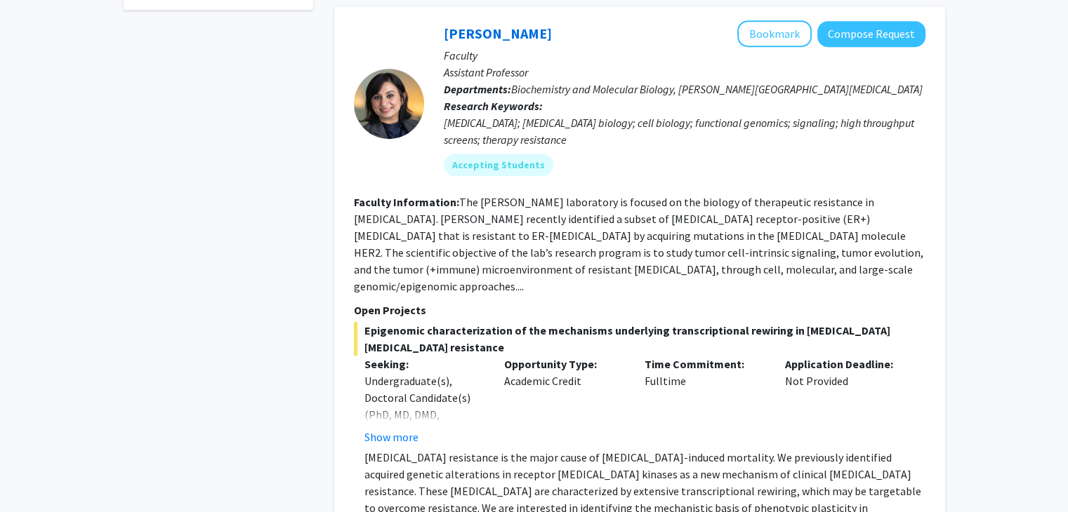
scroll to position [758, 0]
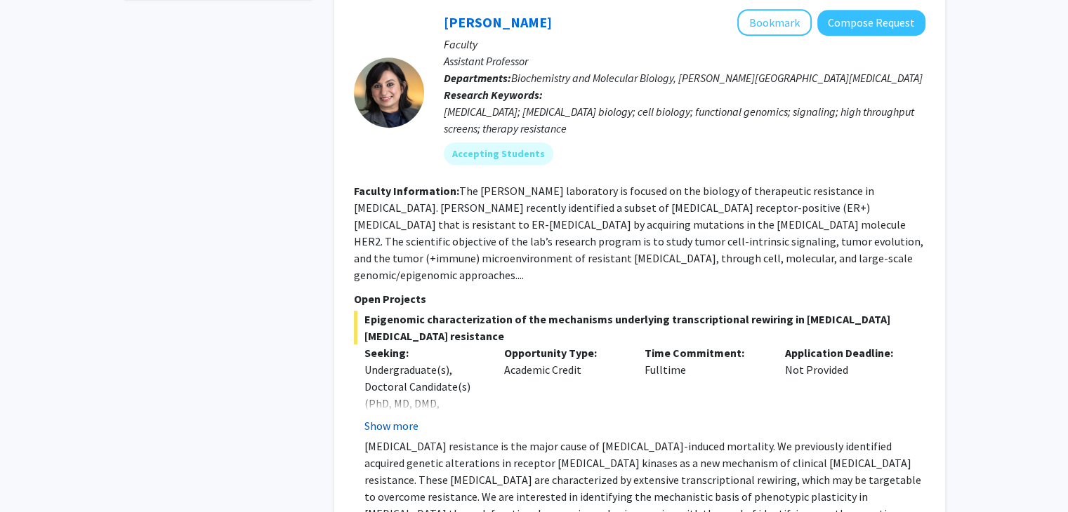
click at [404, 418] on button "Show more" at bounding box center [391, 426] width 54 height 17
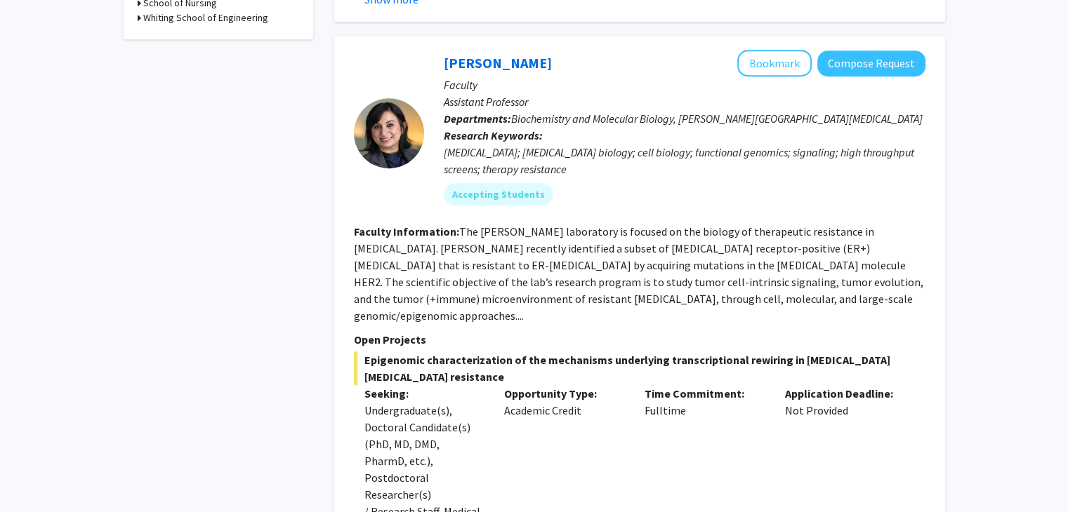
scroll to position [719, 0]
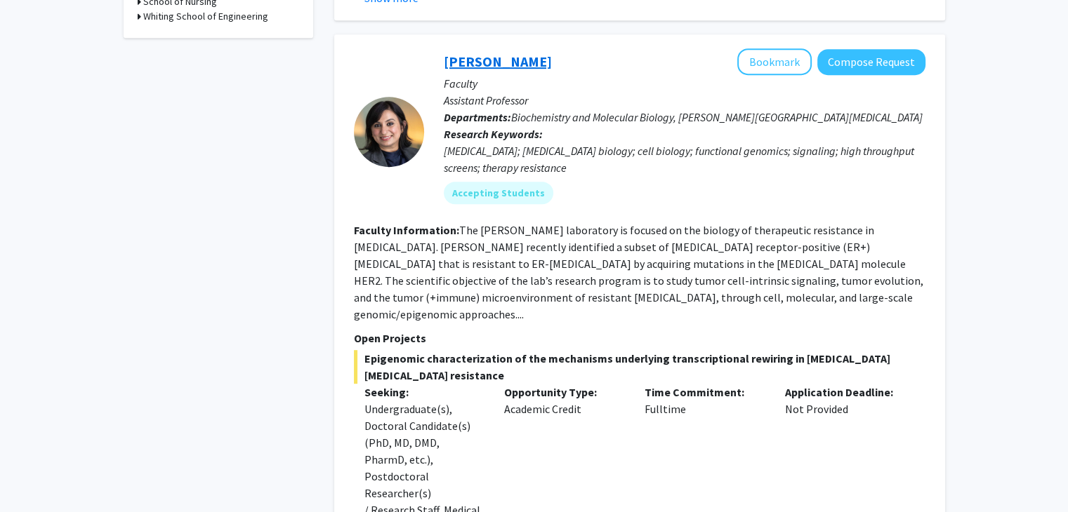
click at [511, 53] on link "[PERSON_NAME]" at bounding box center [498, 62] width 108 height 18
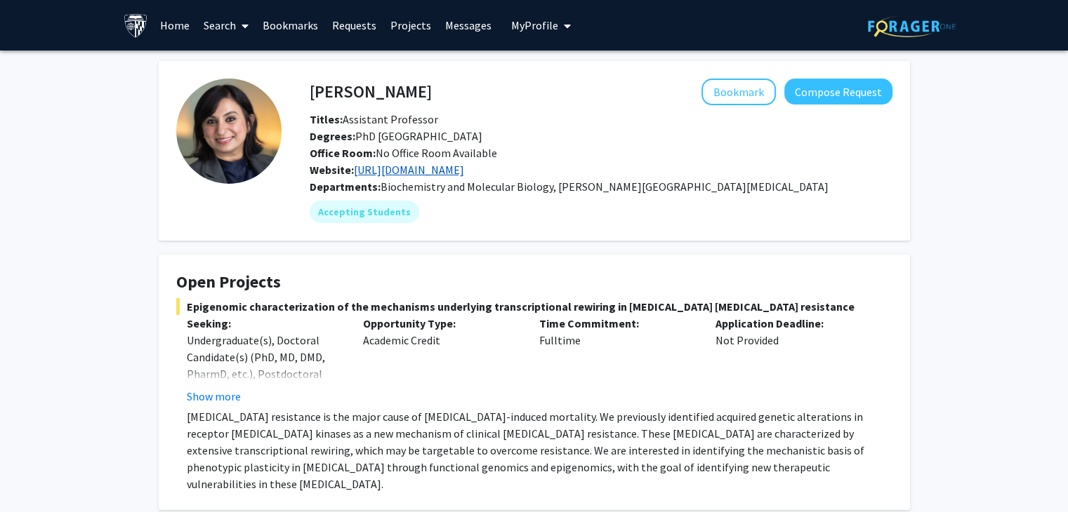
drag, startPoint x: 433, startPoint y: 176, endPoint x: 431, endPoint y: 169, distance: 7.3
click at [431, 169] on div "Website: [URL][DOMAIN_NAME]" at bounding box center [601, 169] width 604 height 17
click at [431, 169] on link "[URL][DOMAIN_NAME]" at bounding box center [409, 170] width 110 height 14
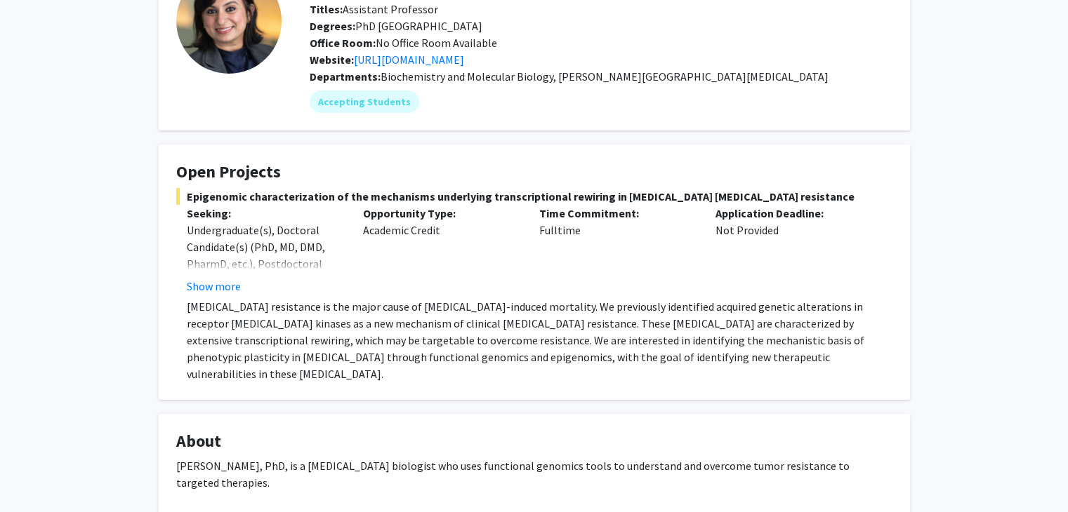
scroll to position [259, 0]
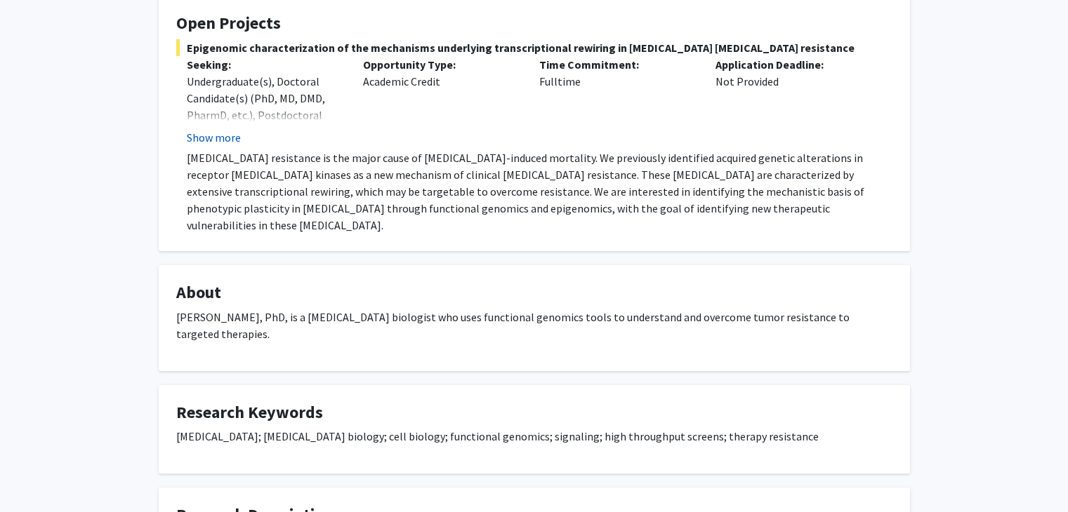
click at [206, 141] on button "Show more" at bounding box center [214, 137] width 54 height 17
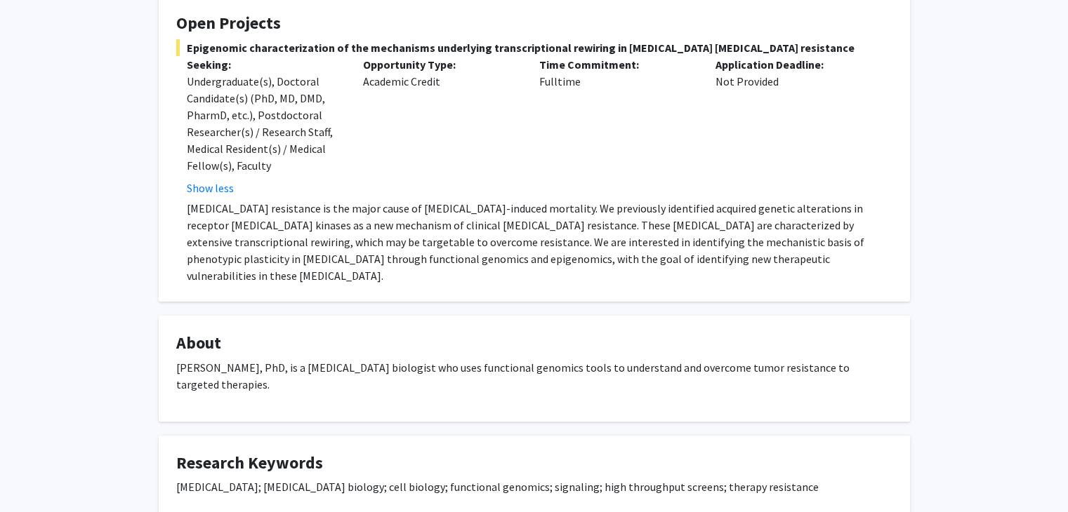
click at [189, 200] on p "[MEDICAL_DATA] resistance is the major cause of [MEDICAL_DATA]-induced mortalit…" at bounding box center [539, 242] width 705 height 84
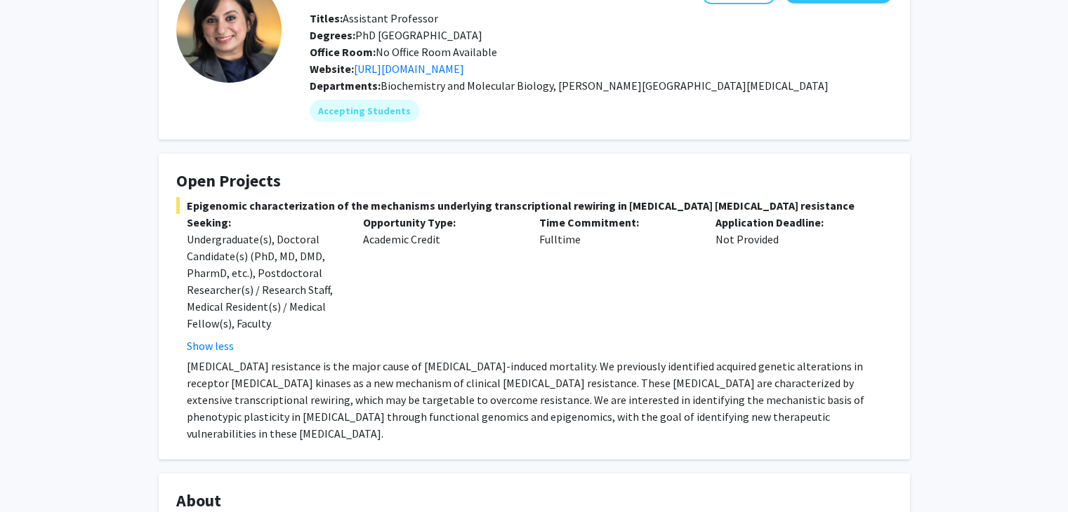
scroll to position [109, 0]
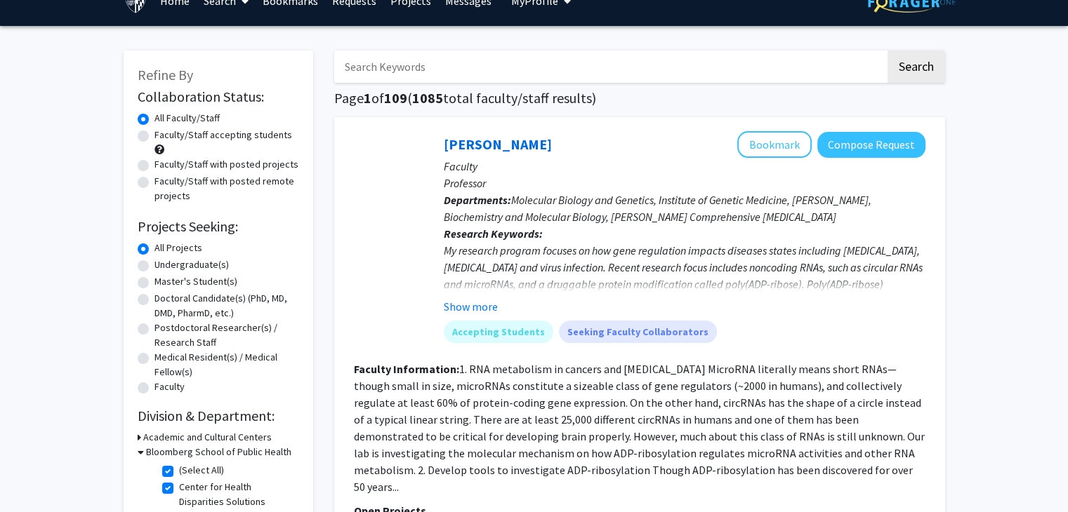
scroll to position [25, 0]
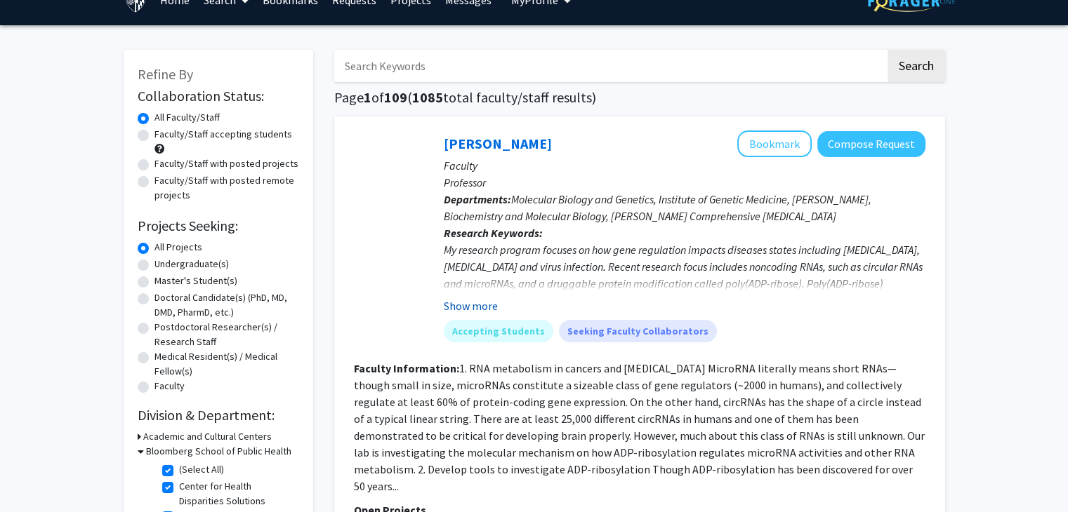
click at [469, 310] on button "Show more" at bounding box center [471, 306] width 54 height 17
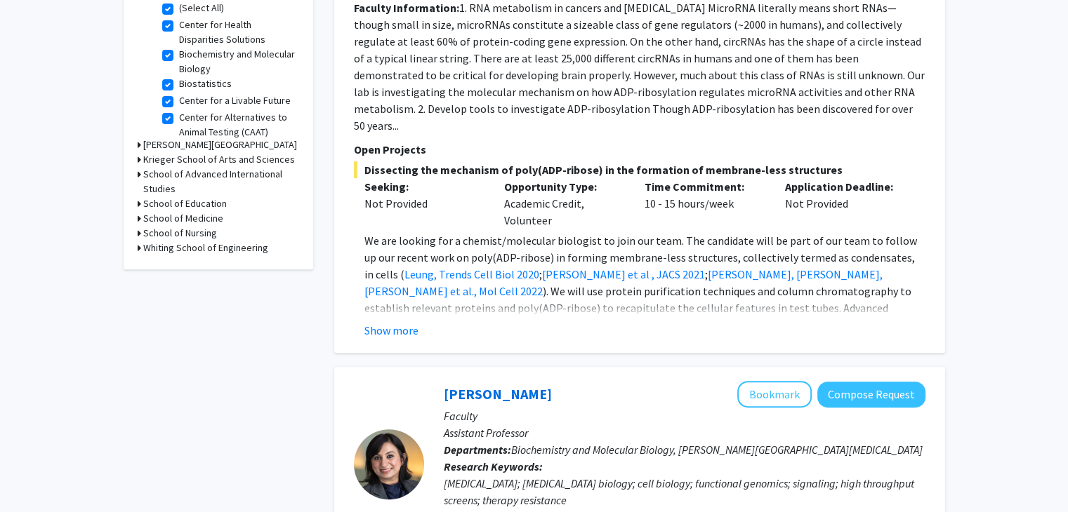
scroll to position [515, 0]
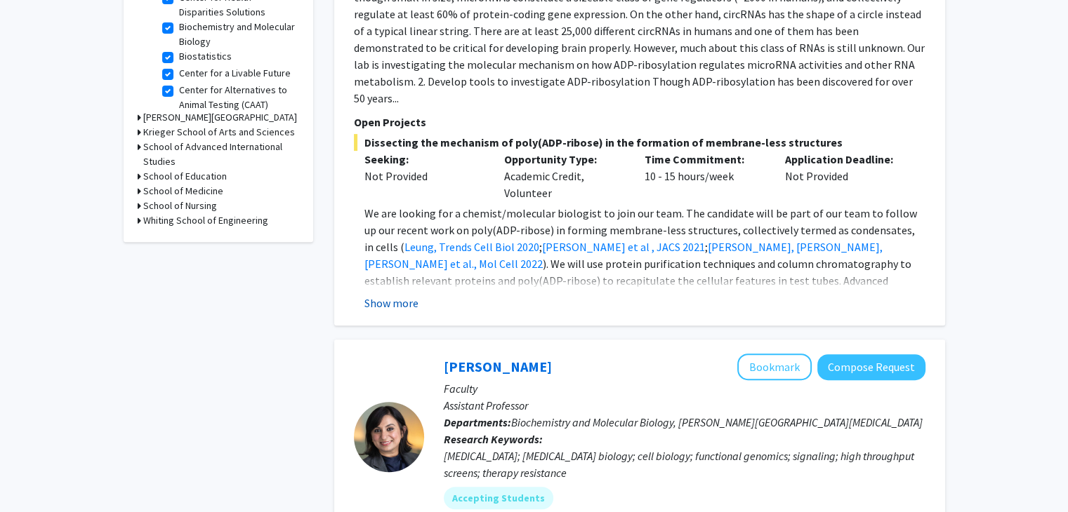
click at [404, 295] on button "Show more" at bounding box center [391, 303] width 54 height 17
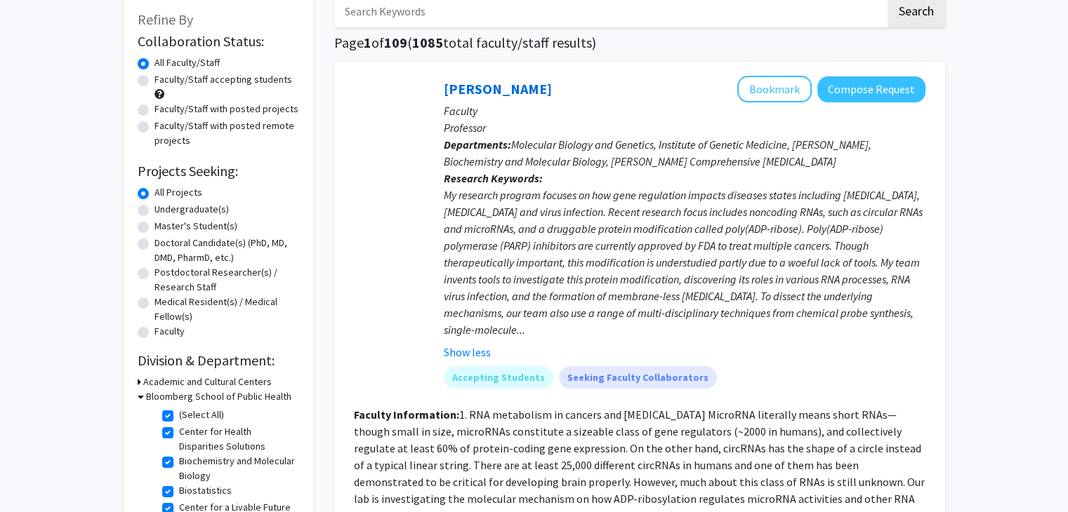
scroll to position [77, 0]
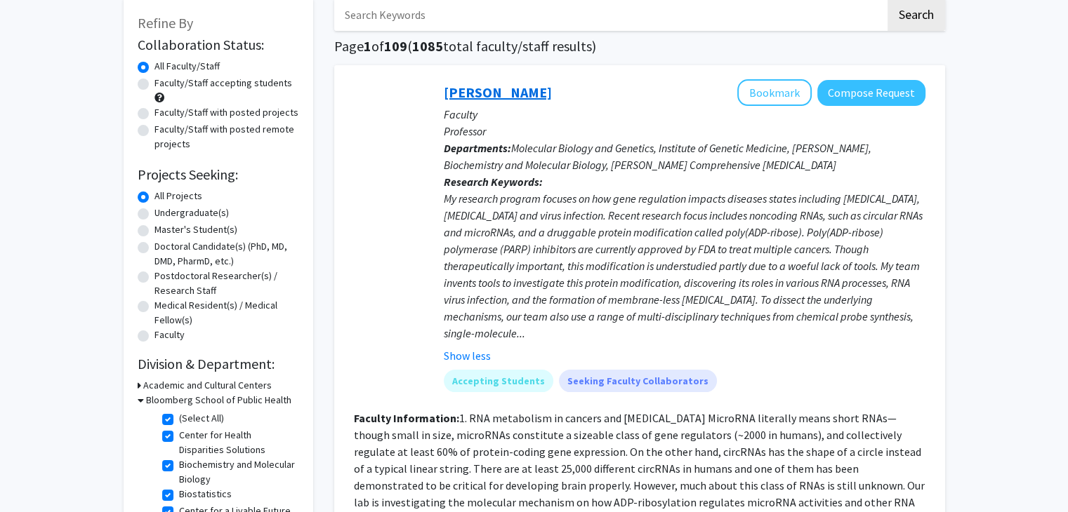
click at [478, 91] on link "[PERSON_NAME]" at bounding box center [498, 93] width 108 height 18
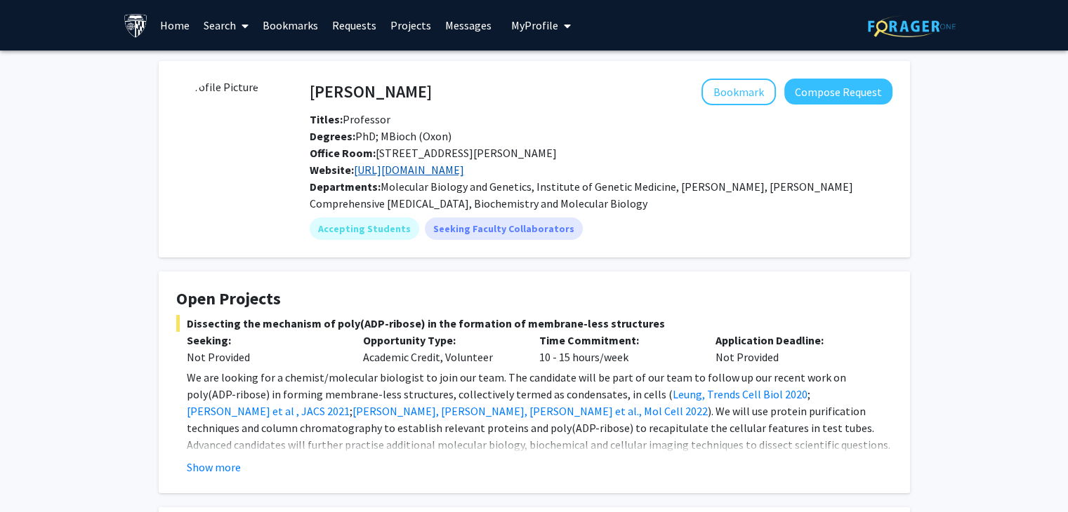
click at [447, 171] on link "[URL][DOMAIN_NAME]" at bounding box center [409, 170] width 110 height 14
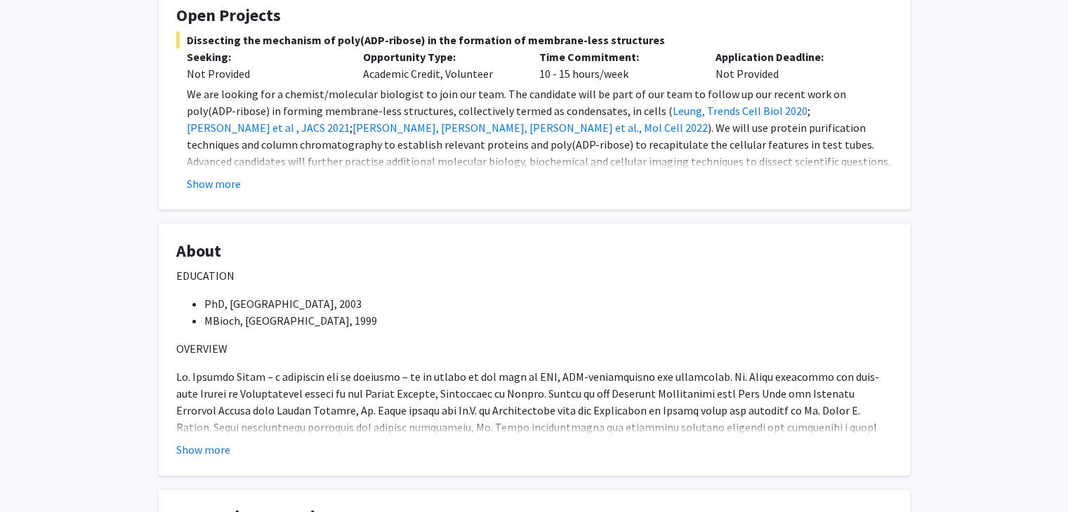
scroll to position [301, 0]
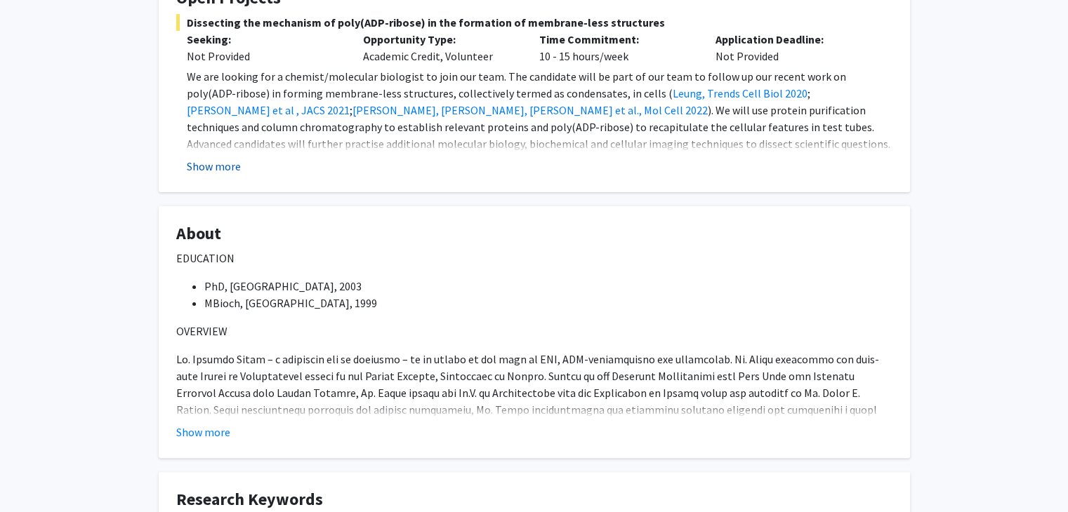
click at [216, 163] on button "Show more" at bounding box center [214, 166] width 54 height 17
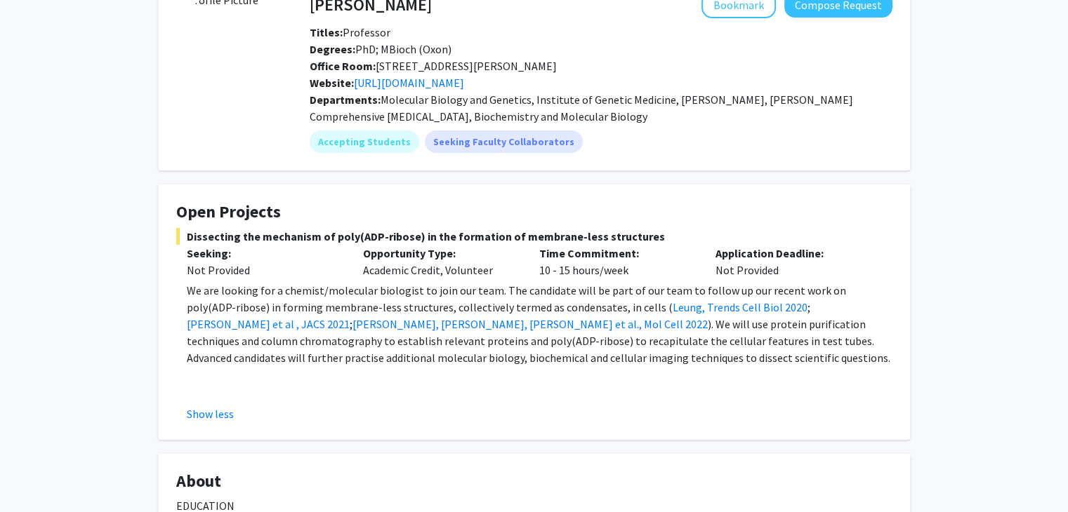
scroll to position [84, 0]
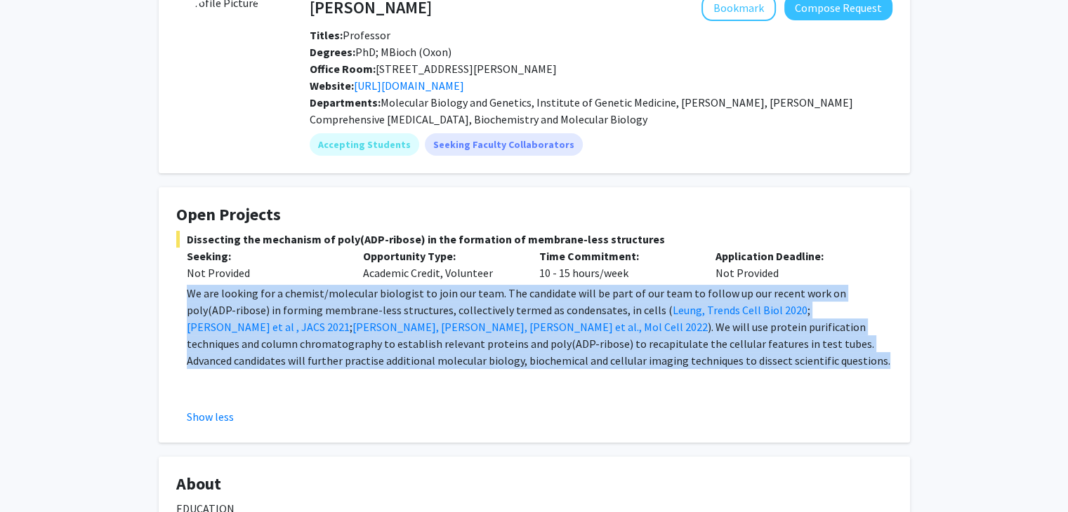
drag, startPoint x: 187, startPoint y: 290, endPoint x: 540, endPoint y: 361, distance: 359.4
click at [540, 361] on p "We are looking for a chemist/molecular biologist to join our team. The candidat…" at bounding box center [539, 327] width 705 height 84
copy p "We are looking for a chemist/molecular biologist to join our team. The candidat…"
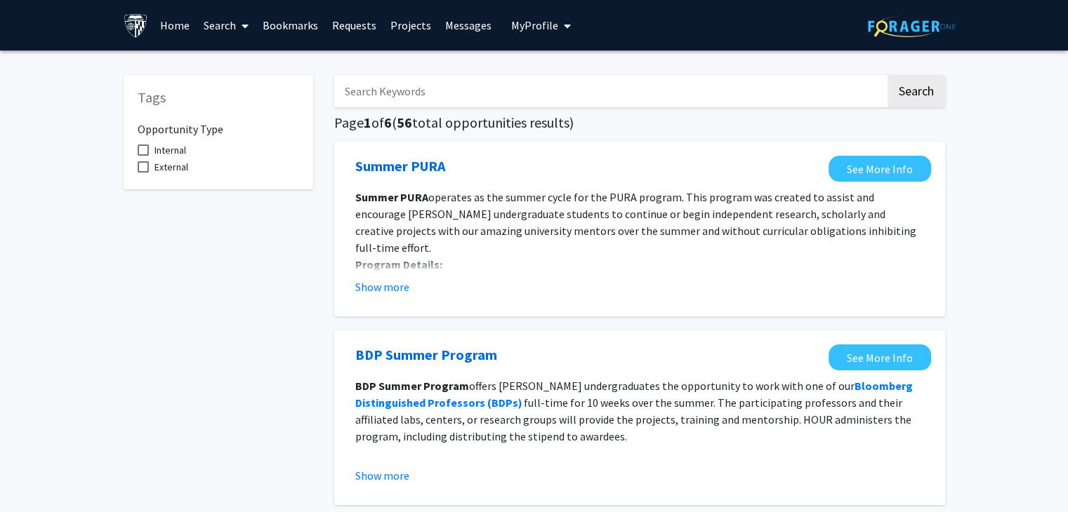
click at [224, 25] on link "Search" at bounding box center [226, 25] width 59 height 49
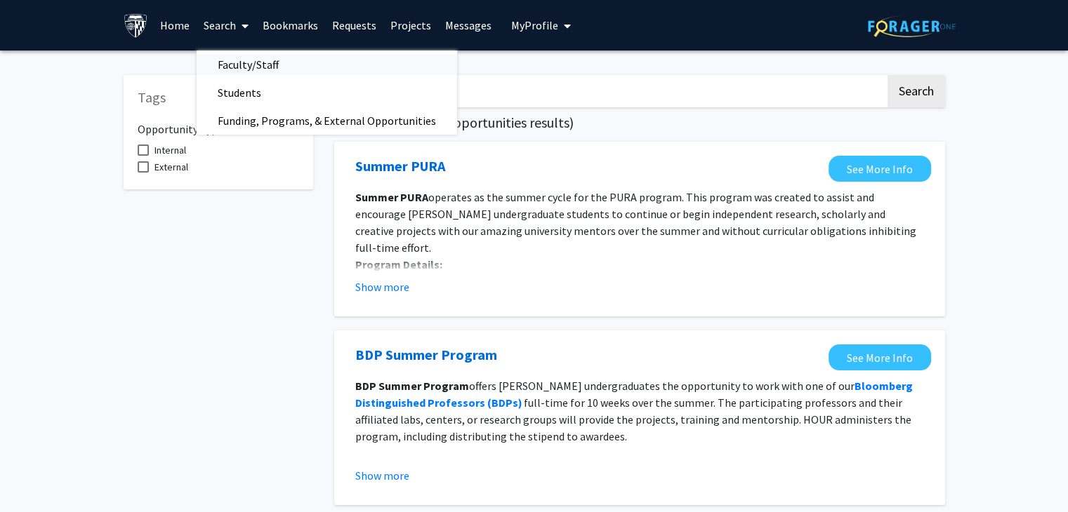
click at [233, 67] on span "Faculty/Staff" at bounding box center [248, 65] width 103 height 28
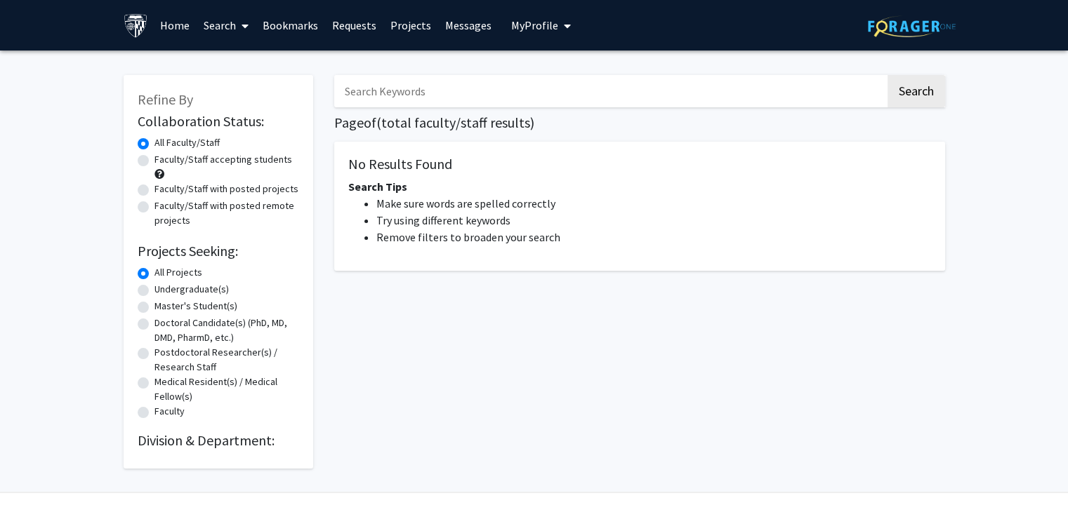
click at [177, 29] on link "Home" at bounding box center [175, 25] width 44 height 49
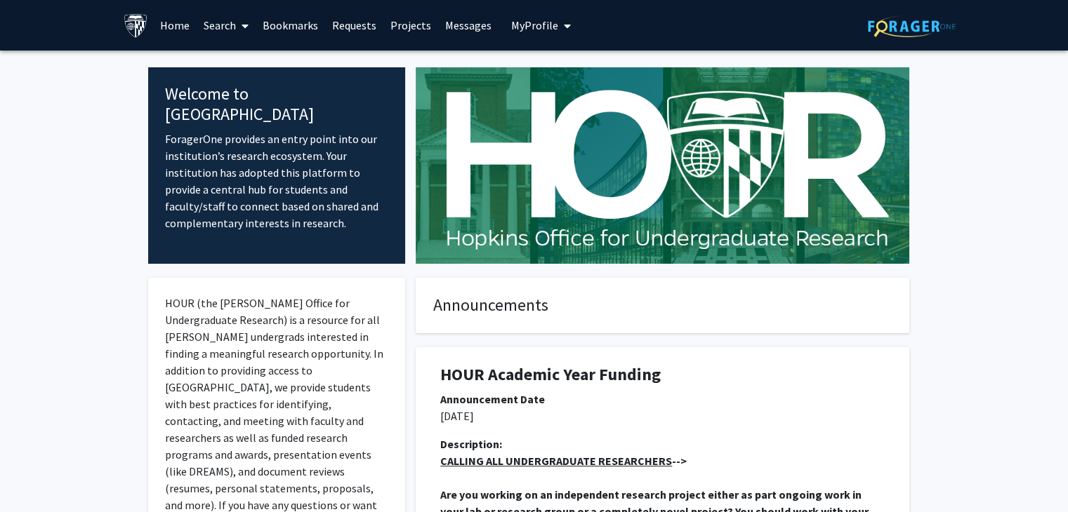
click at [232, 23] on link "Search" at bounding box center [226, 25] width 59 height 49
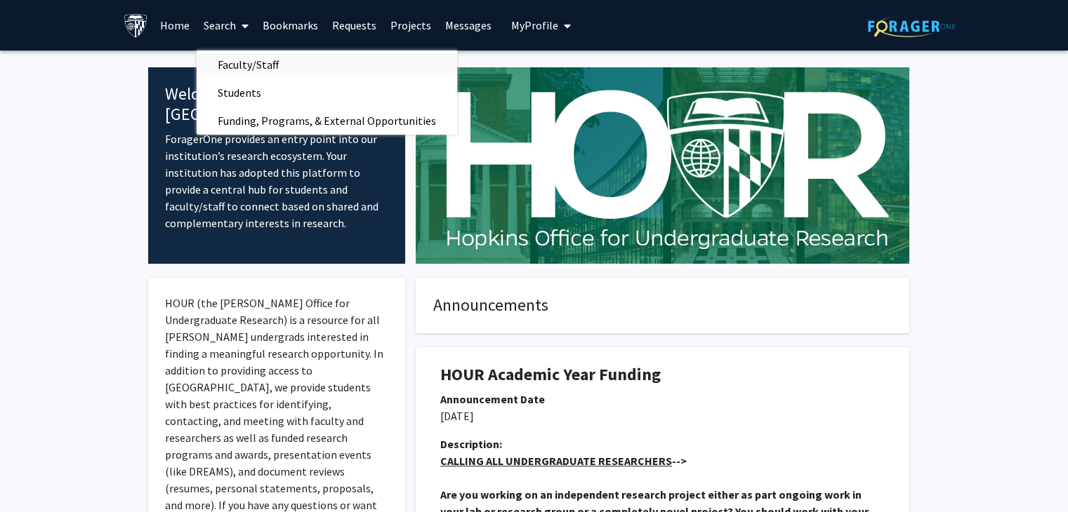
click at [239, 65] on span "Faculty/Staff" at bounding box center [248, 65] width 103 height 28
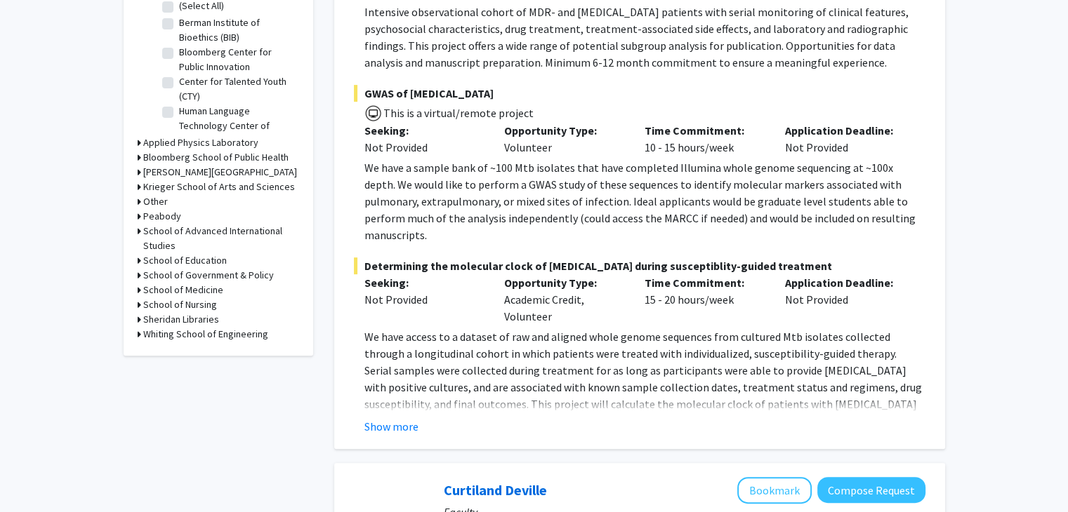
scroll to position [477, 0]
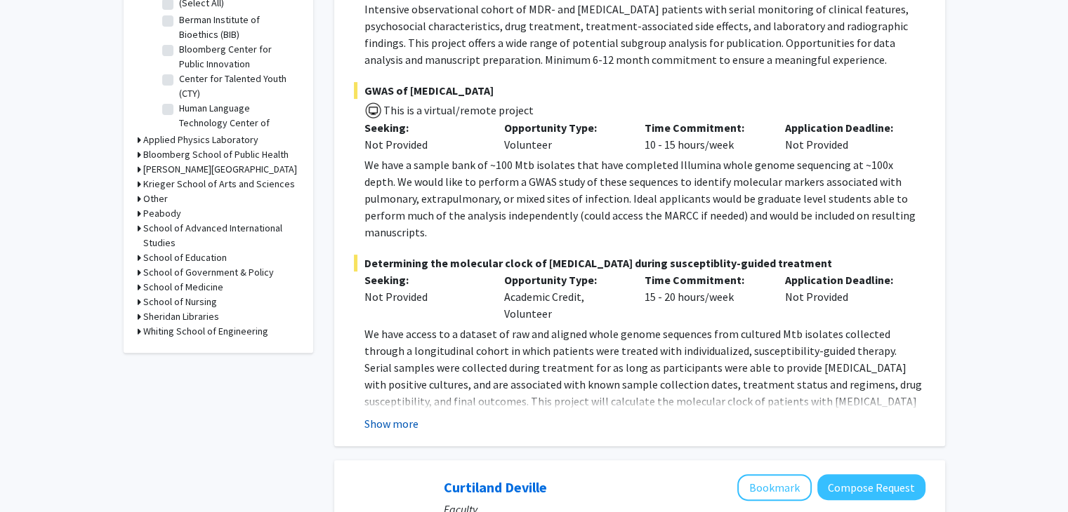
click at [387, 416] on button "Show more" at bounding box center [391, 424] width 54 height 17
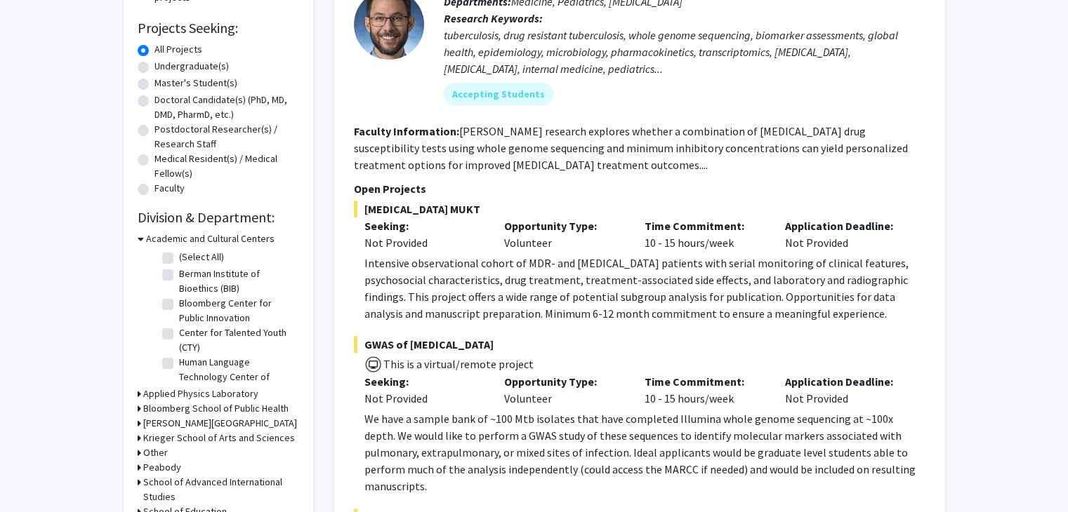
scroll to position [217, 0]
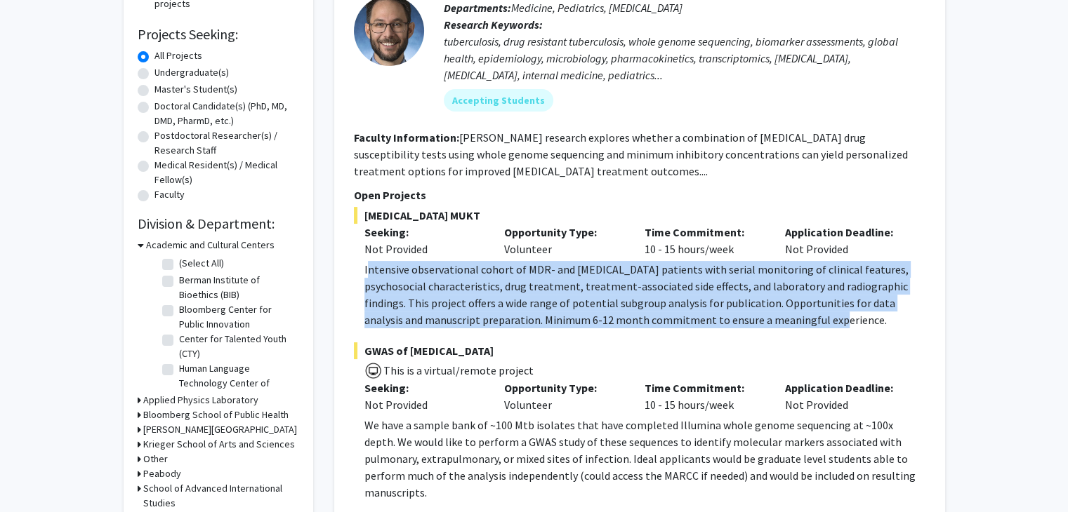
drag, startPoint x: 365, startPoint y: 270, endPoint x: 817, endPoint y: 318, distance: 454.6
click at [817, 318] on p "Intensive observational cohort of MDR- and [MEDICAL_DATA] patients with serial …" at bounding box center [644, 294] width 561 height 67
copy p "ntensive observational cohort of MDR- and XDR-TB patients with serial monitorin…"
